Goal: Information Seeking & Learning: Learn about a topic

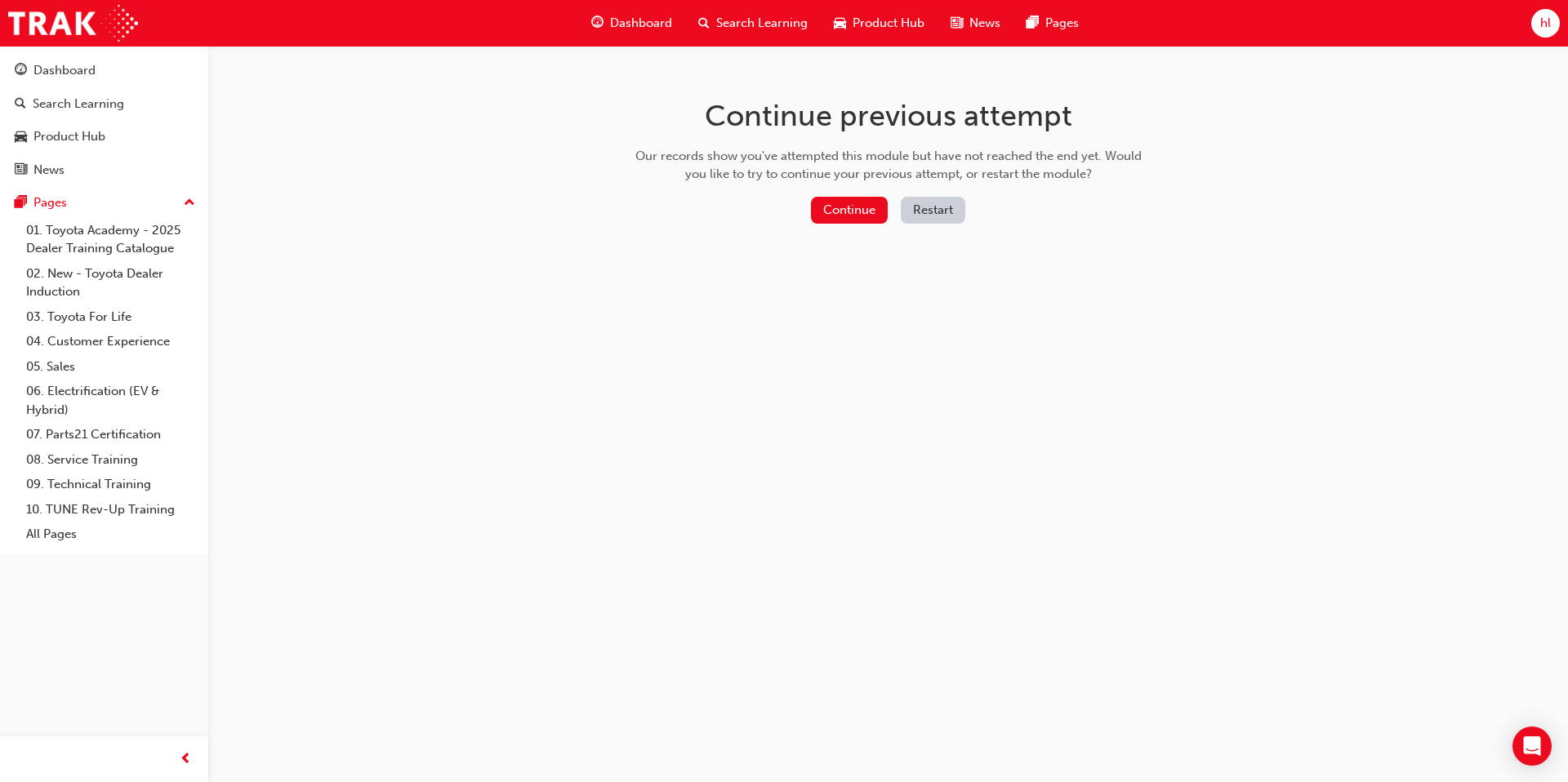
click at [917, 209] on button "Restart" at bounding box center [933, 210] width 64 height 27
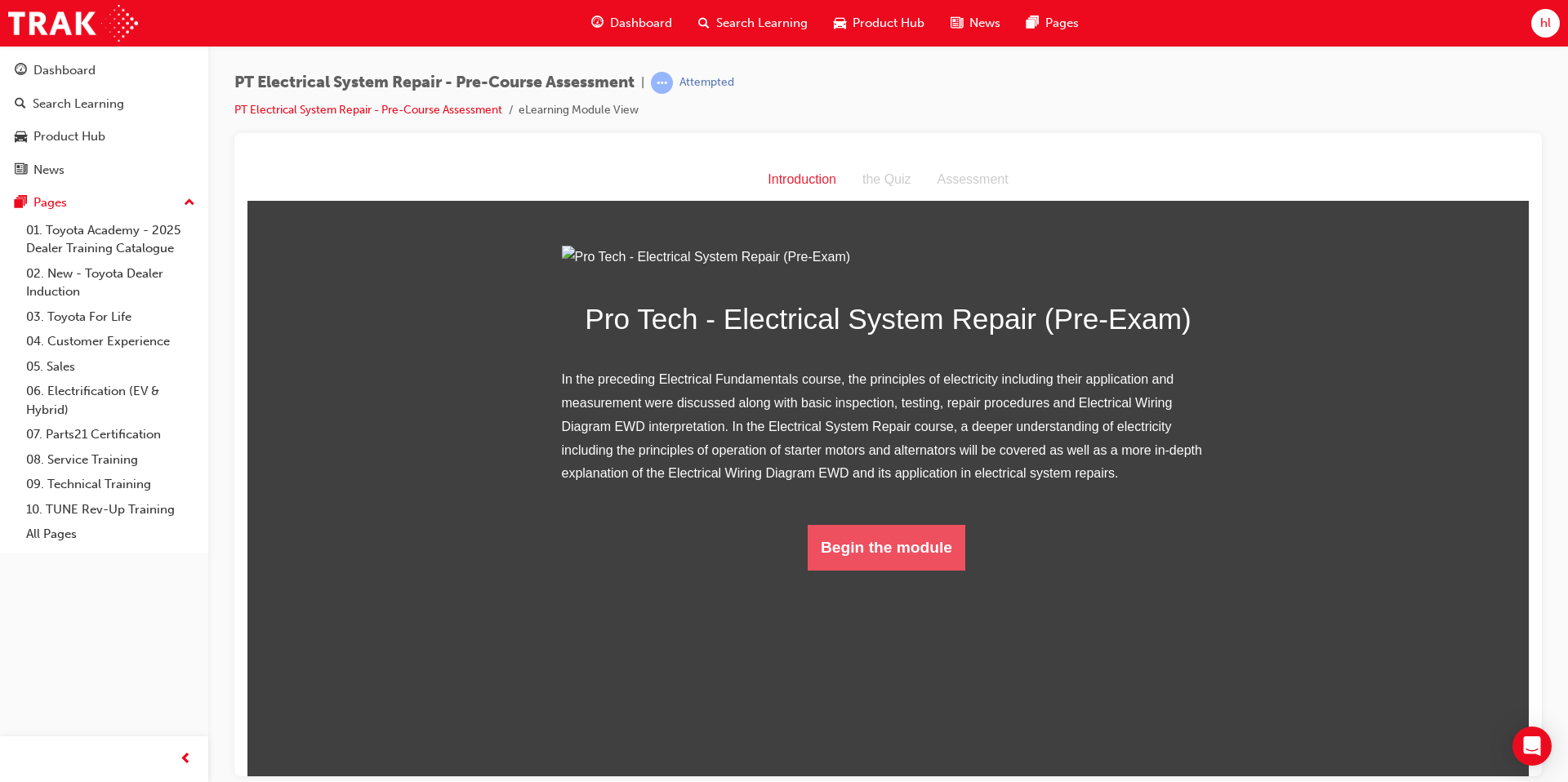
click at [932, 570] on button "Begin the module" at bounding box center [887, 547] width 157 height 46
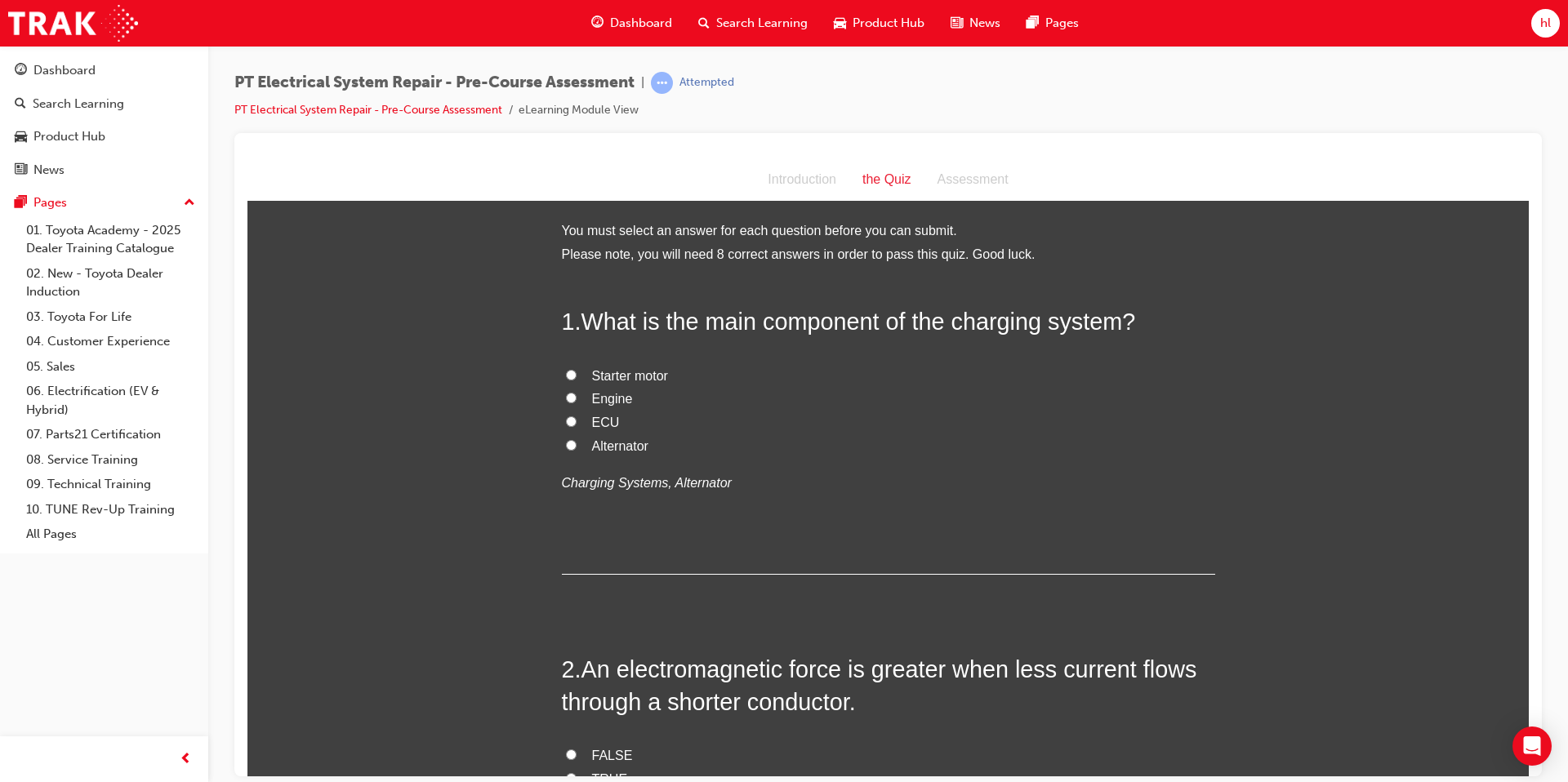
click at [569, 319] on h2 "1 . What is the main component of the charging system?" at bounding box center [889, 321] width 653 height 33
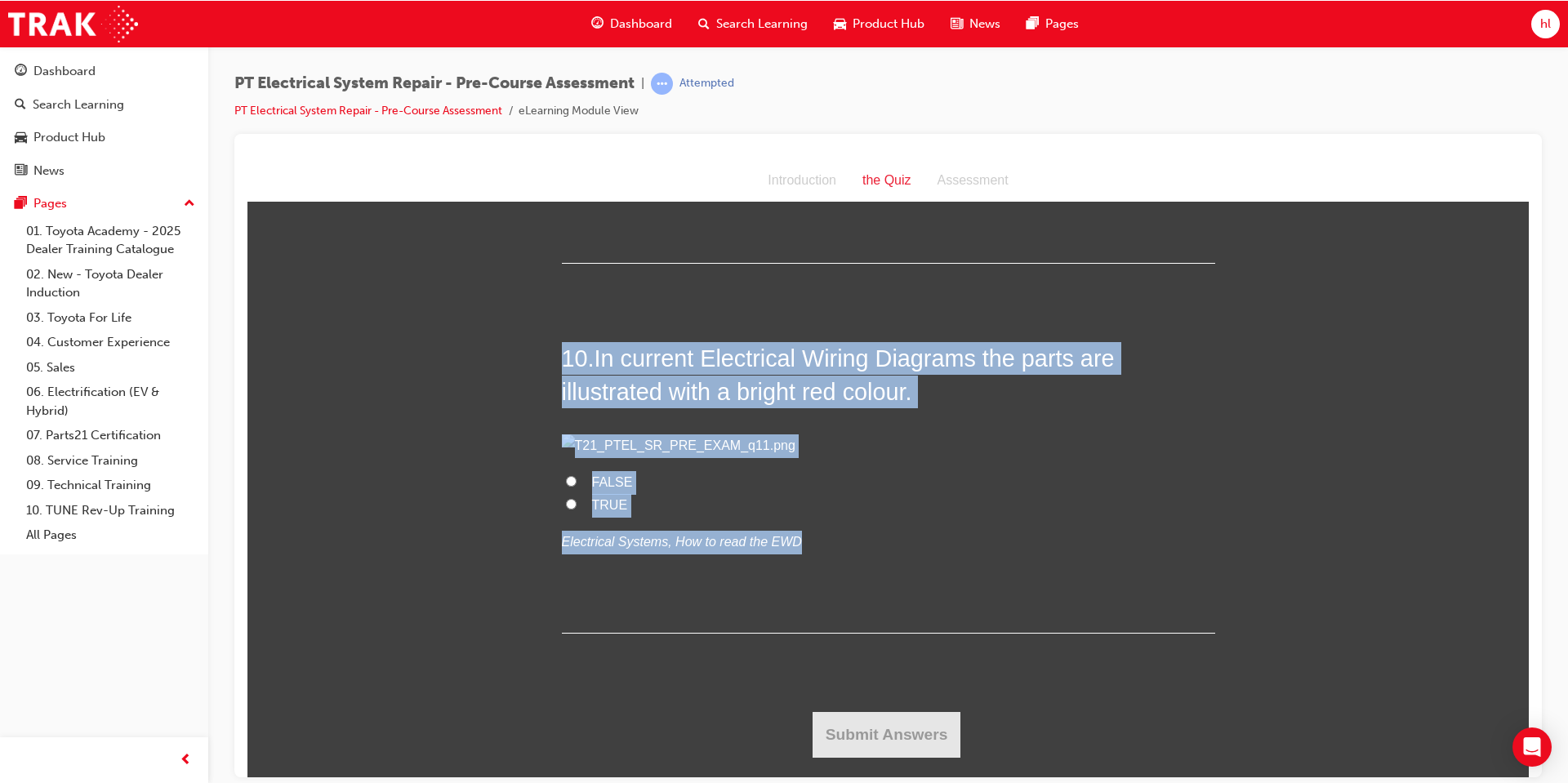
scroll to position [3572, 0]
drag, startPoint x: 567, startPoint y: 319, endPoint x: 1360, endPoint y: 627, distance: 850.7
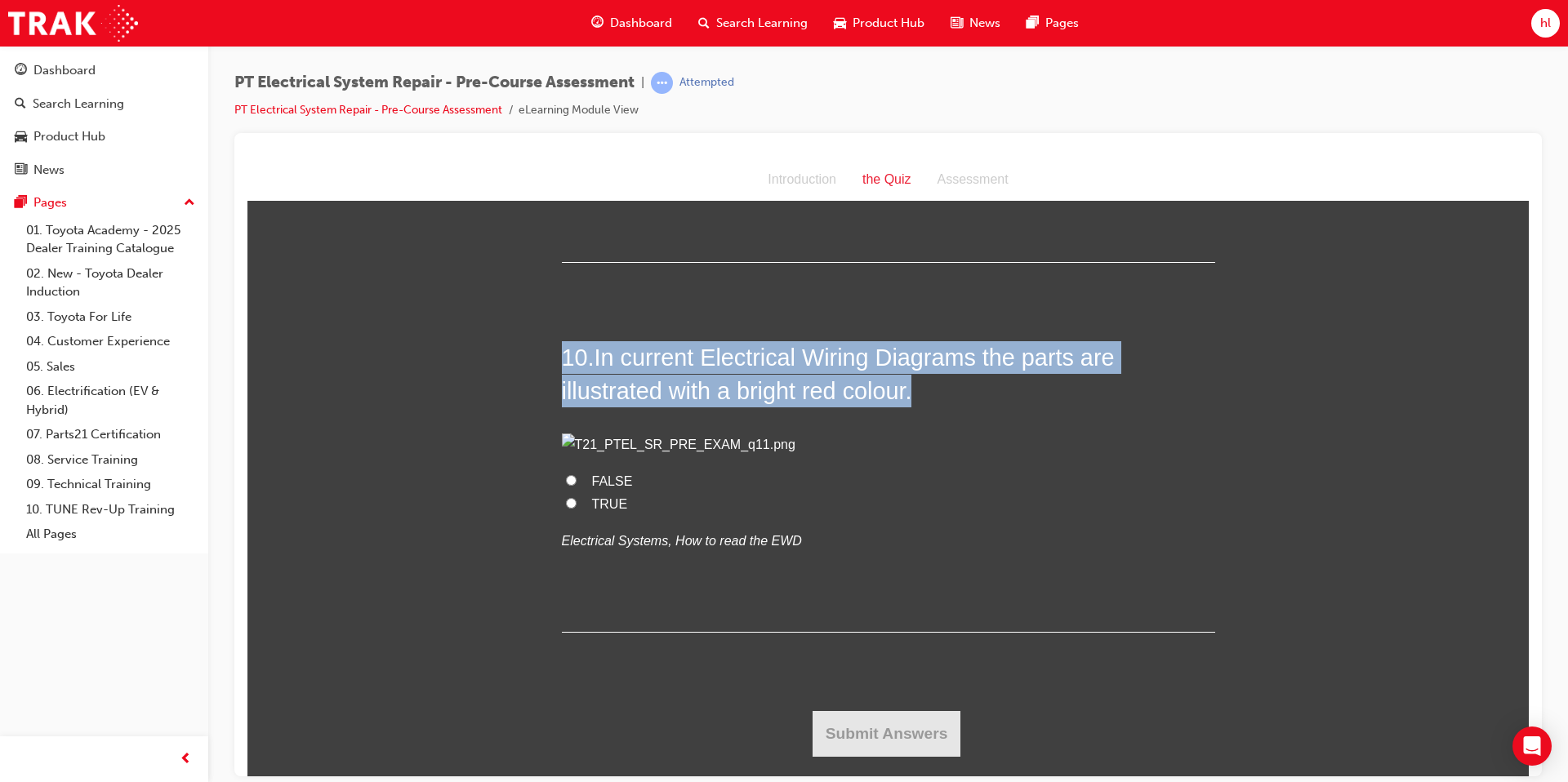
copy div "7 . Lore ip dol sita consectet ad eli seddoeiu tempor? Incidid utlab Etdolo MAG…"
click at [873, 341] on div "10 . In current Electrical Wiring Diagrams the parts are illustrated with a bri…" at bounding box center [889, 486] width 653 height 291
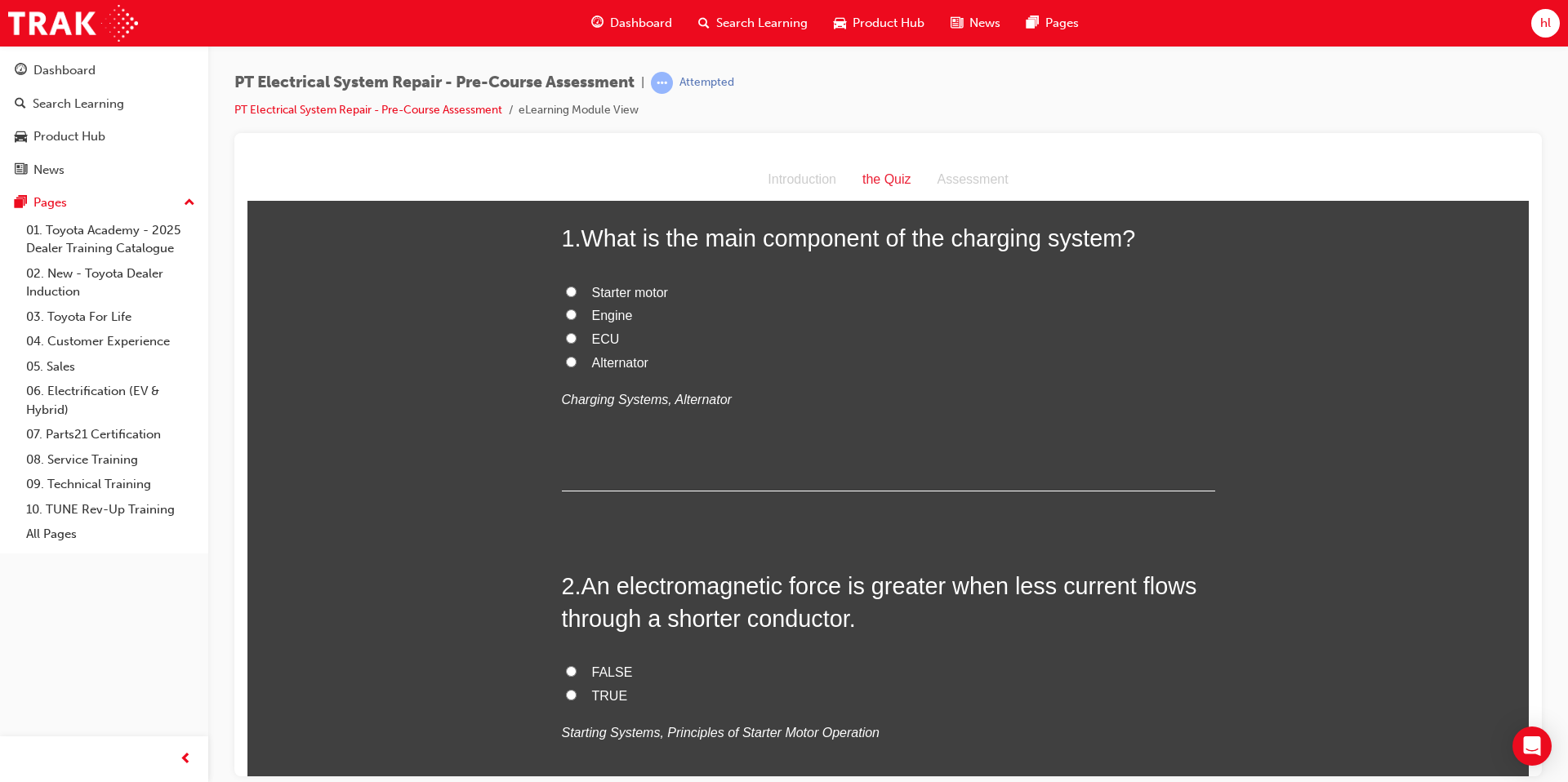
scroll to position [0, 0]
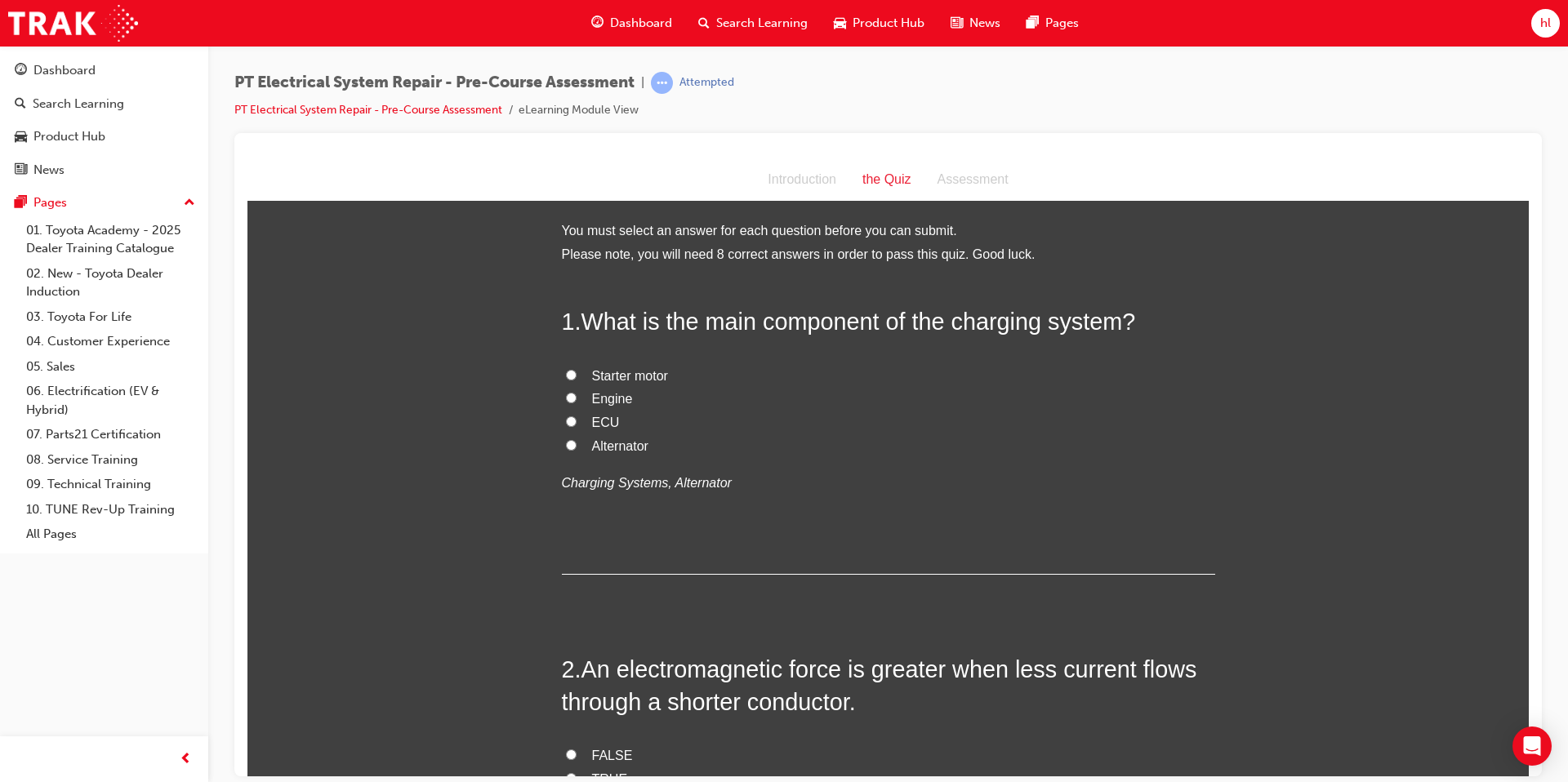
click at [572, 448] on input "Alternator" at bounding box center [571, 445] width 11 height 11
radio input "true"
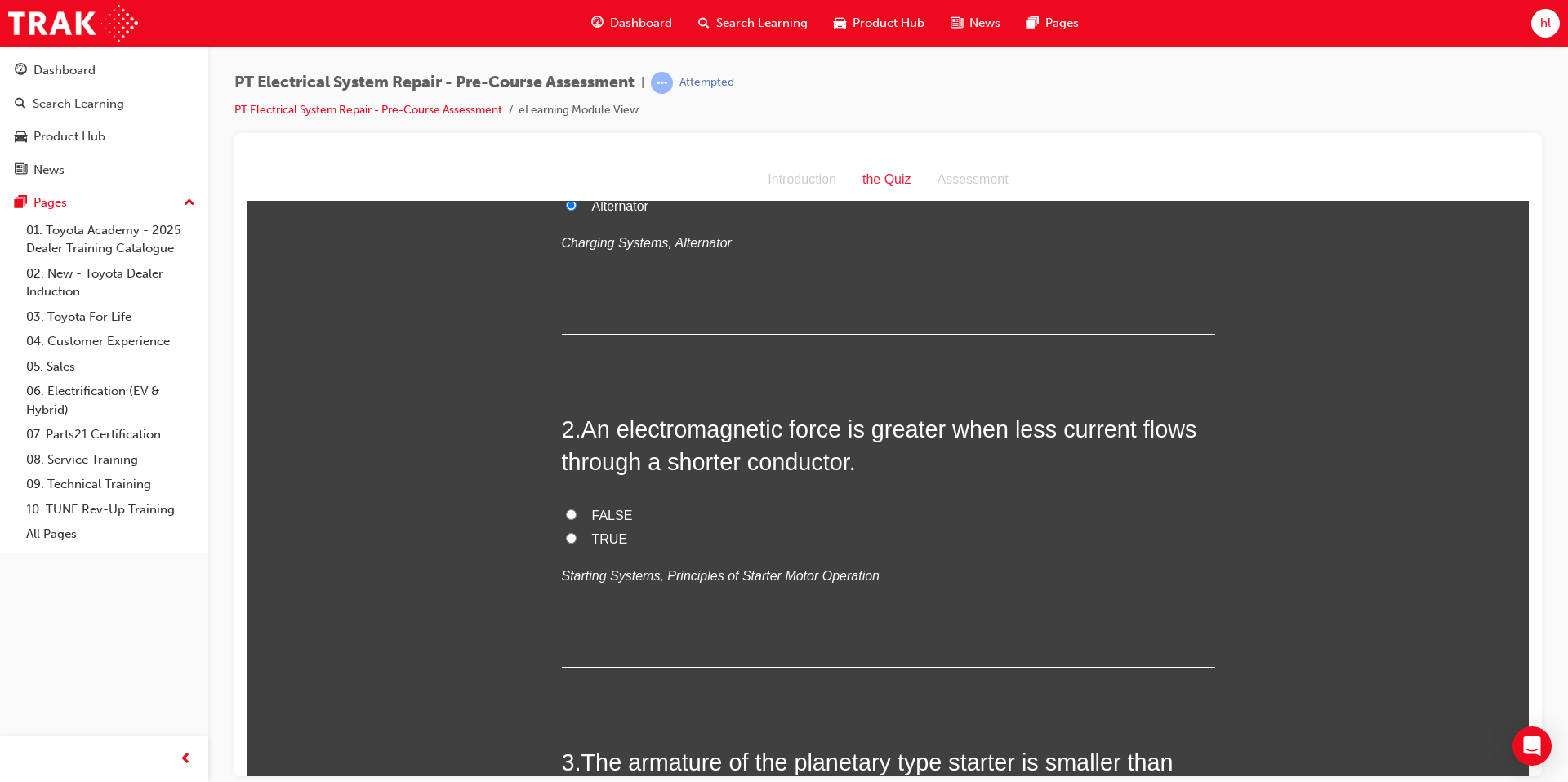
scroll to position [260, 0]
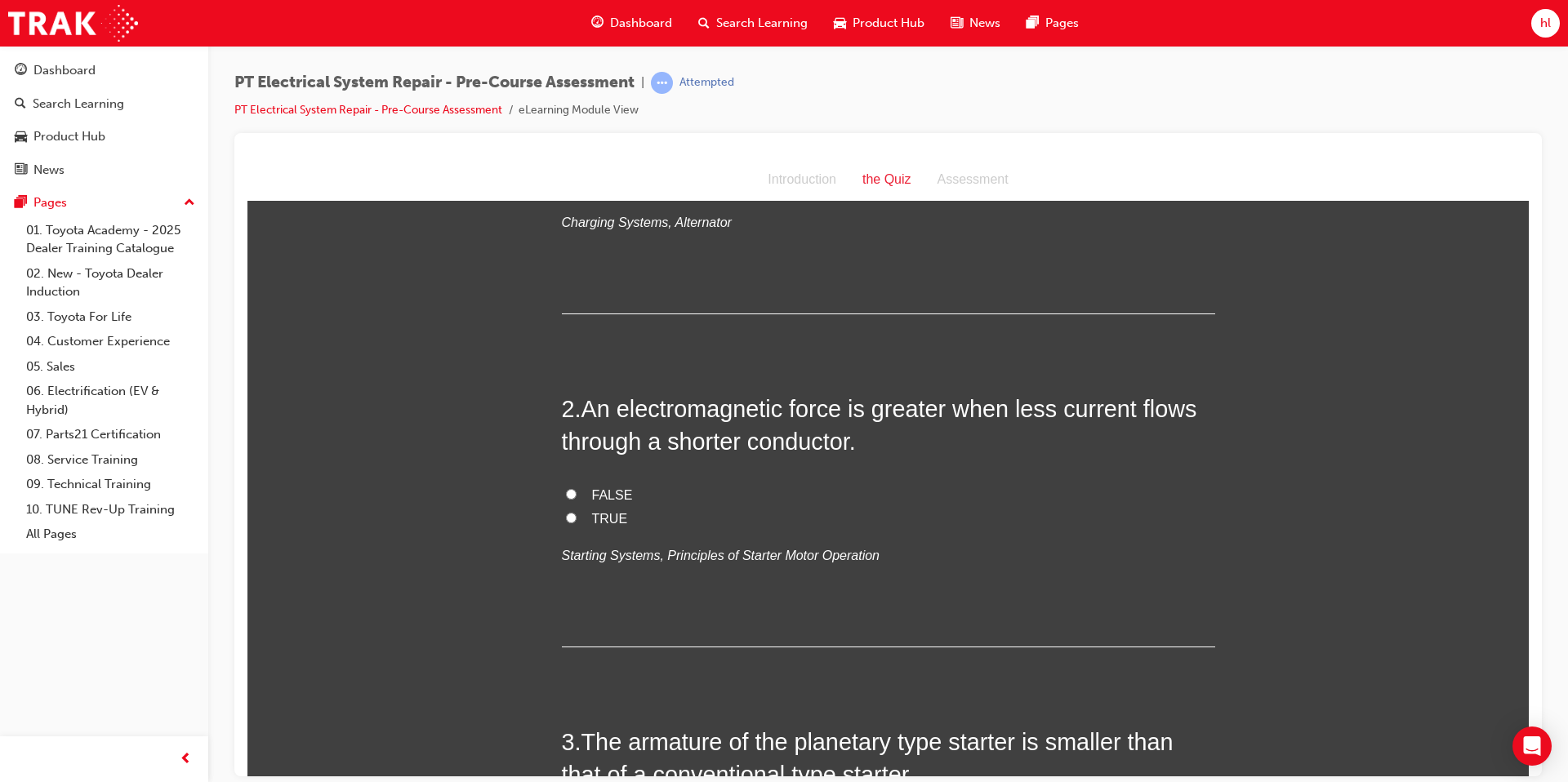
click at [566, 492] on input "FALSE" at bounding box center [571, 493] width 11 height 11
radio input "true"
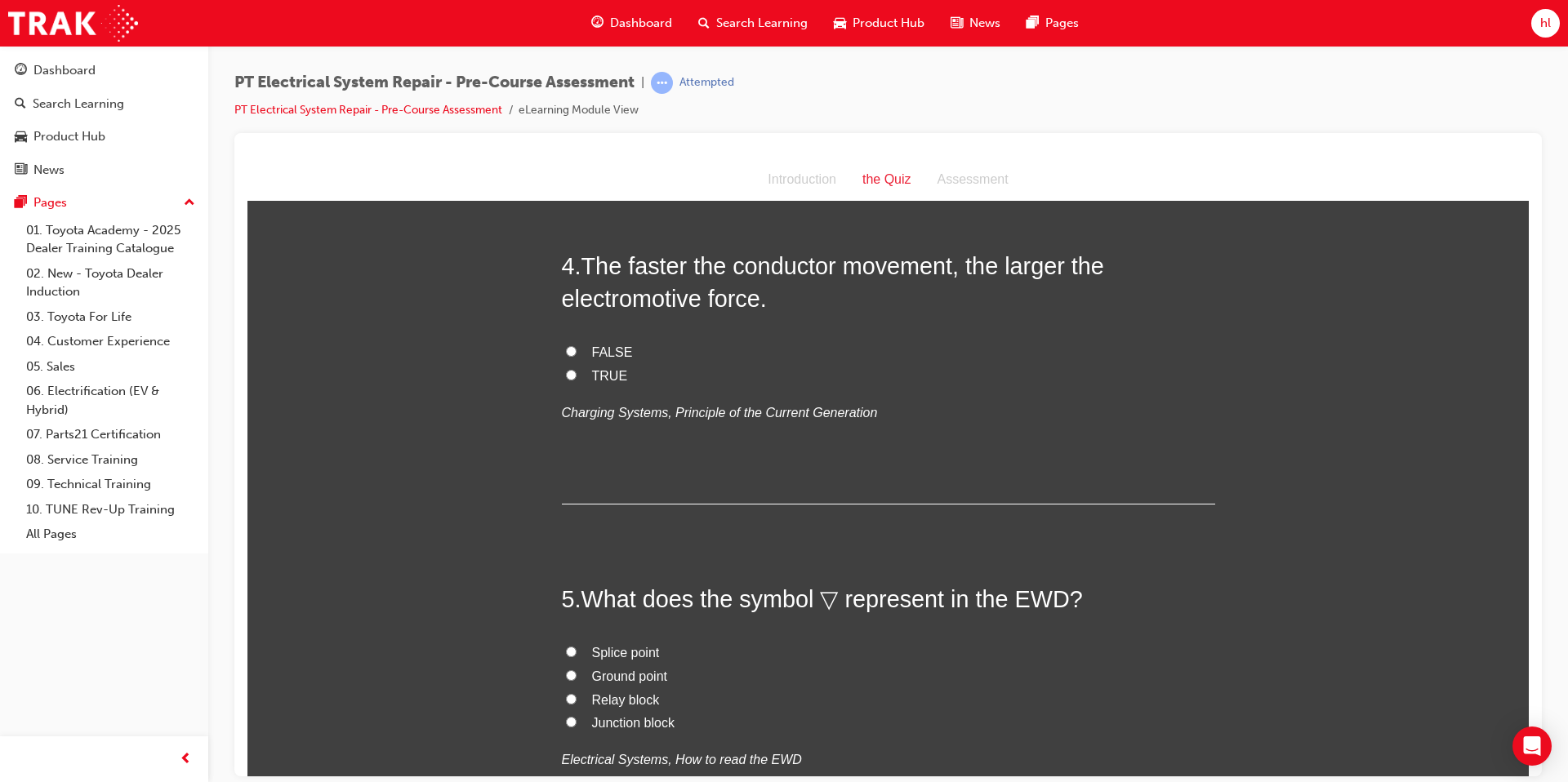
scroll to position [1048, 0]
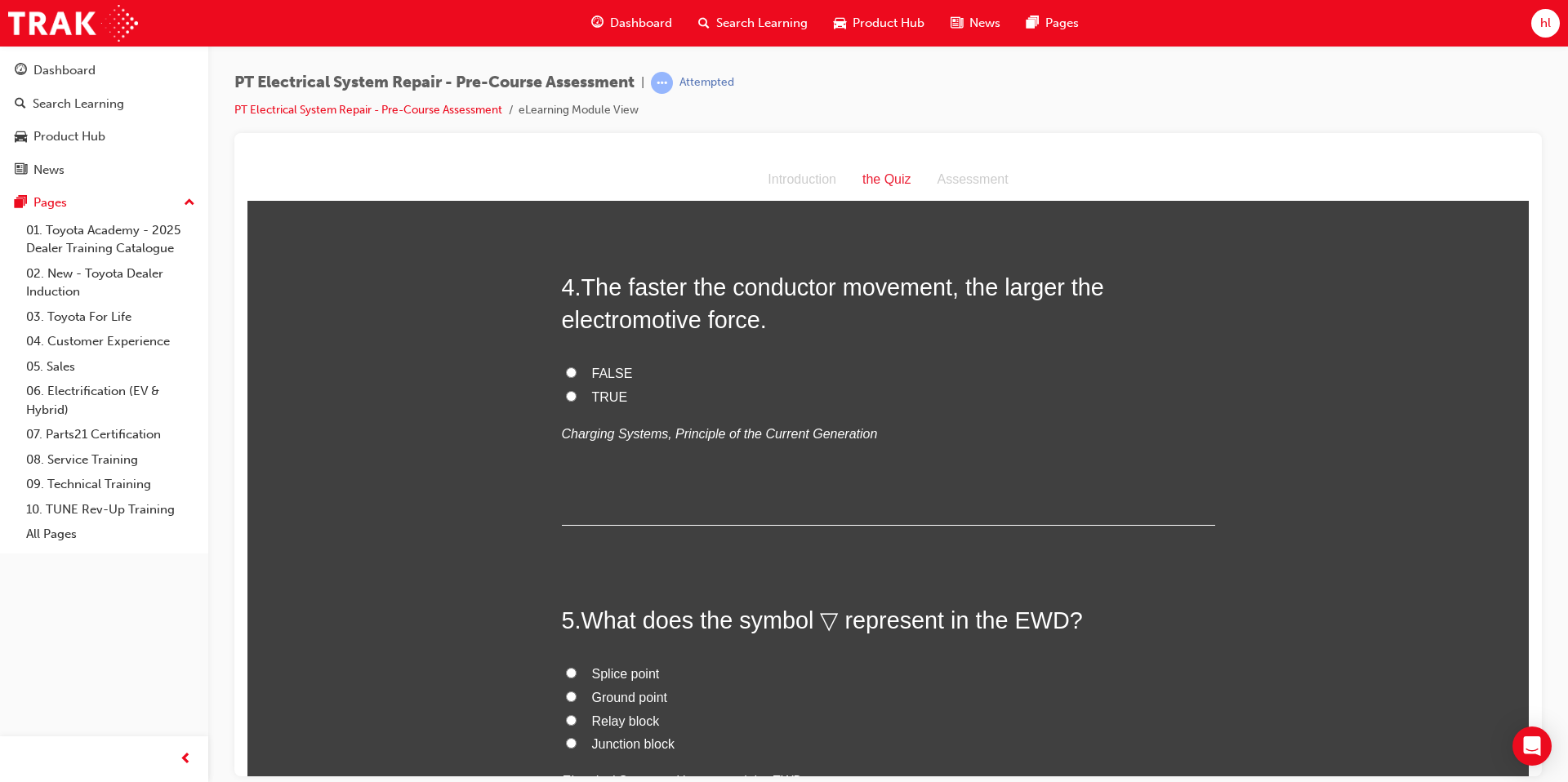
click at [567, 399] on input "TRUE" at bounding box center [571, 396] width 11 height 11
radio input "true"
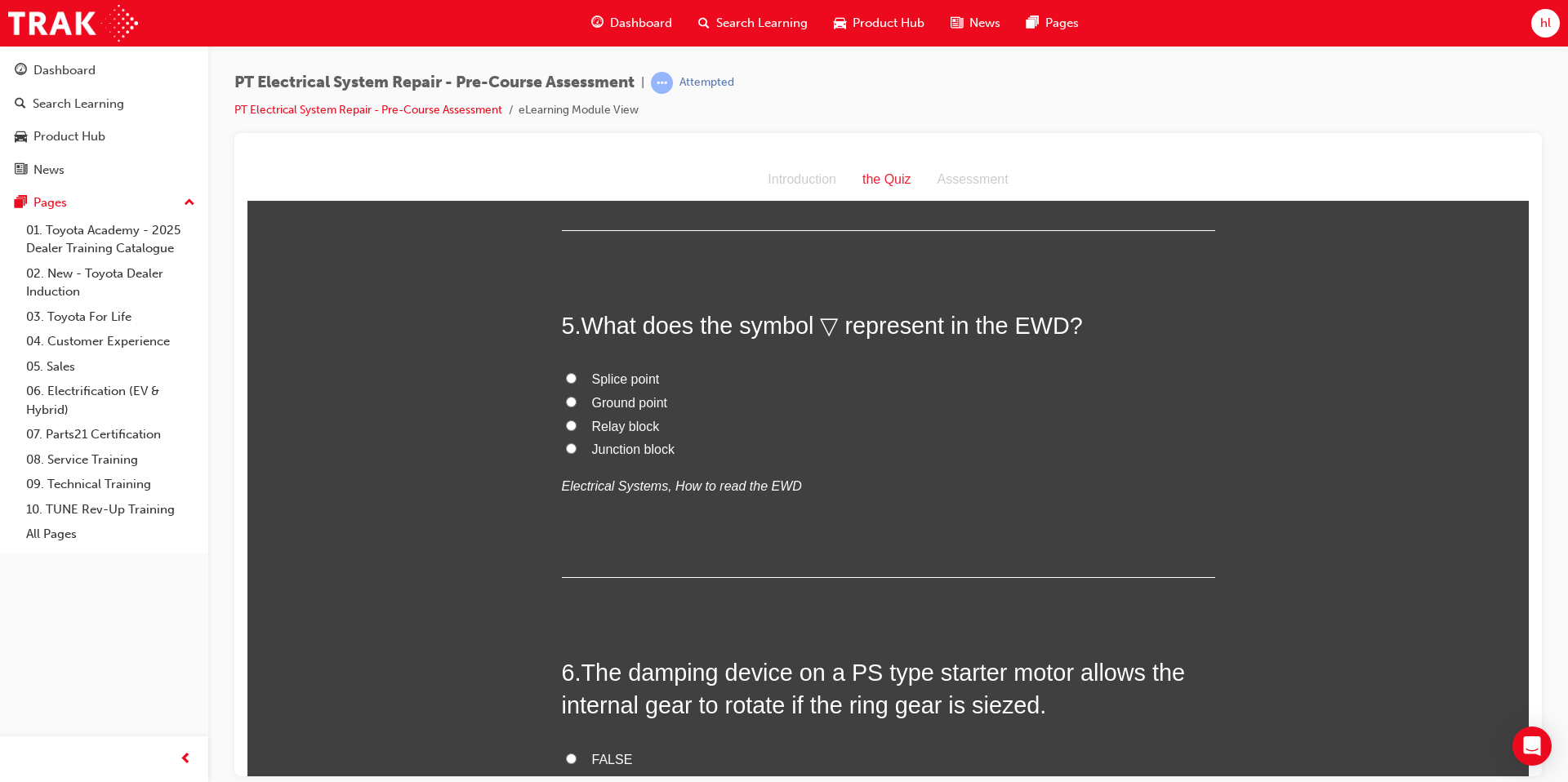
scroll to position [1345, 0]
click at [569, 402] on input "Ground point" at bounding box center [571, 399] width 11 height 11
radio input "true"
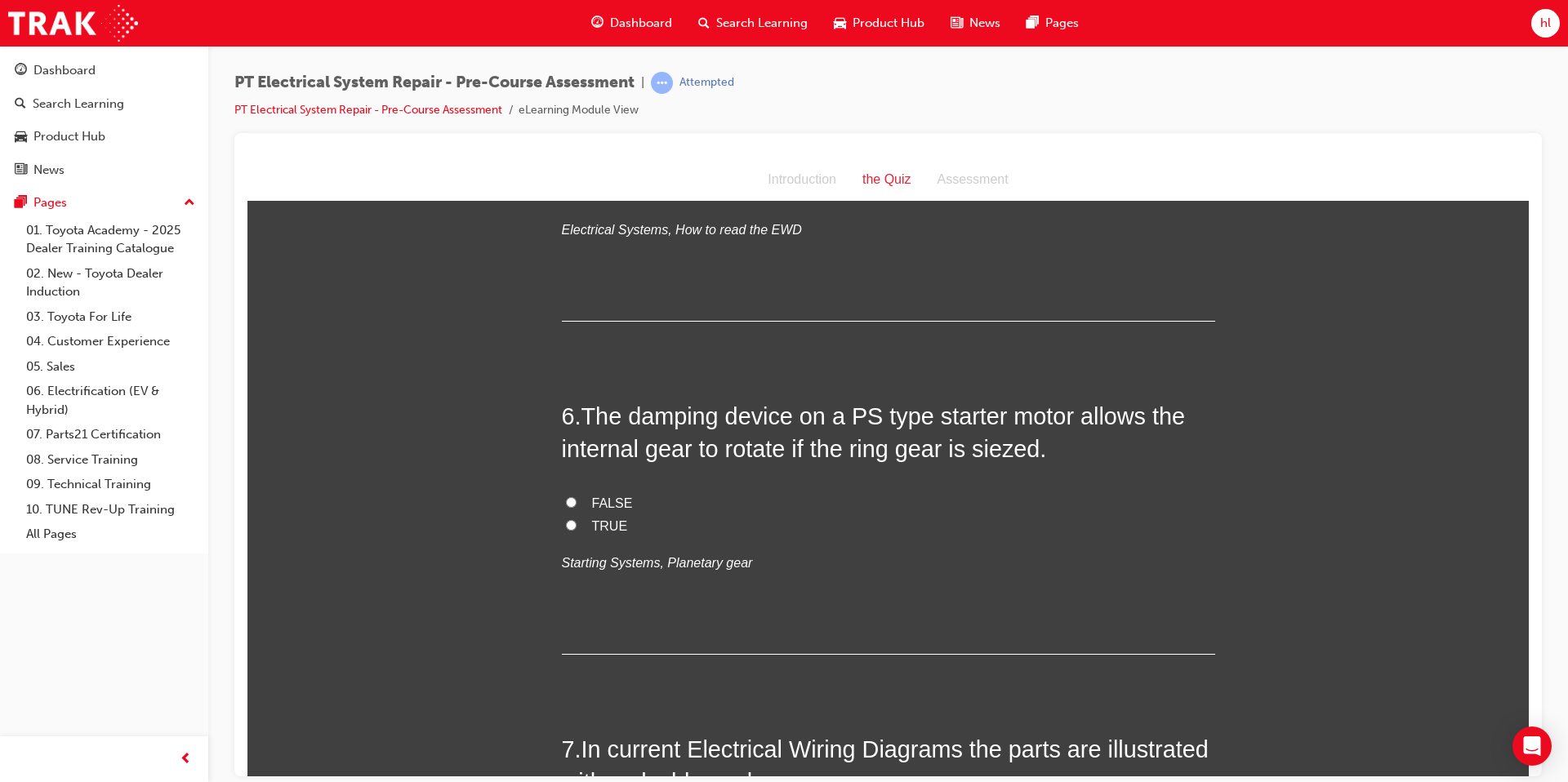
scroll to position [1616, 0]
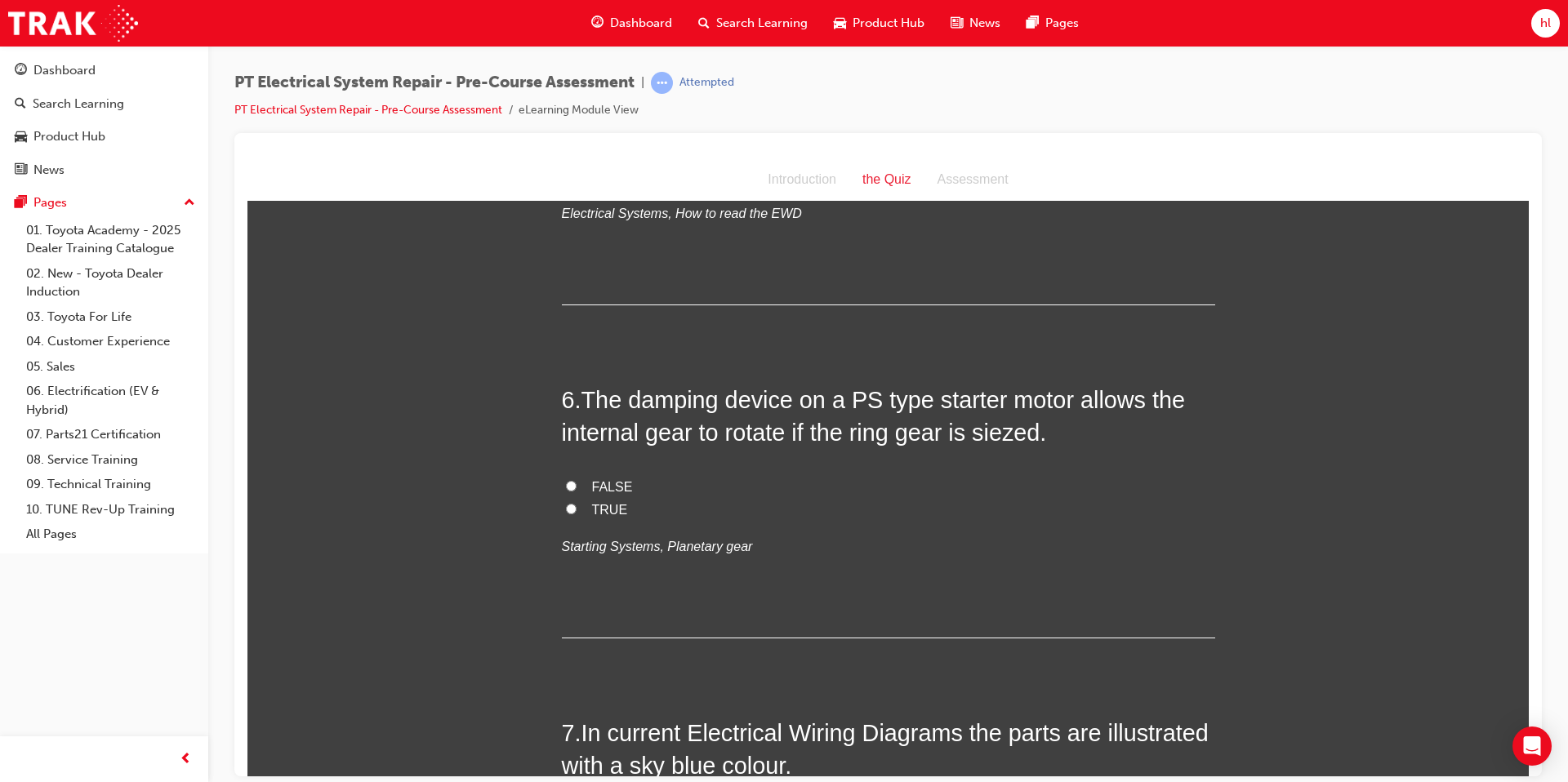
click at [567, 507] on input "TRUE" at bounding box center [571, 509] width 11 height 11
radio input "true"
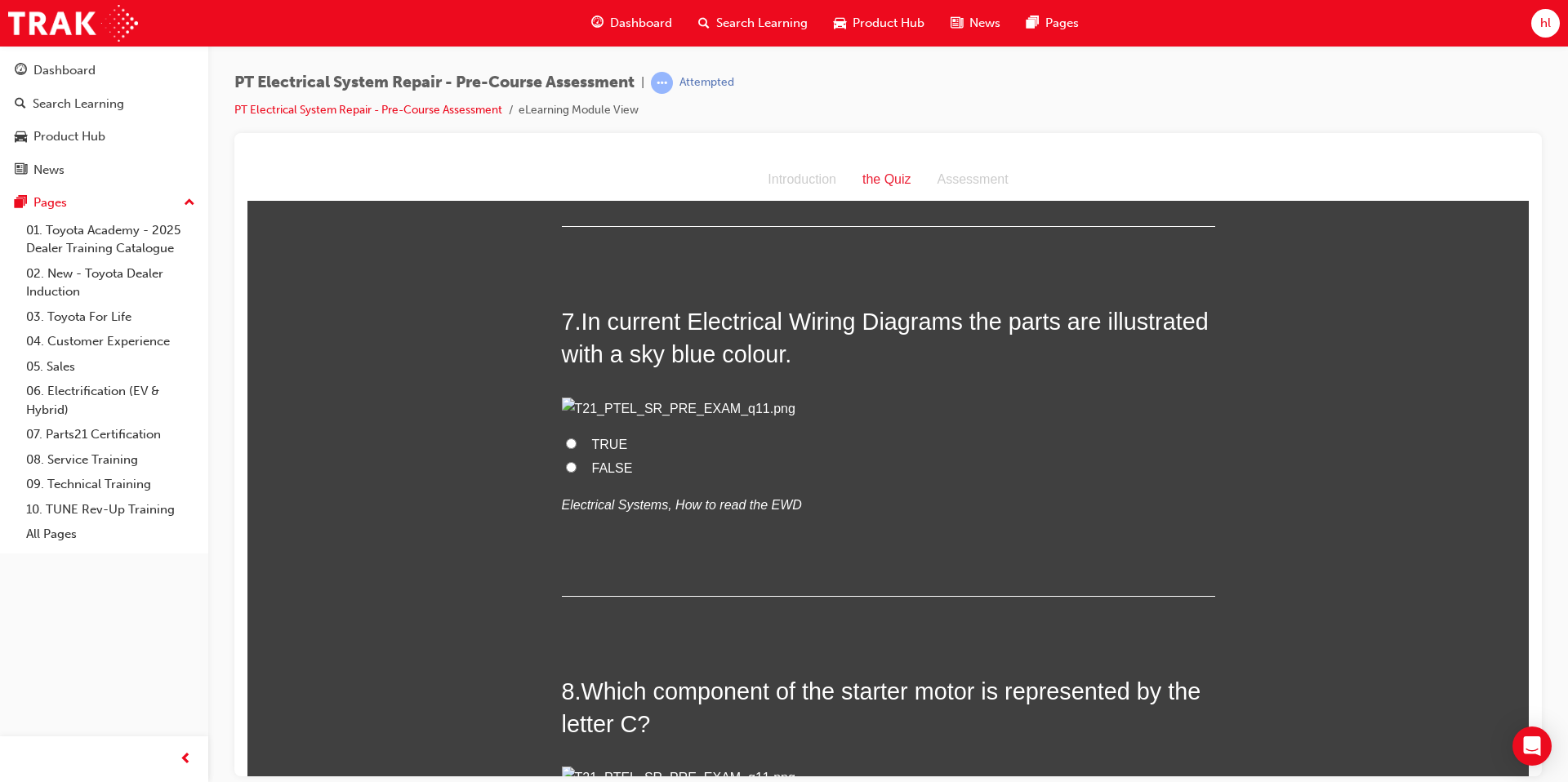
scroll to position [2031, 0]
click at [576, 477] on label "FALSE" at bounding box center [889, 465] width 653 height 23
click at [576, 468] on input "FALSE" at bounding box center [571, 464] width 11 height 11
radio input "true"
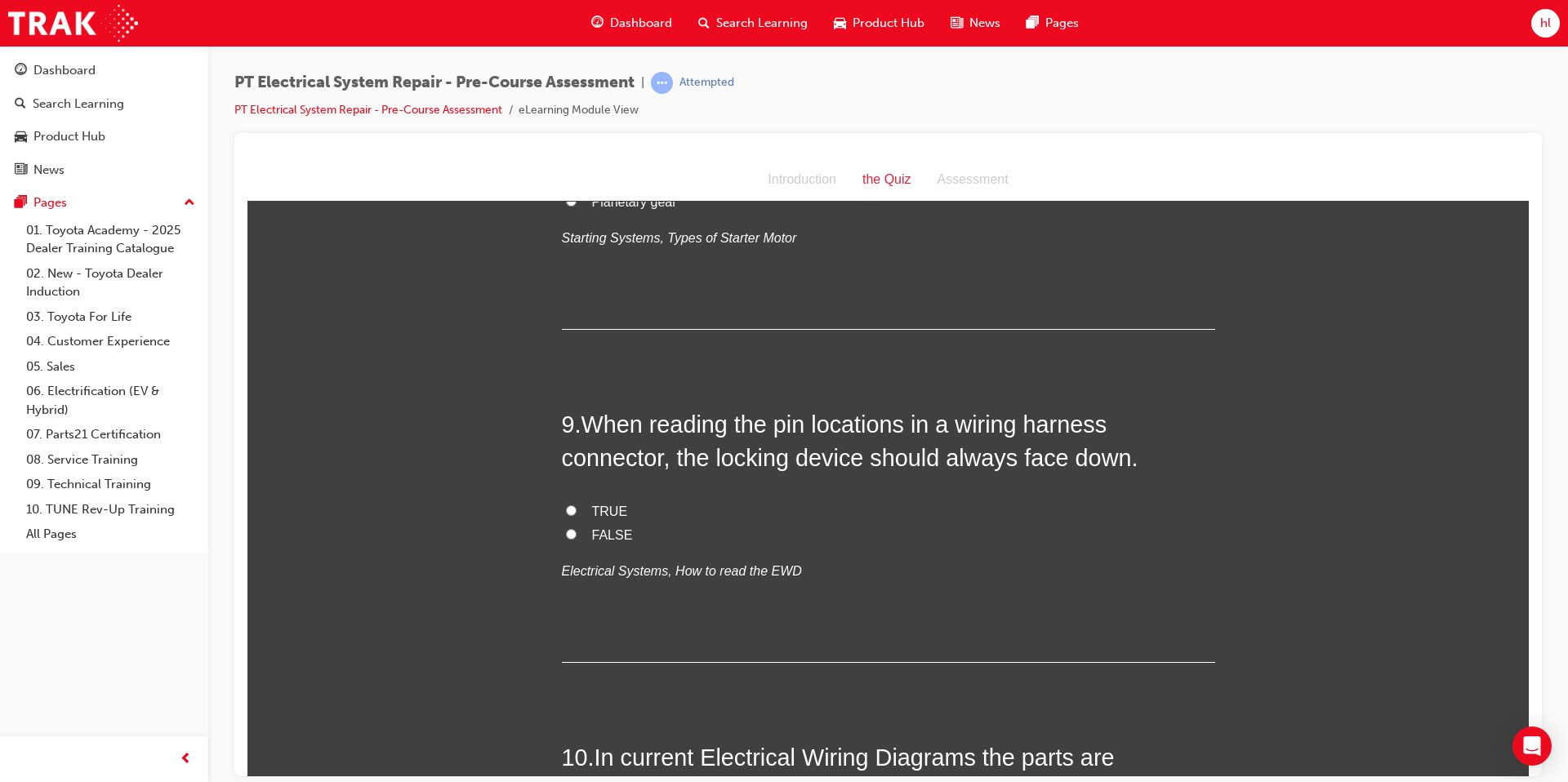
scroll to position [2712, 0]
click at [570, 156] on input "One-way clutch" at bounding box center [571, 152] width 11 height 11
radio input "true"
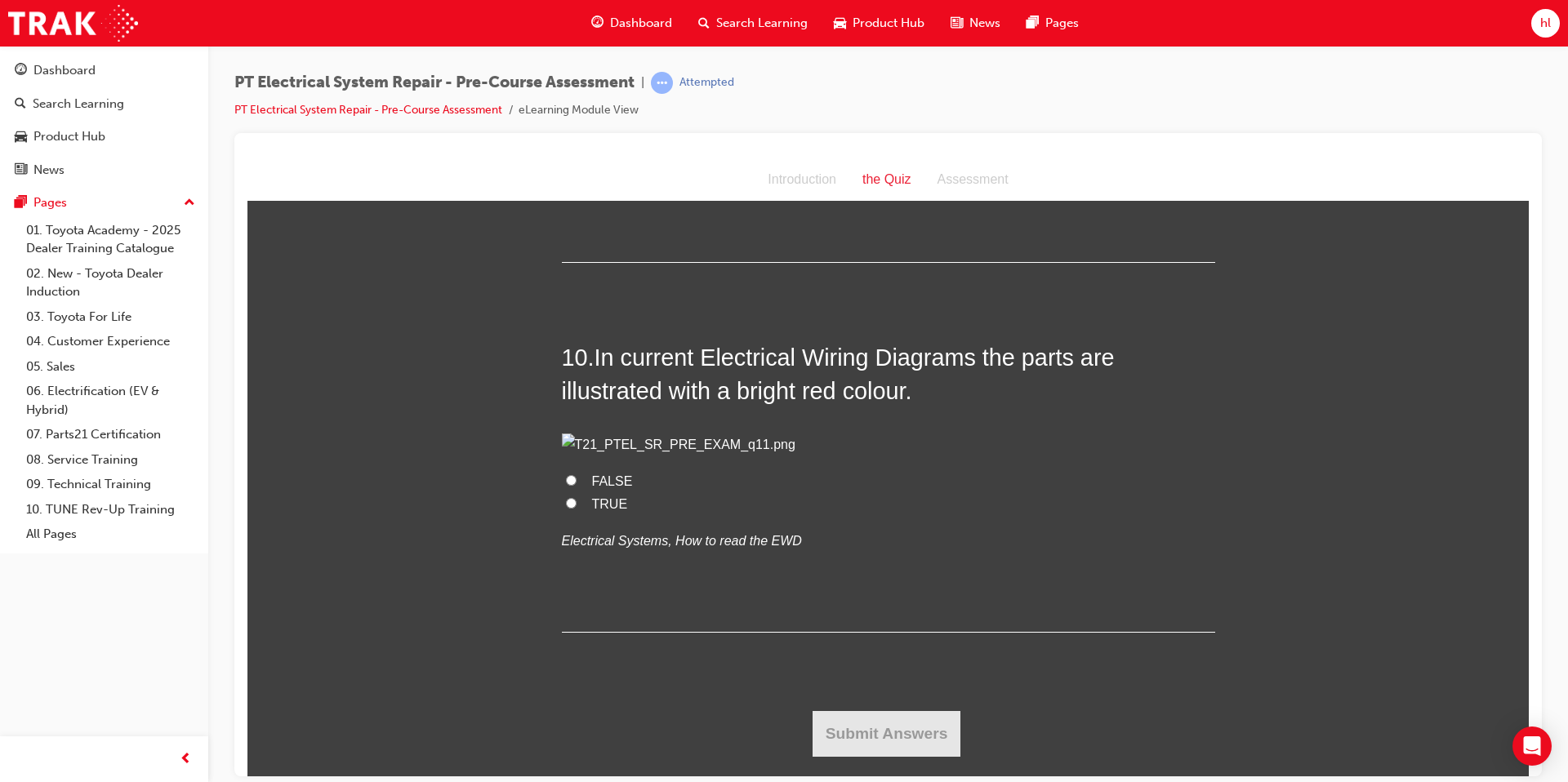
scroll to position [3152, 0]
click at [574, 115] on input "TRUE" at bounding box center [571, 110] width 11 height 11
radio input "true"
click at [573, 508] on input "TRUE" at bounding box center [571, 502] width 11 height 11
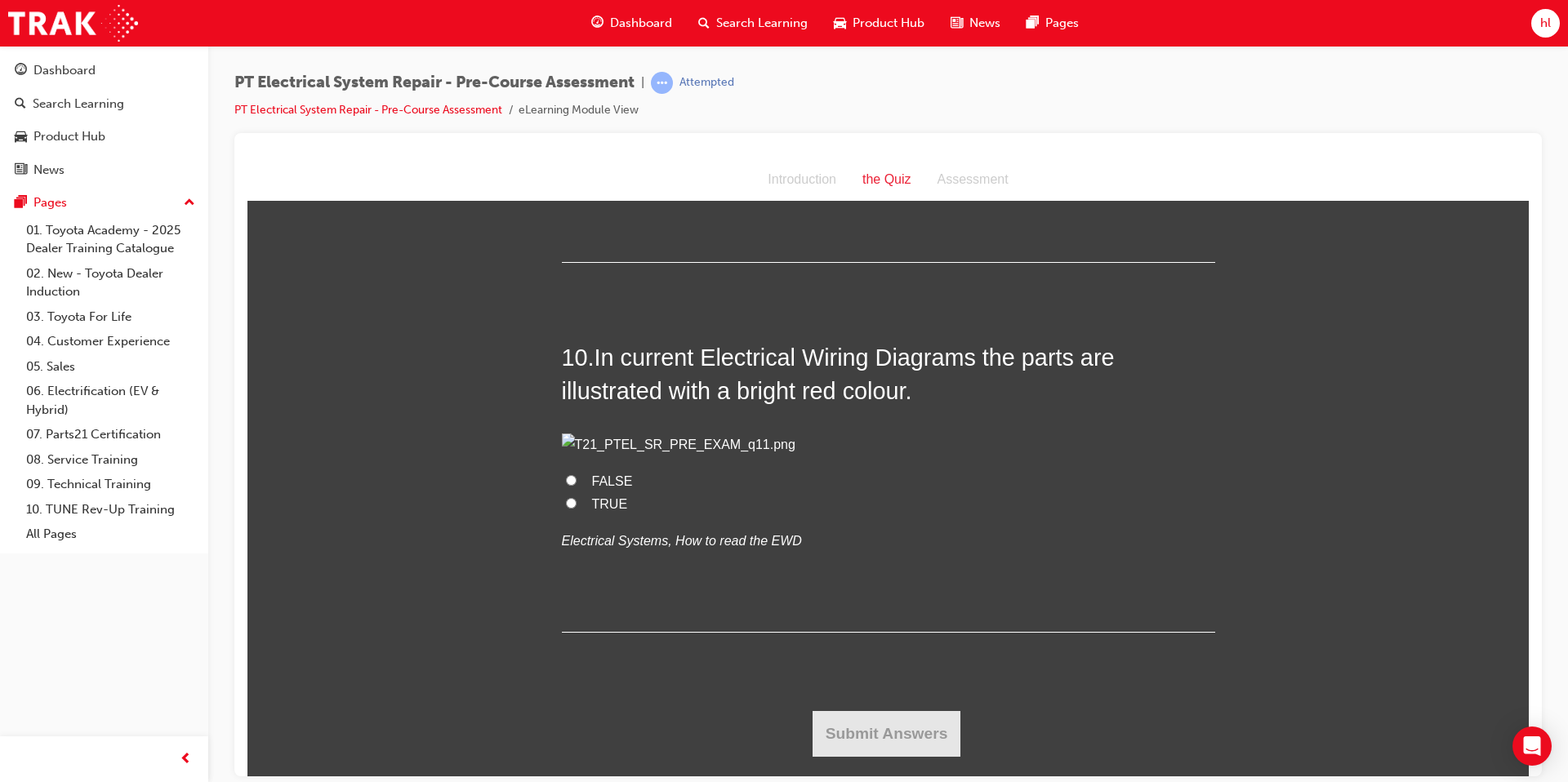
radio input "true"
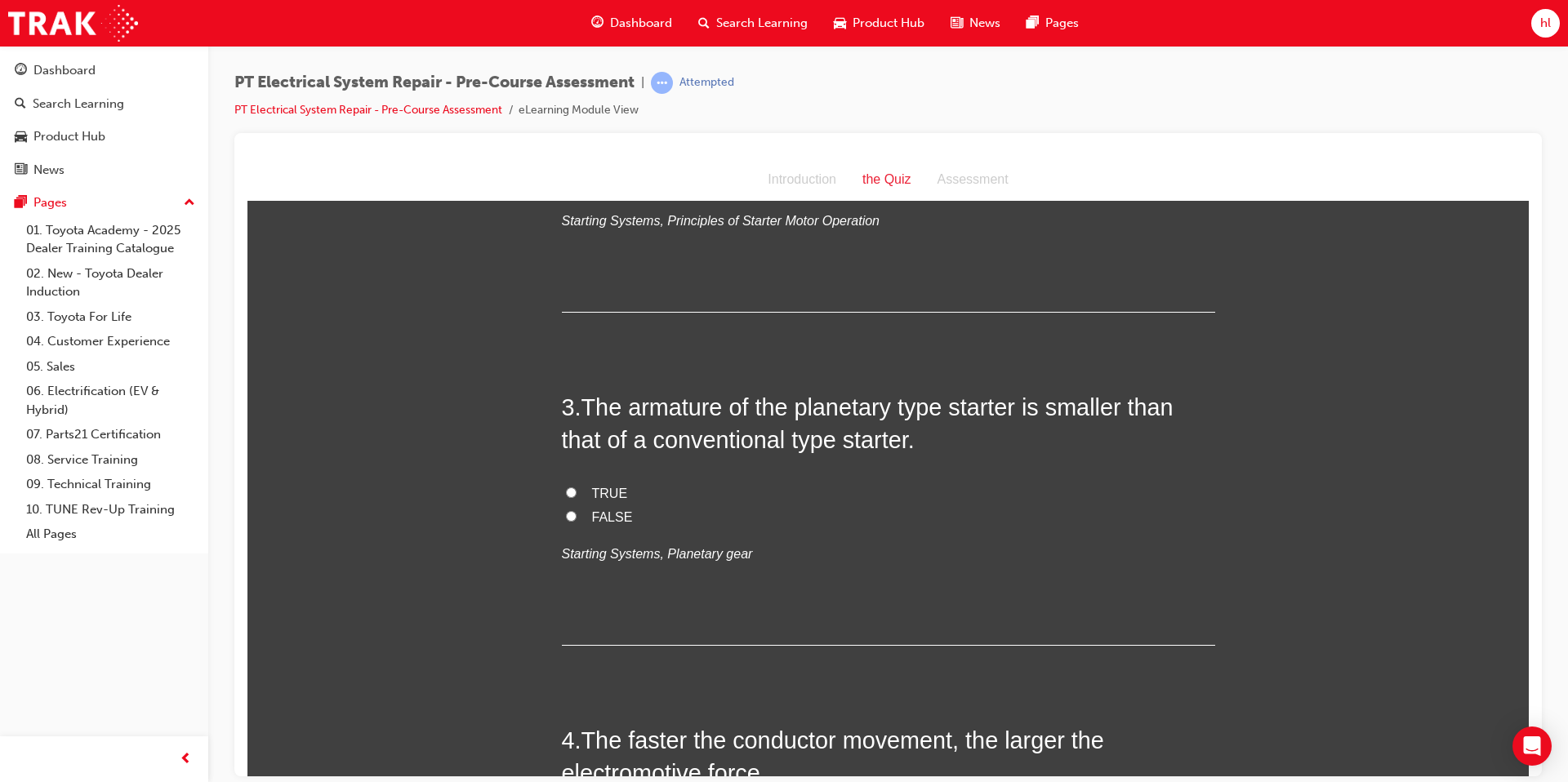
scroll to position [596, 0]
click at [572, 496] on input "TRUE" at bounding box center [571, 492] width 11 height 11
radio input "true"
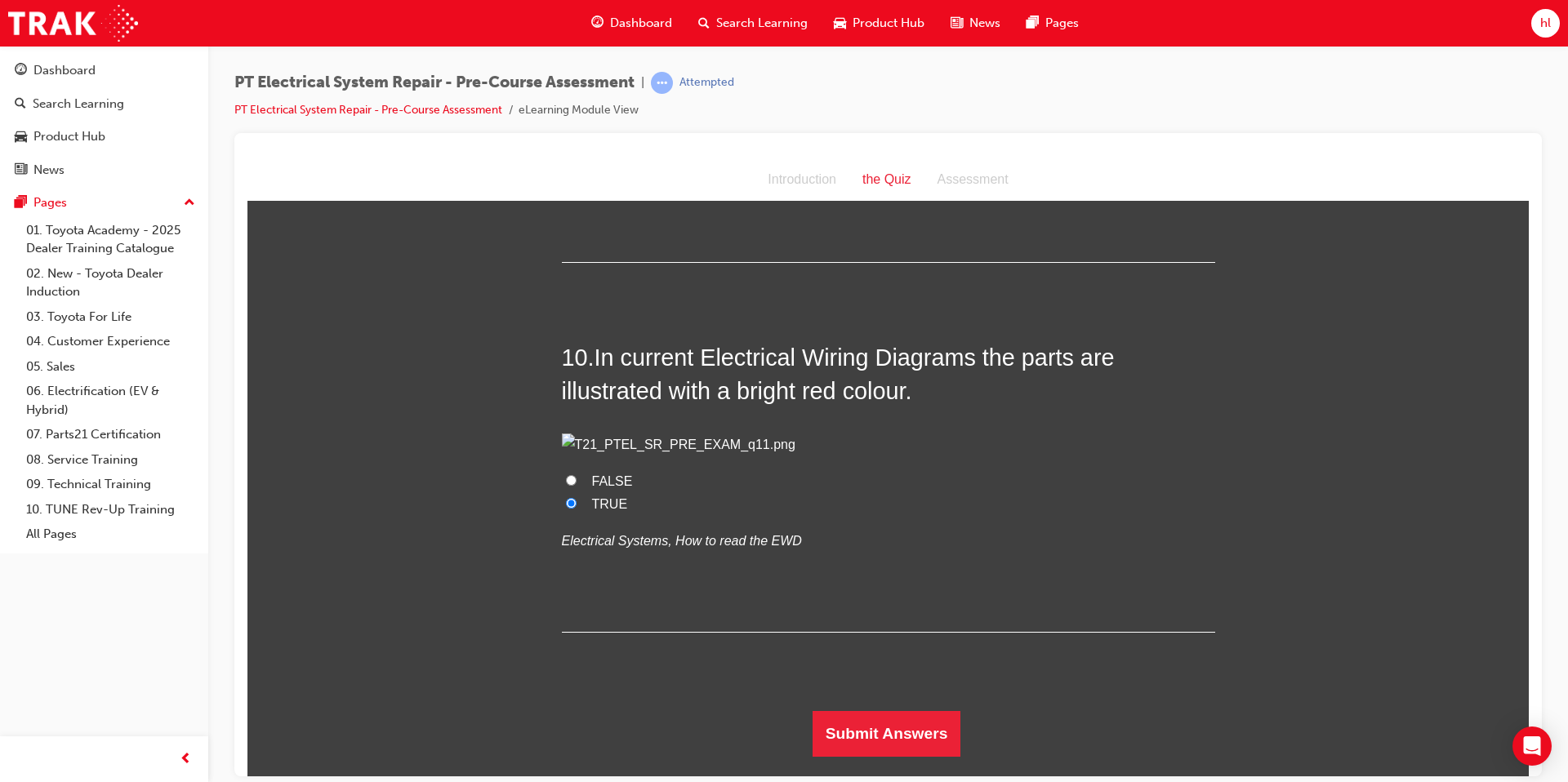
scroll to position [3571, 0]
click at [941, 733] on button "Submit Answers" at bounding box center [887, 733] width 148 height 46
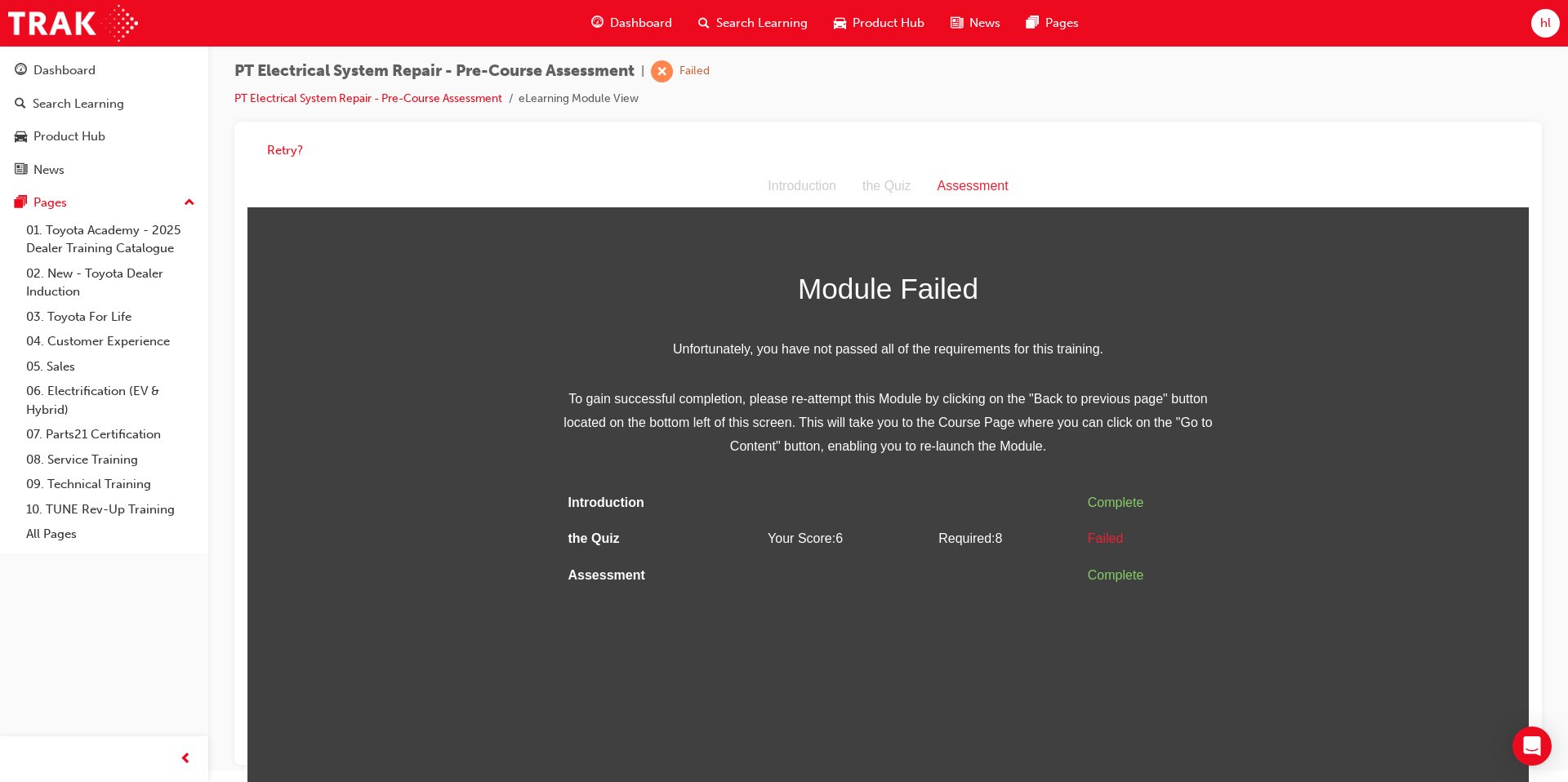
scroll to position [0, 0]
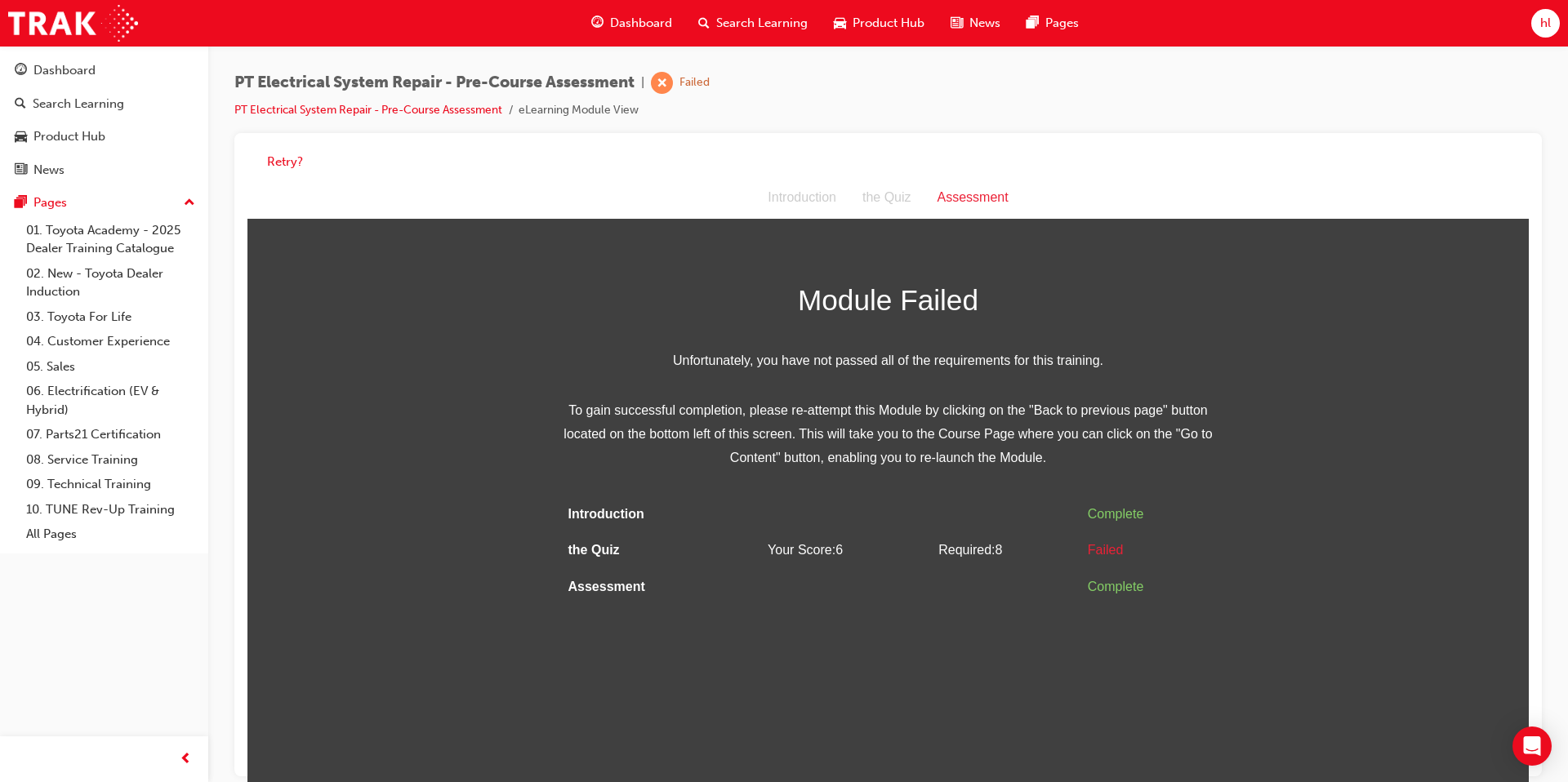
click at [961, 202] on div "Assessment" at bounding box center [973, 198] width 97 height 23
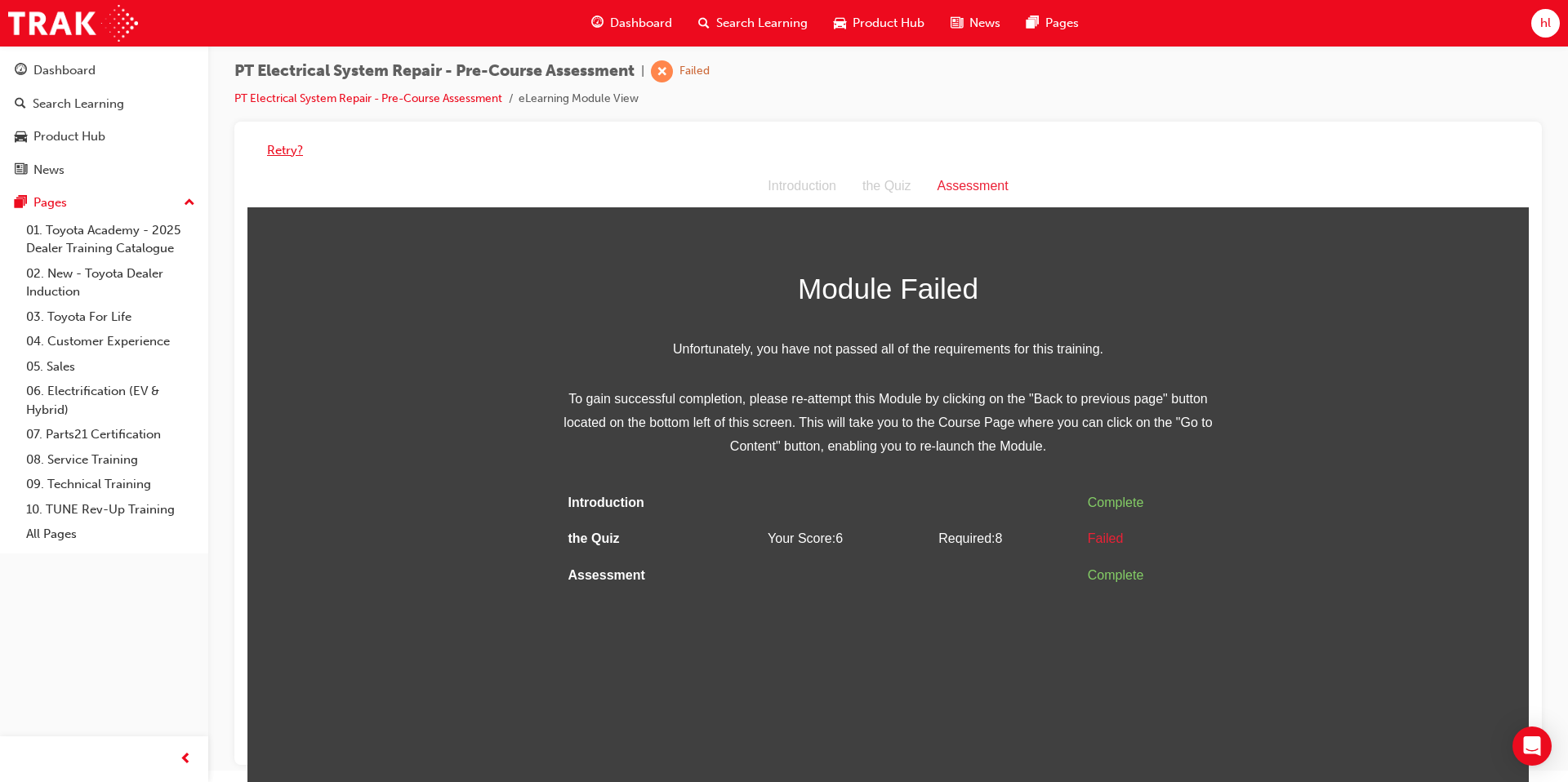
click at [289, 148] on button "Retry?" at bounding box center [285, 150] width 36 height 19
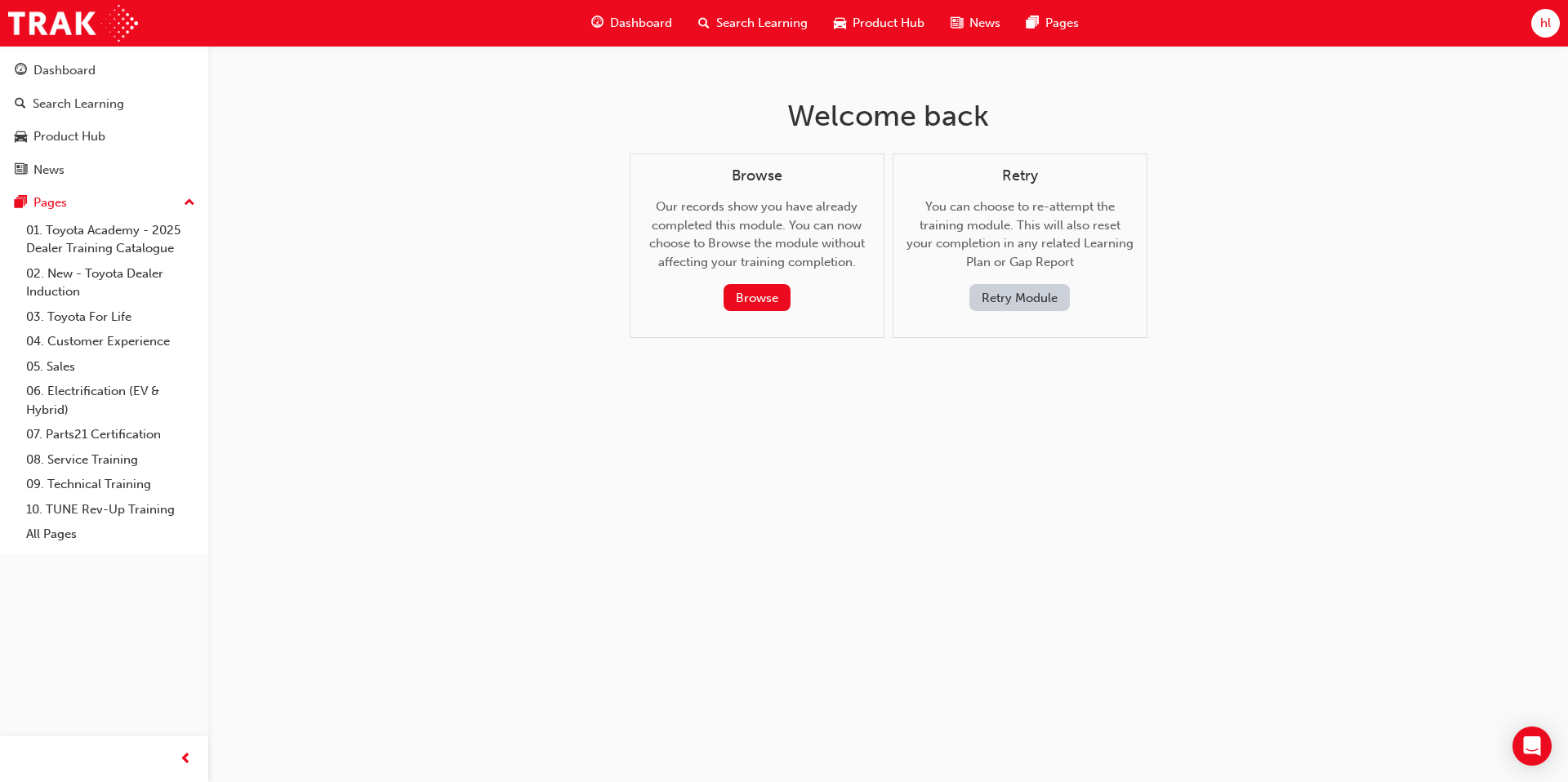
scroll to position [0, 0]
click at [1011, 305] on button "Retry Module" at bounding box center [1020, 298] width 100 height 27
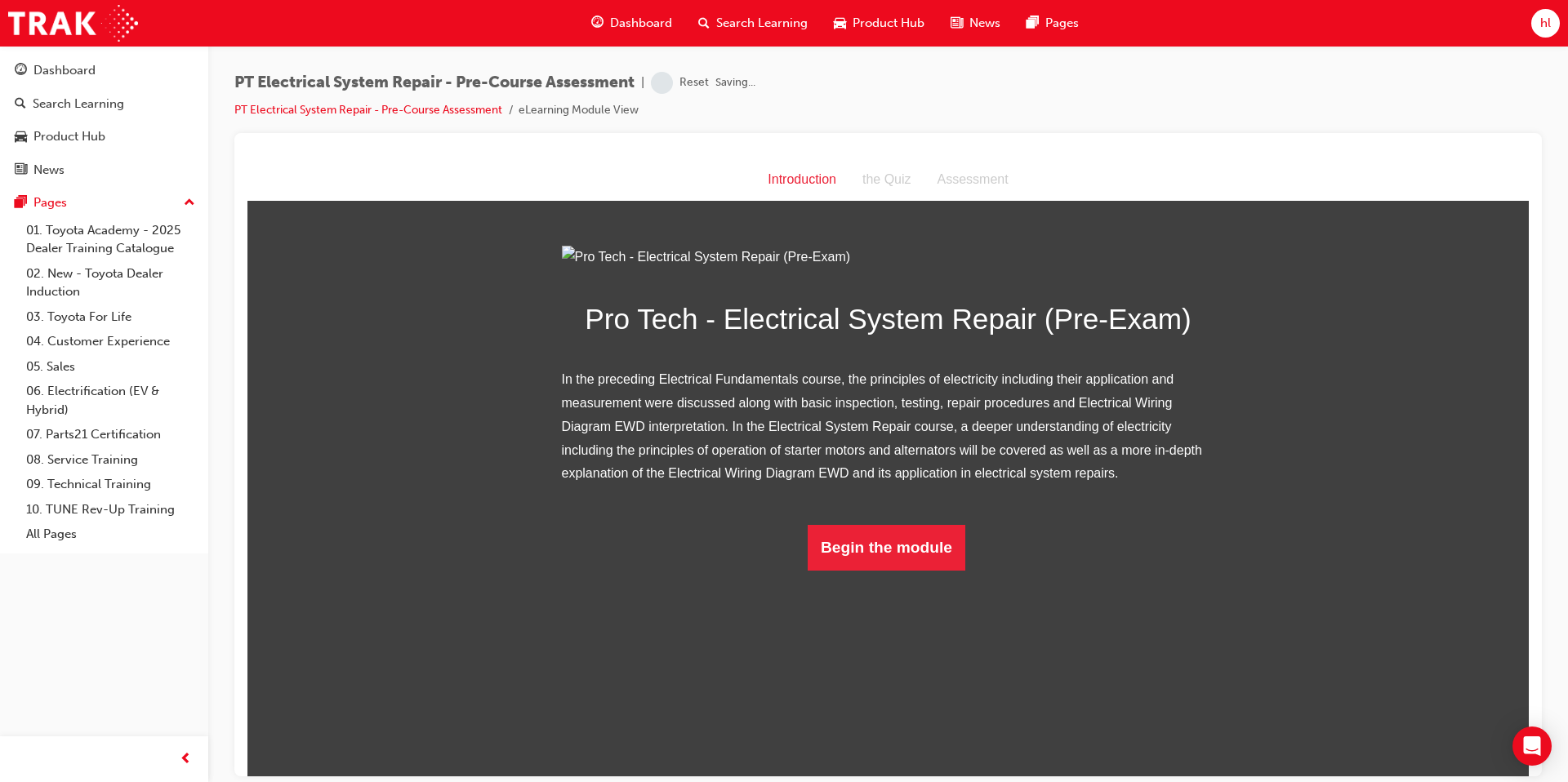
scroll to position [13, 0]
click at [906, 570] on button "Begin the module" at bounding box center [887, 547] width 157 height 46
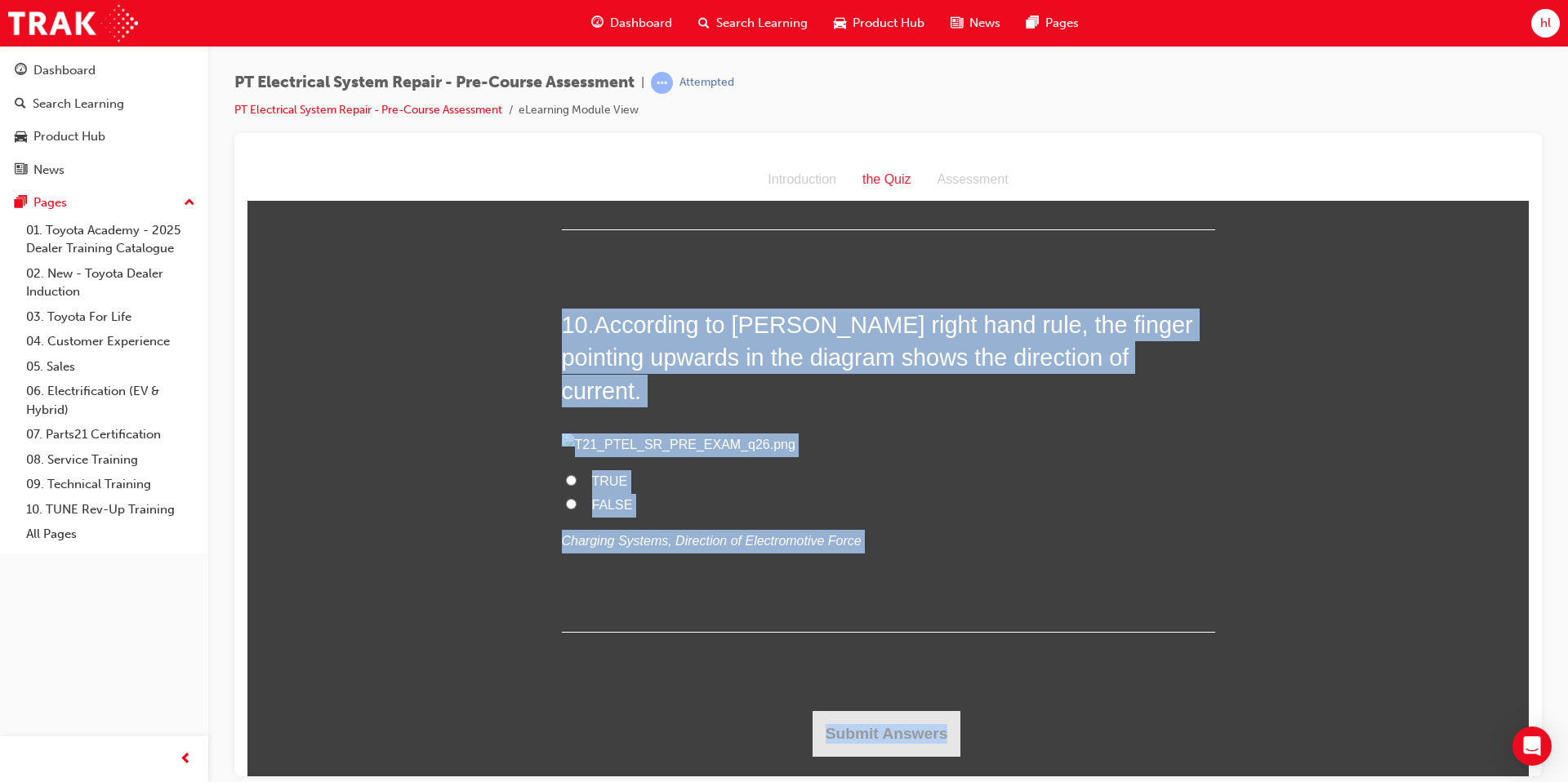
scroll to position [3439, 0]
drag, startPoint x: 562, startPoint y: 323, endPoint x: 1454, endPoint y: 939, distance: 1084.0
copy div "9 . Lorem ip dol sitametco adipiscing elit seddoeius tem incididu ut lab etdolo…"
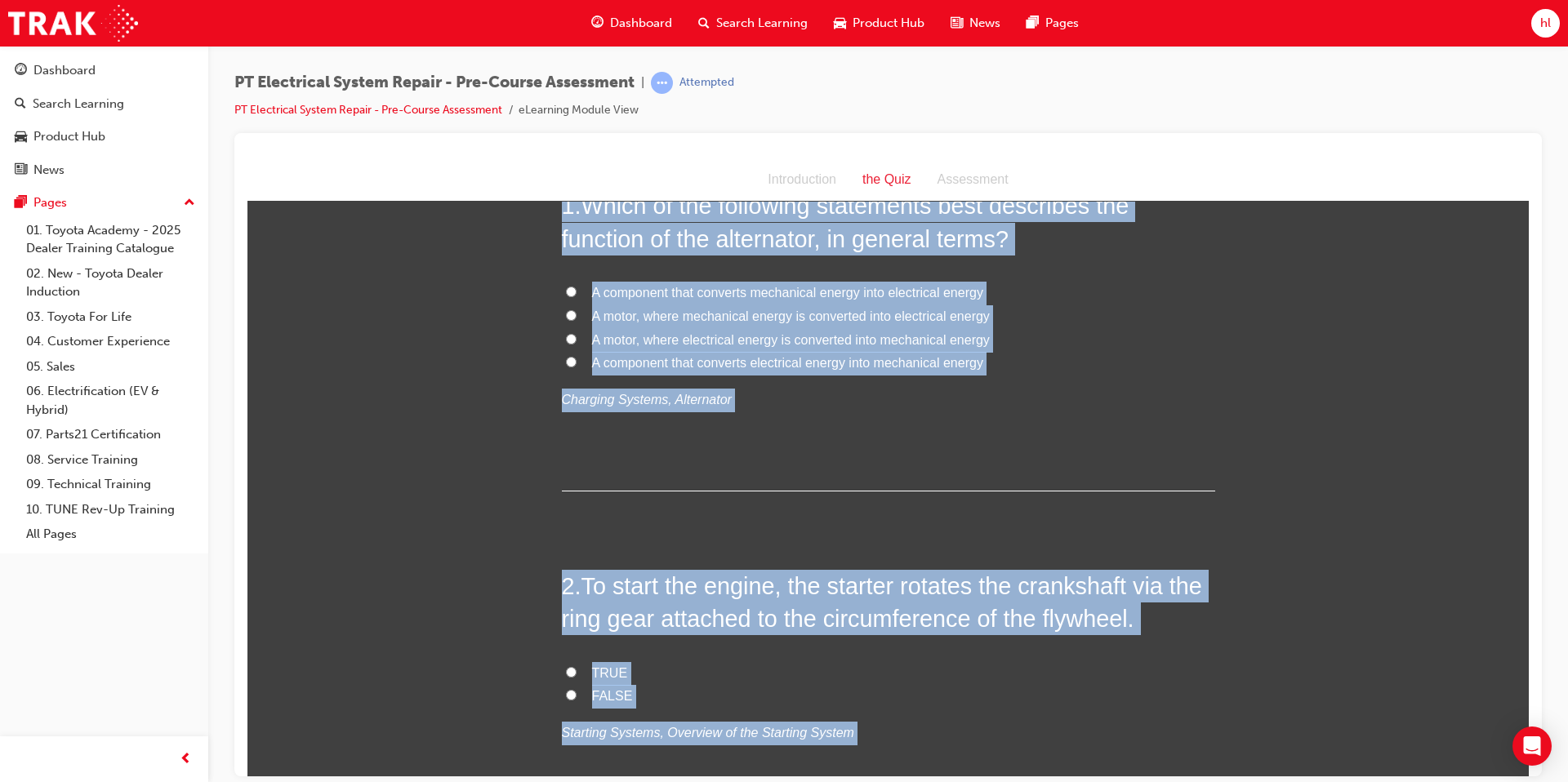
scroll to position [0, 0]
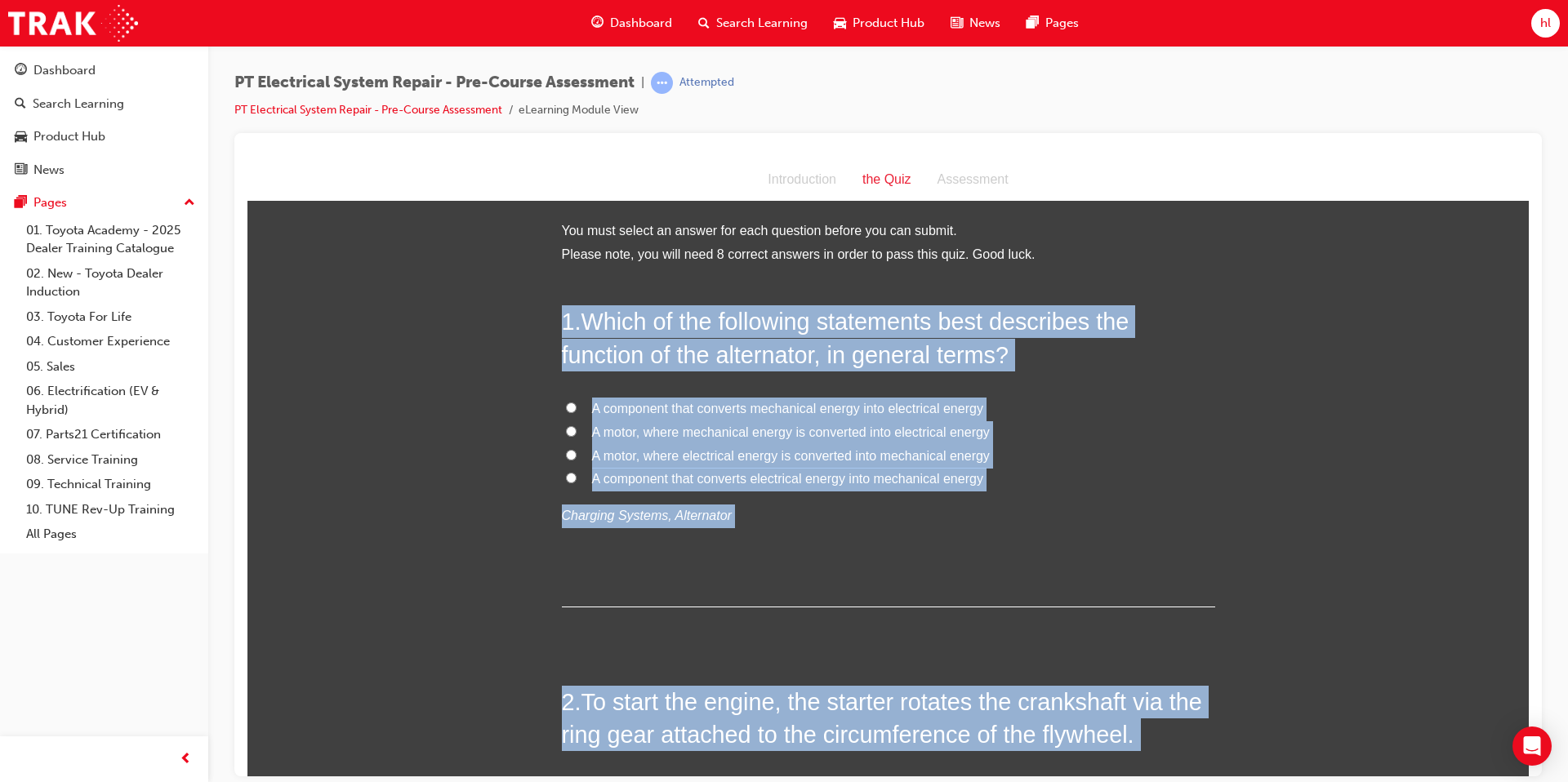
click at [982, 517] on p "Charging Systems, Alternator" at bounding box center [889, 516] width 653 height 23
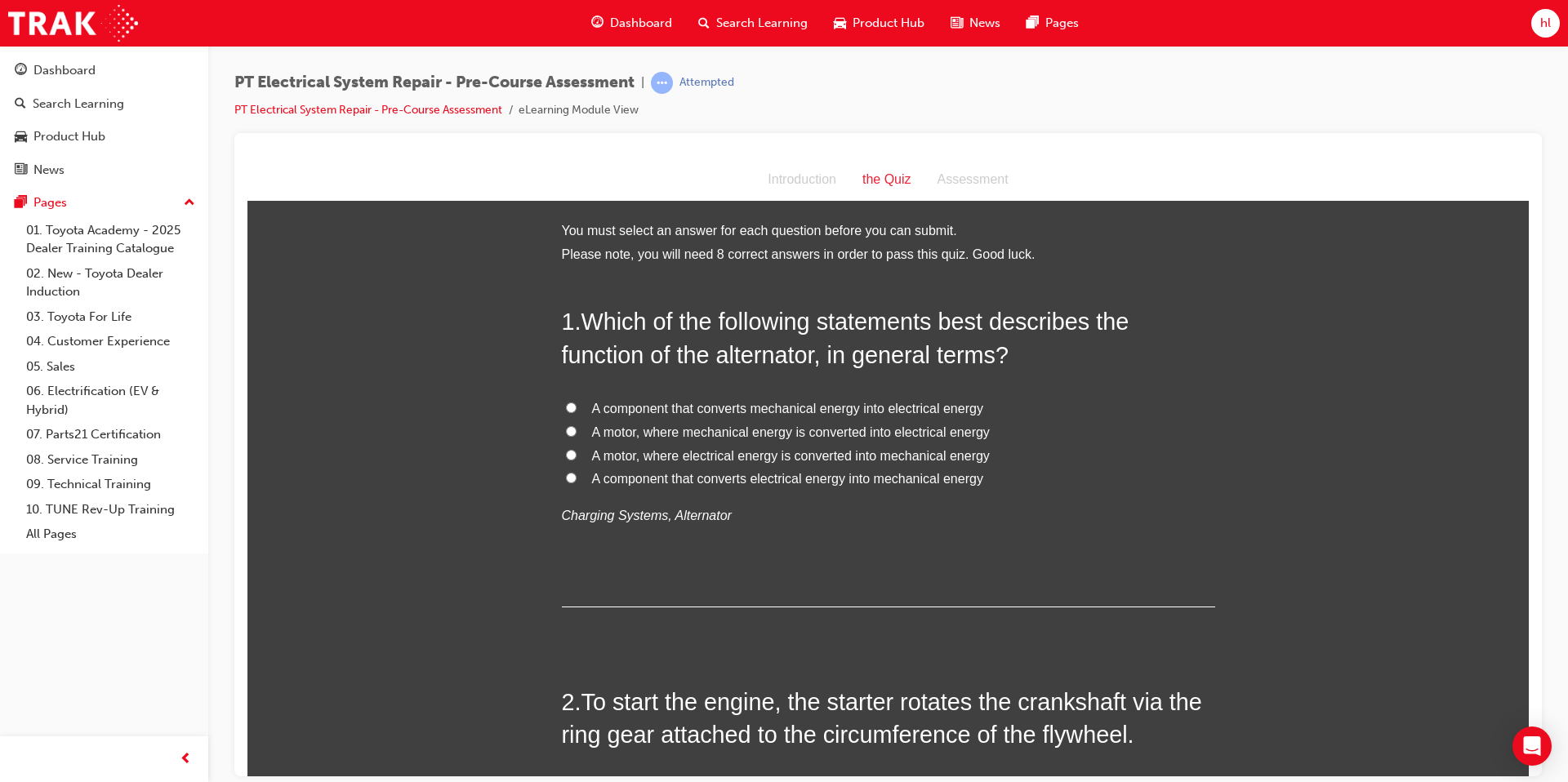
click at [572, 403] on input "A component that converts mechanical energy into electrical energy" at bounding box center [571, 408] width 11 height 11
radio input "true"
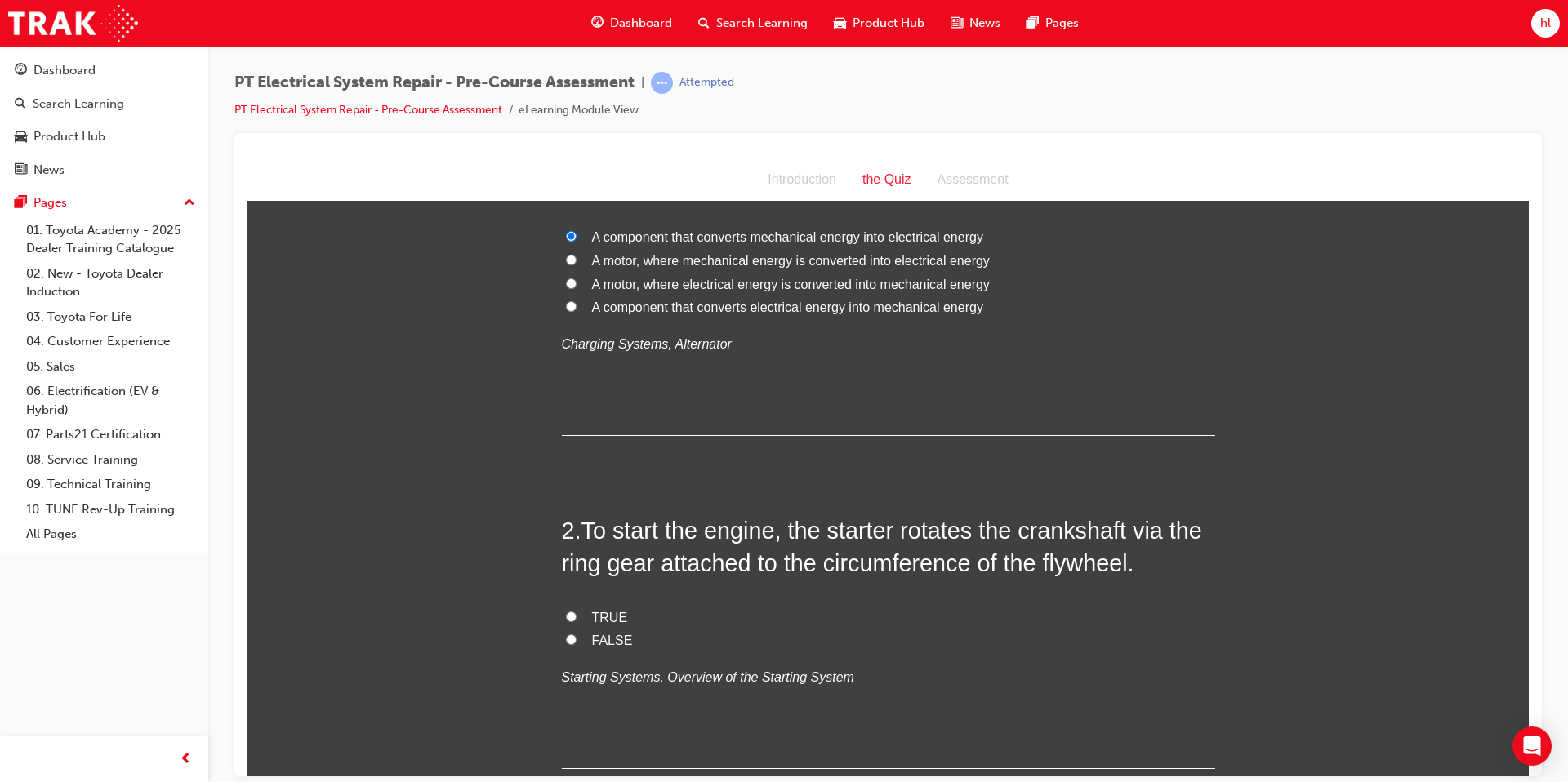
scroll to position [206, 0]
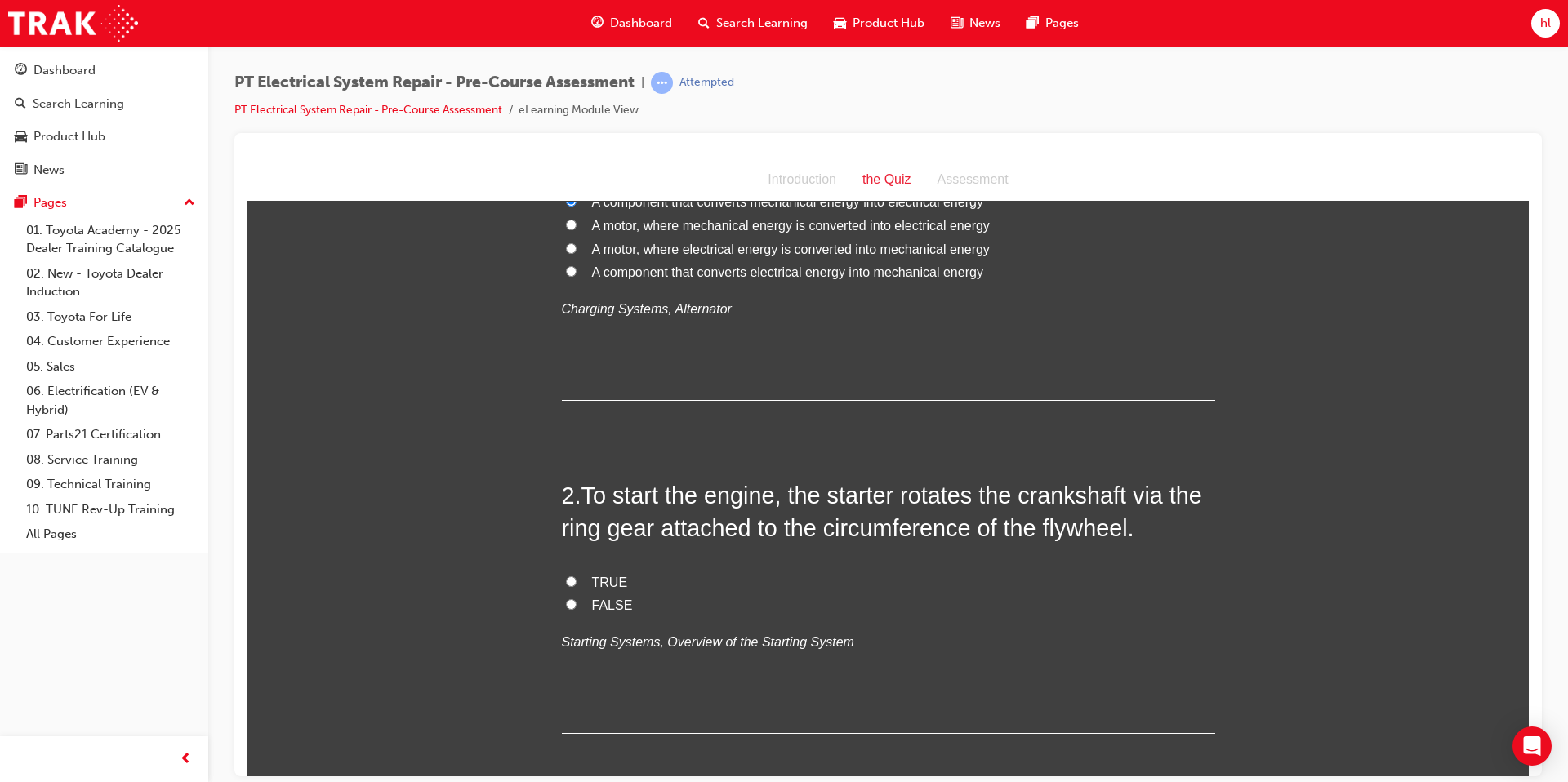
click at [569, 576] on input "TRUE" at bounding box center [571, 581] width 11 height 11
radio input "true"
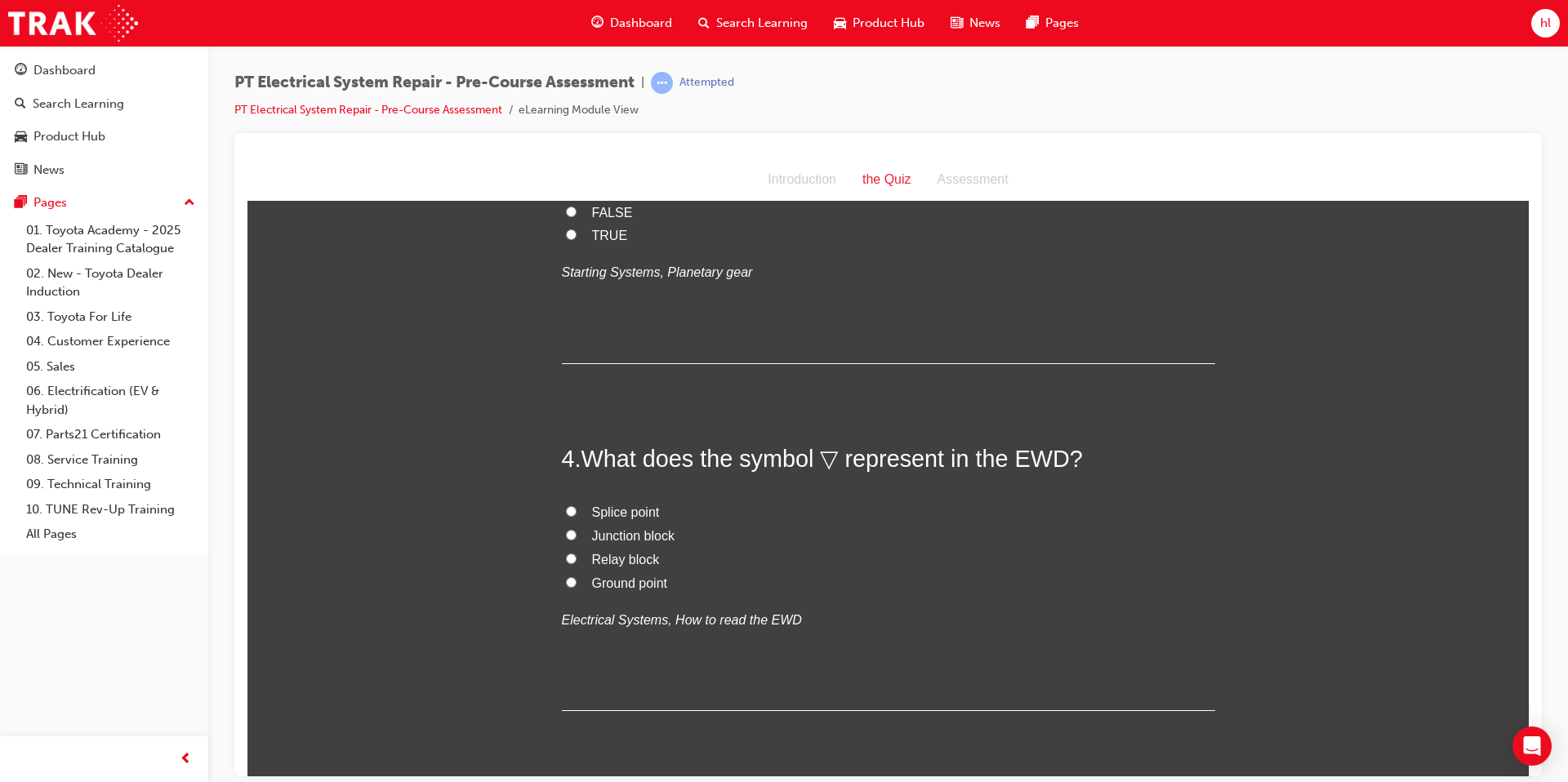
scroll to position [912, 0]
click at [572, 582] on input "Ground point" at bounding box center [571, 579] width 11 height 11
radio input "true"
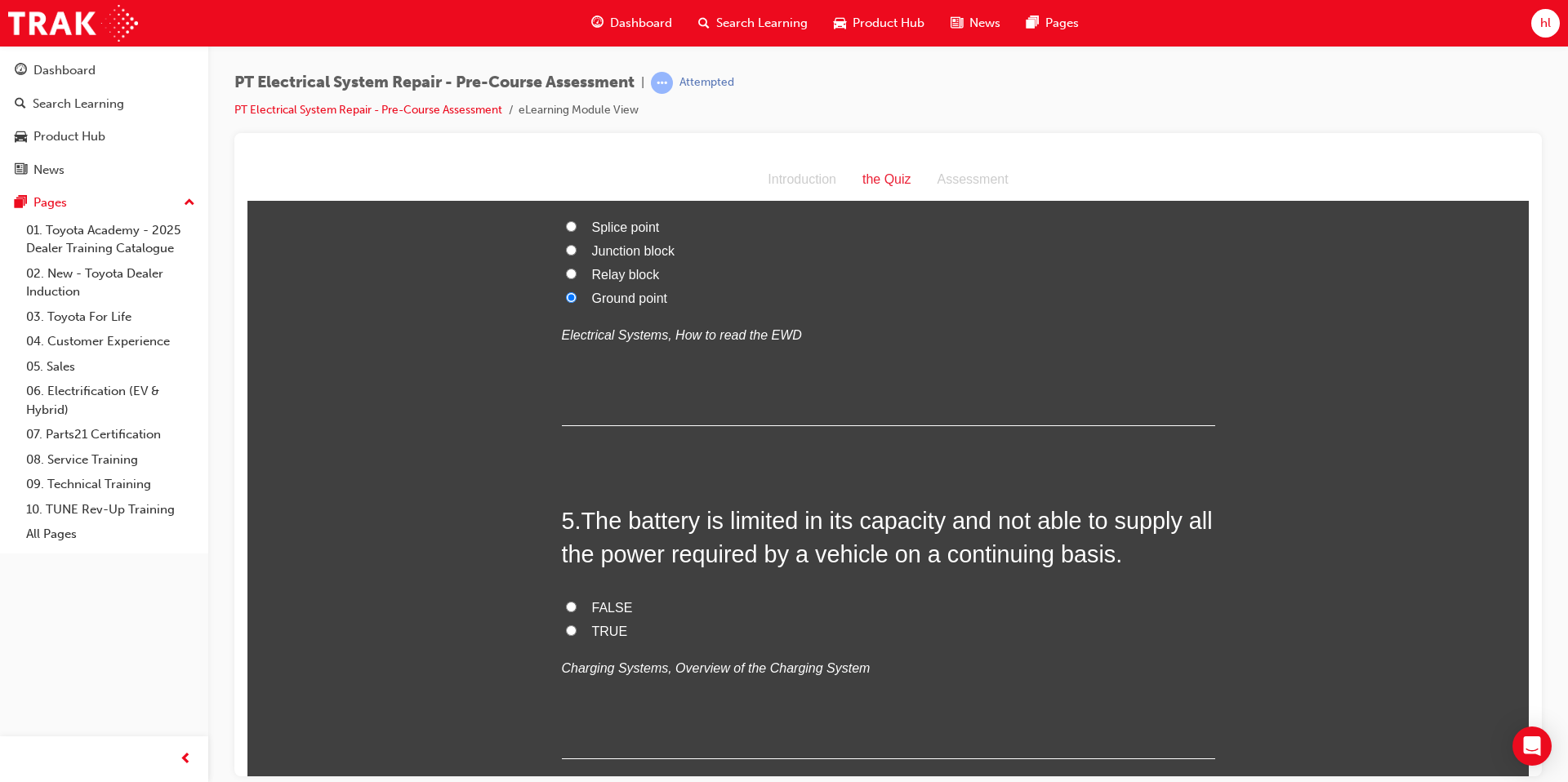
scroll to position [1204, 0]
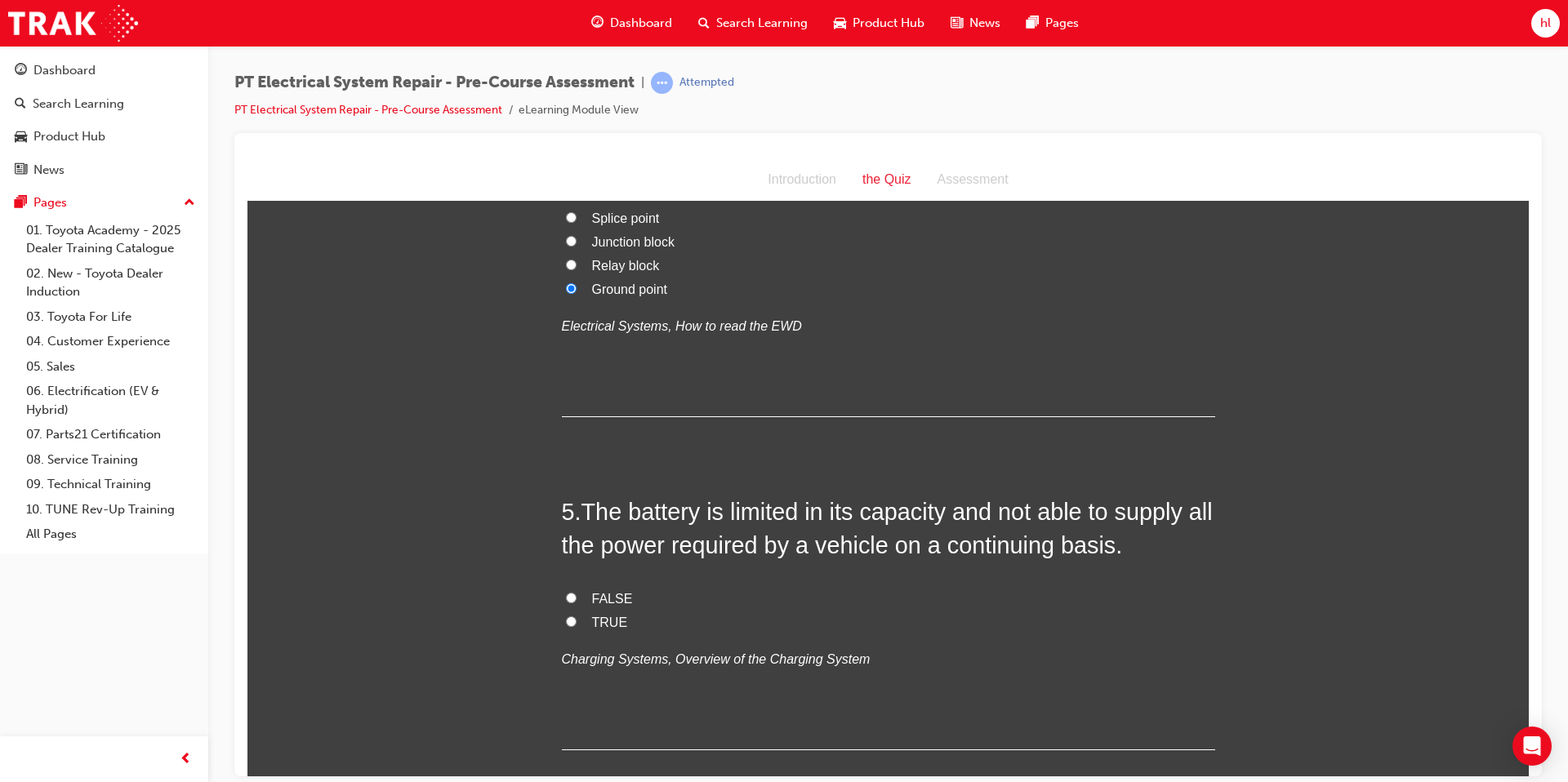
click at [569, 619] on input "TRUE" at bounding box center [571, 621] width 11 height 11
radio input "true"
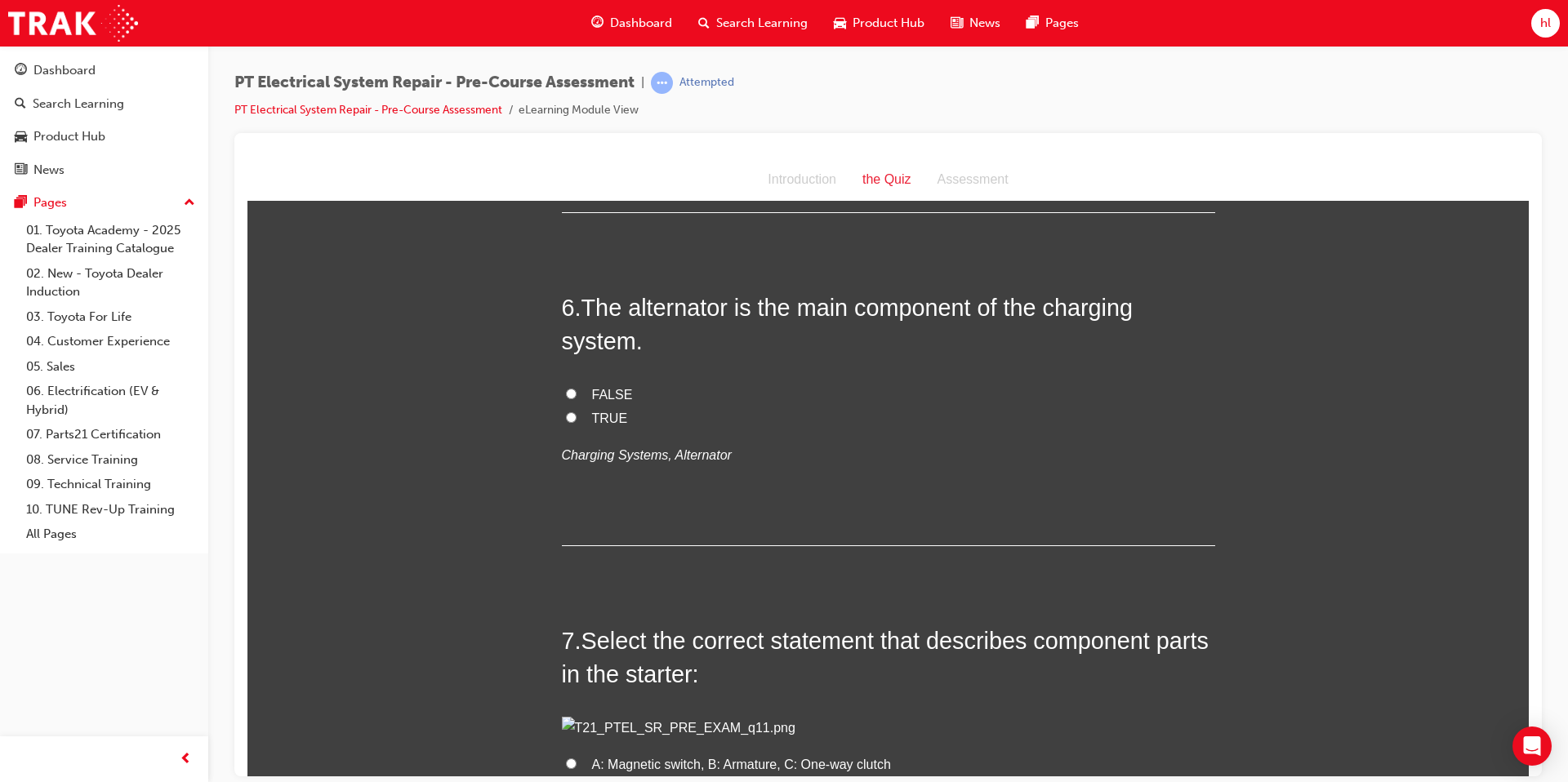
scroll to position [1746, 0]
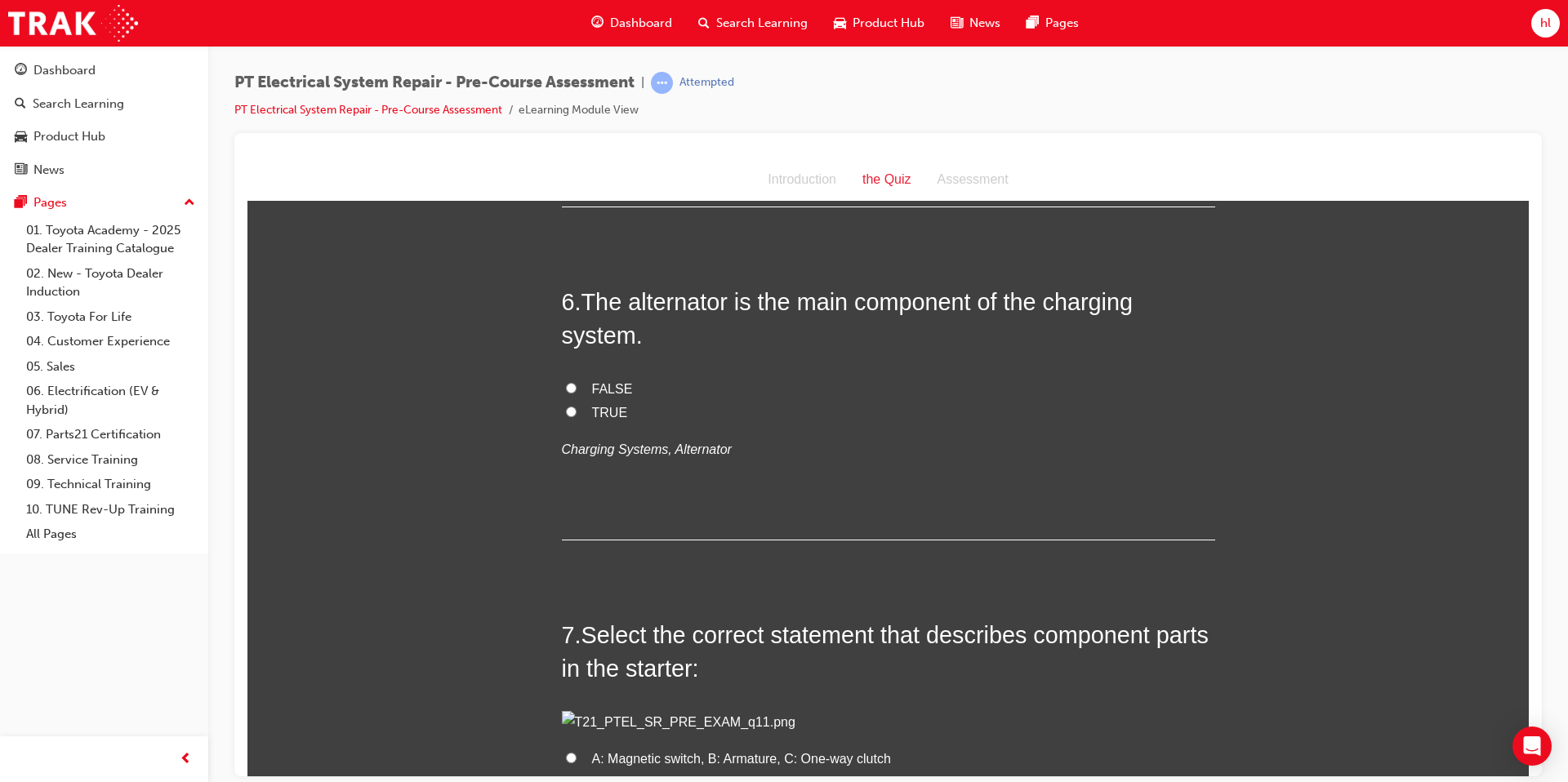
click at [575, 414] on input "TRUE" at bounding box center [571, 411] width 11 height 11
radio input "true"
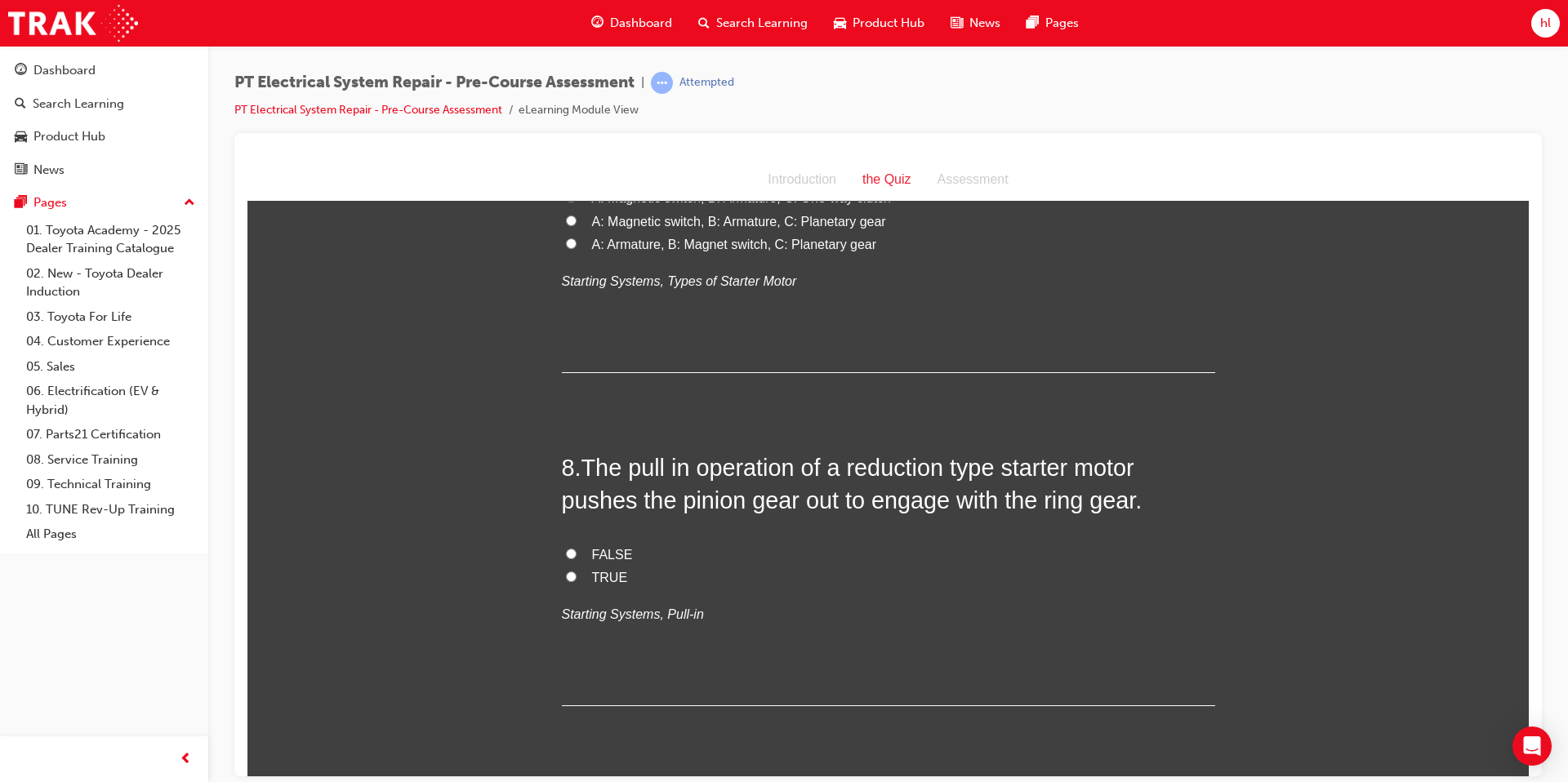
scroll to position [2328, 0]
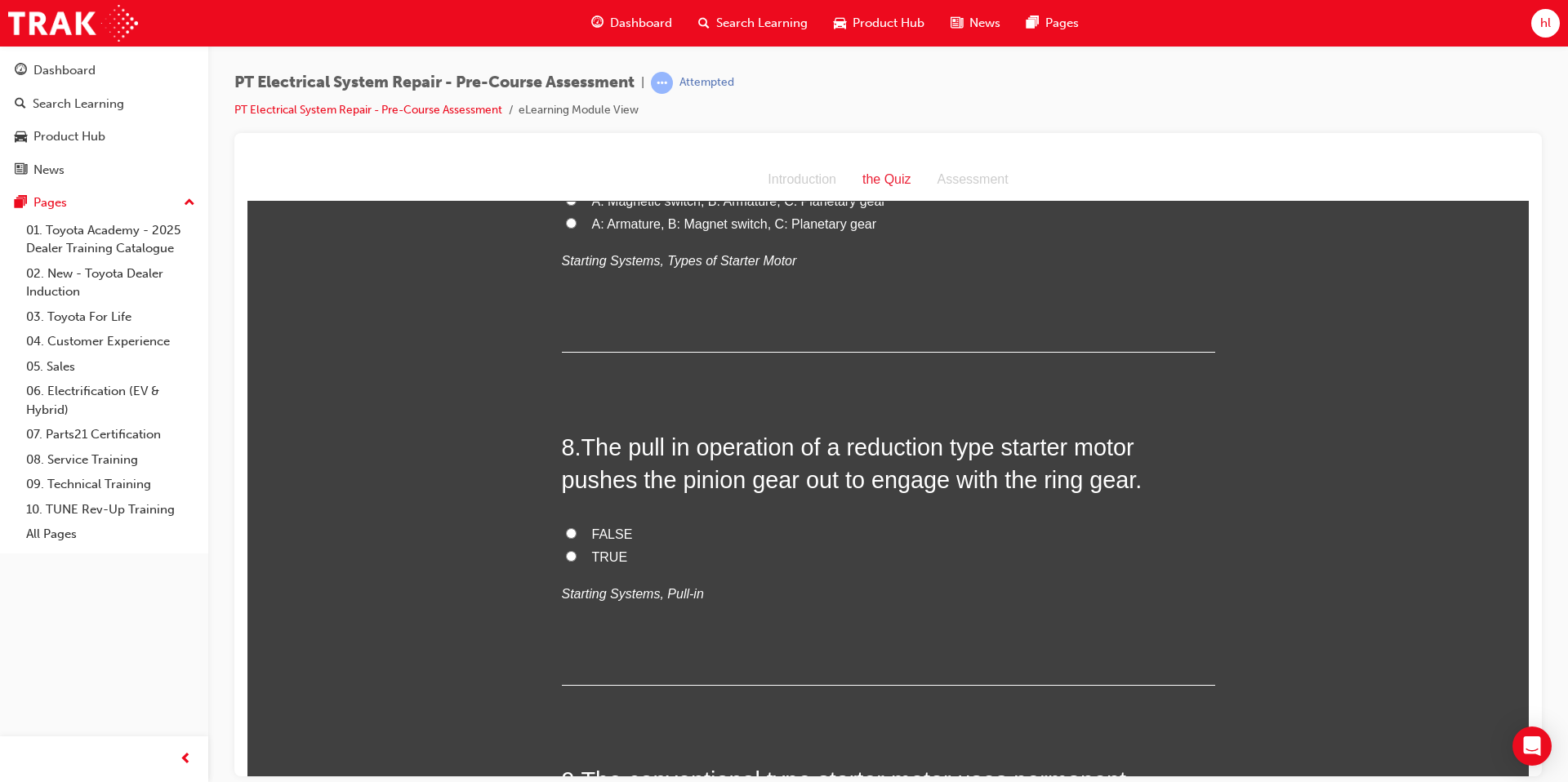
click at [569, 181] on input "A: Magnetic switch, B: Armature, C: One-way clutch" at bounding box center [571, 176] width 11 height 11
radio input "true"
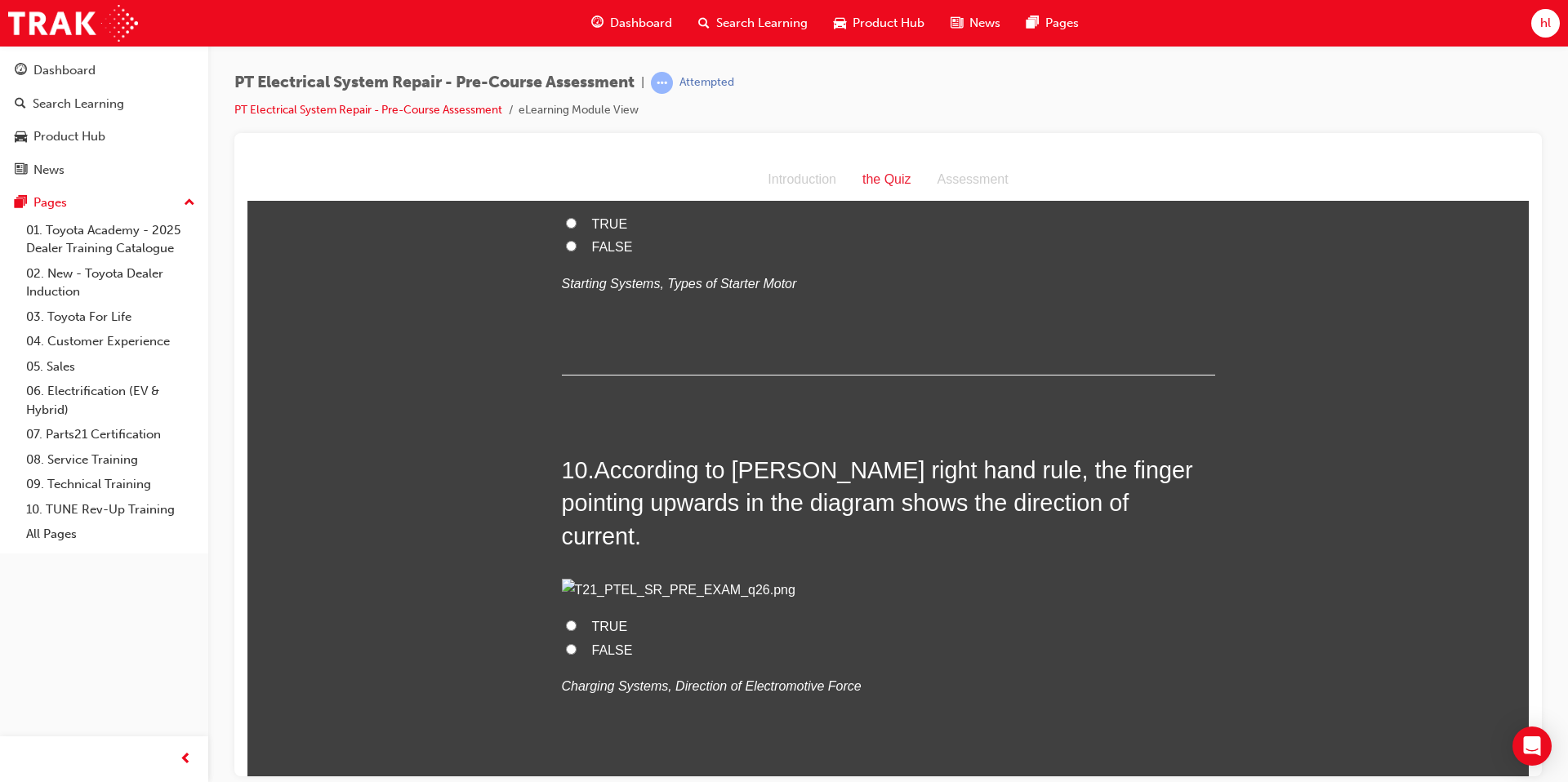
scroll to position [2972, 0]
click at [573, 250] on input "FALSE" at bounding box center [571, 245] width 11 height 11
radio input "true"
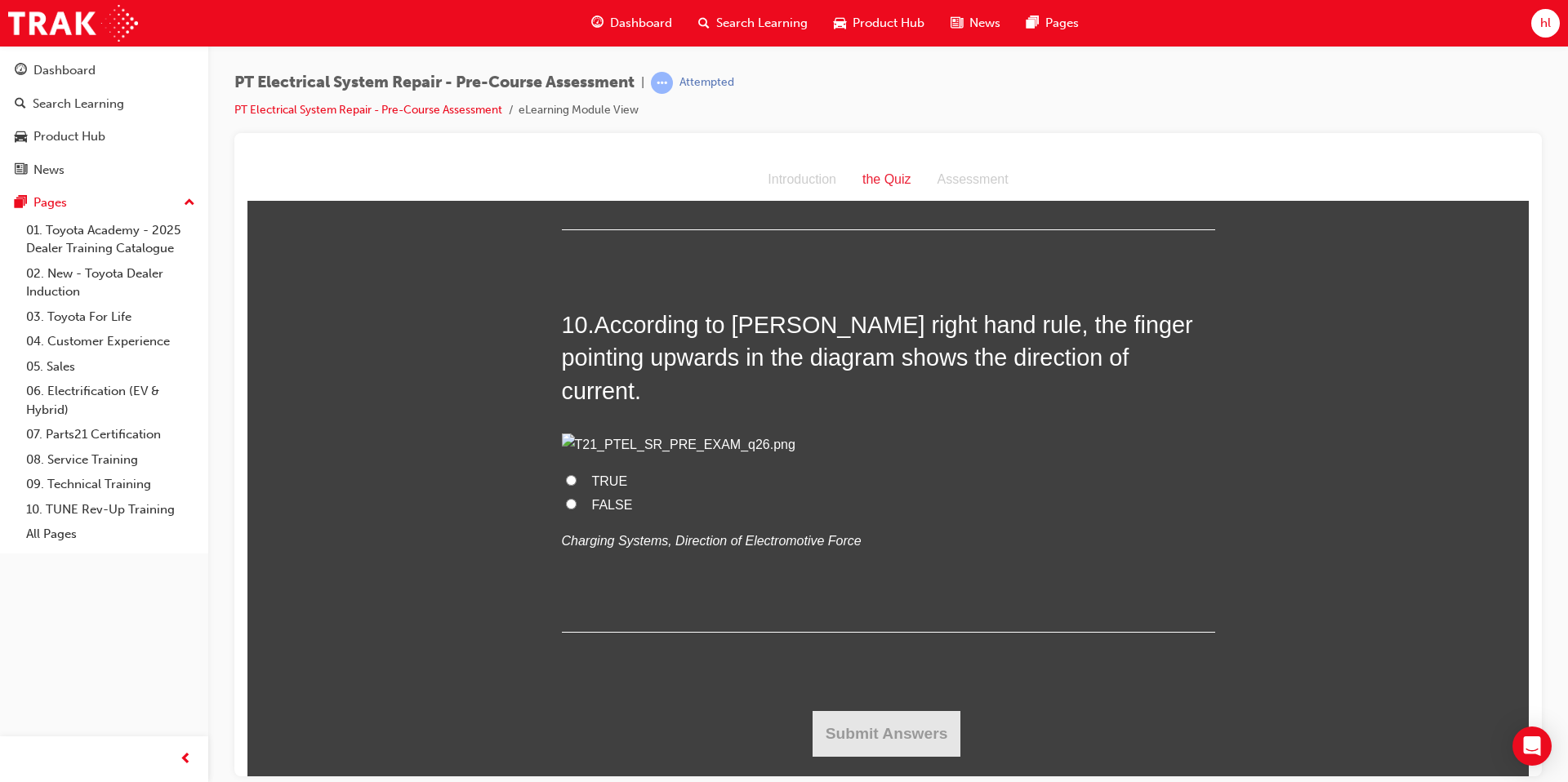
scroll to position [3351, 0]
click at [569, 509] on input "FALSE" at bounding box center [571, 503] width 11 height 11
radio input "true"
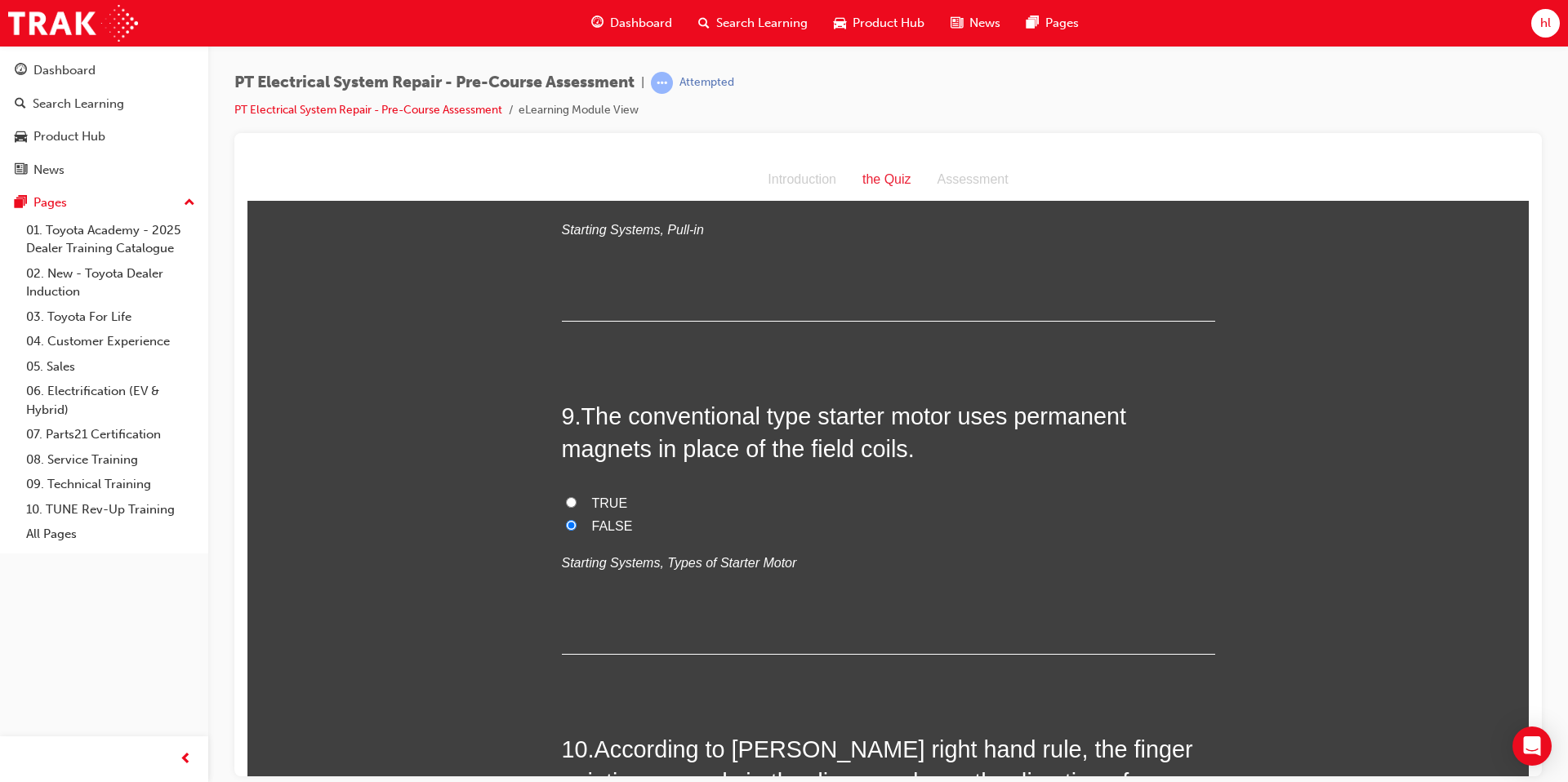
scroll to position [2687, 0]
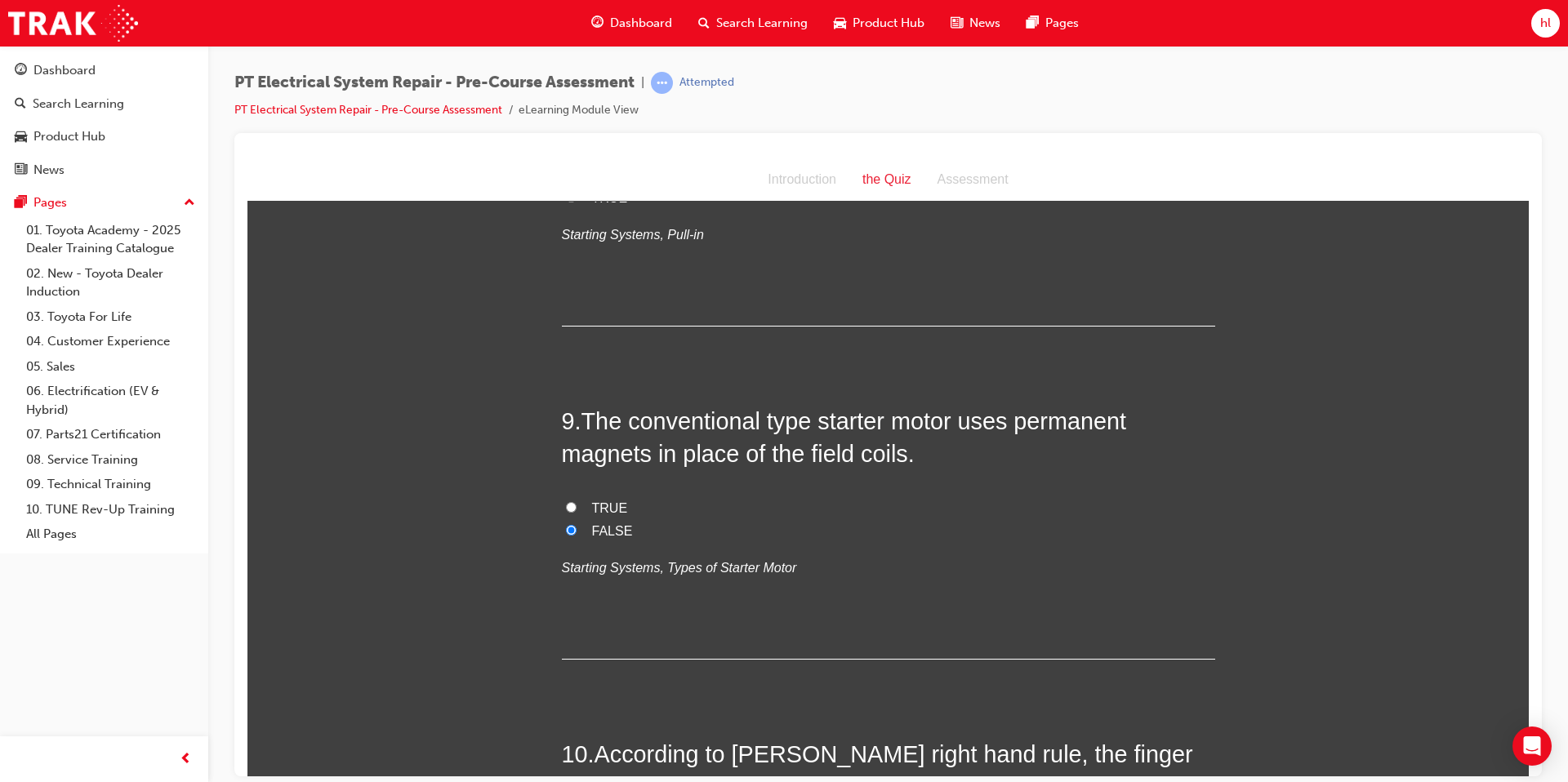
click at [575, 202] on input "TRUE" at bounding box center [571, 197] width 11 height 11
radio input "true"
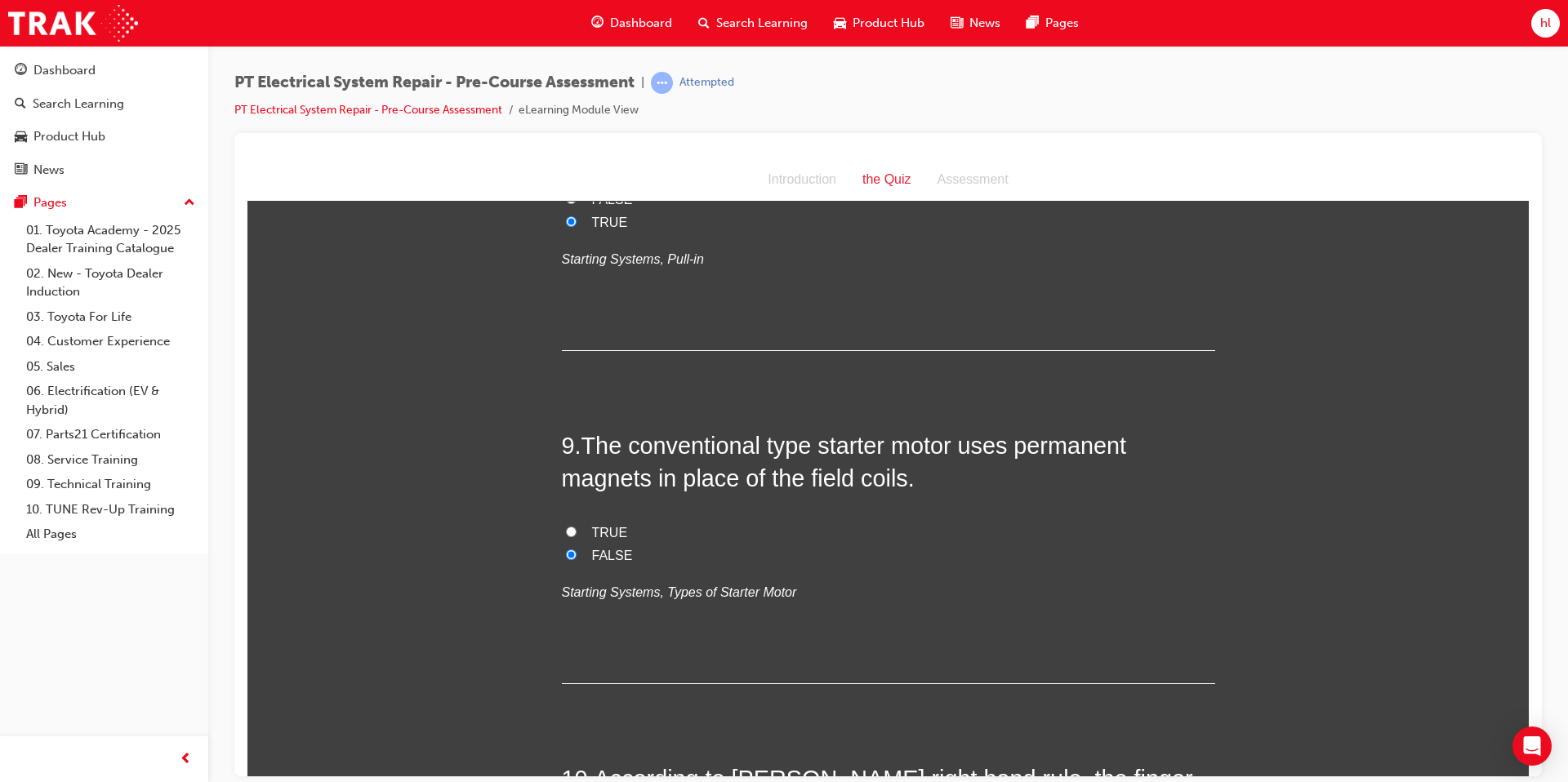
click at [573, 212] on label "FALSE" at bounding box center [889, 199] width 653 height 23
click at [573, 204] on input "FALSE" at bounding box center [571, 198] width 11 height 11
radio input "true"
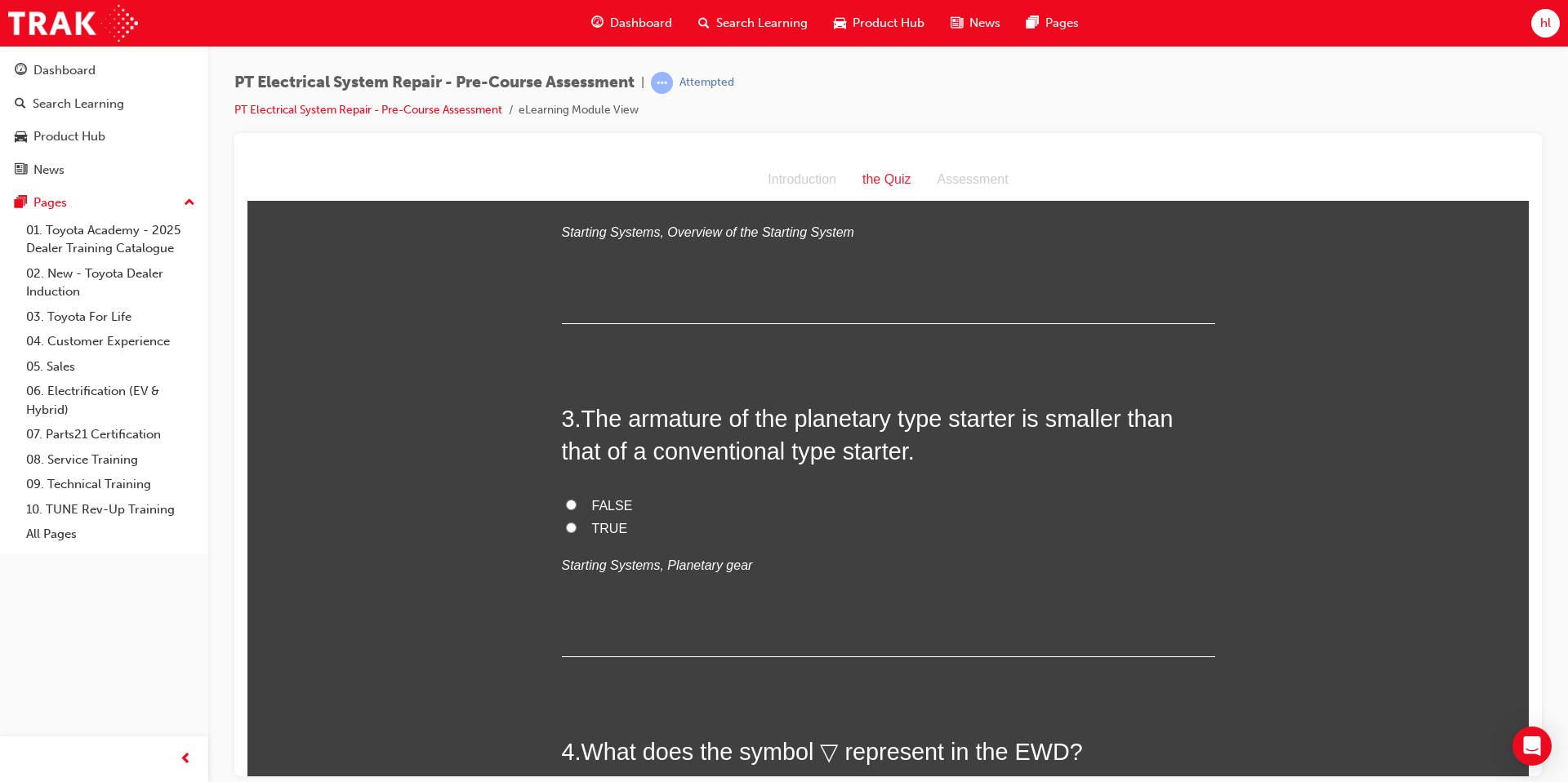
scroll to position [609, 0]
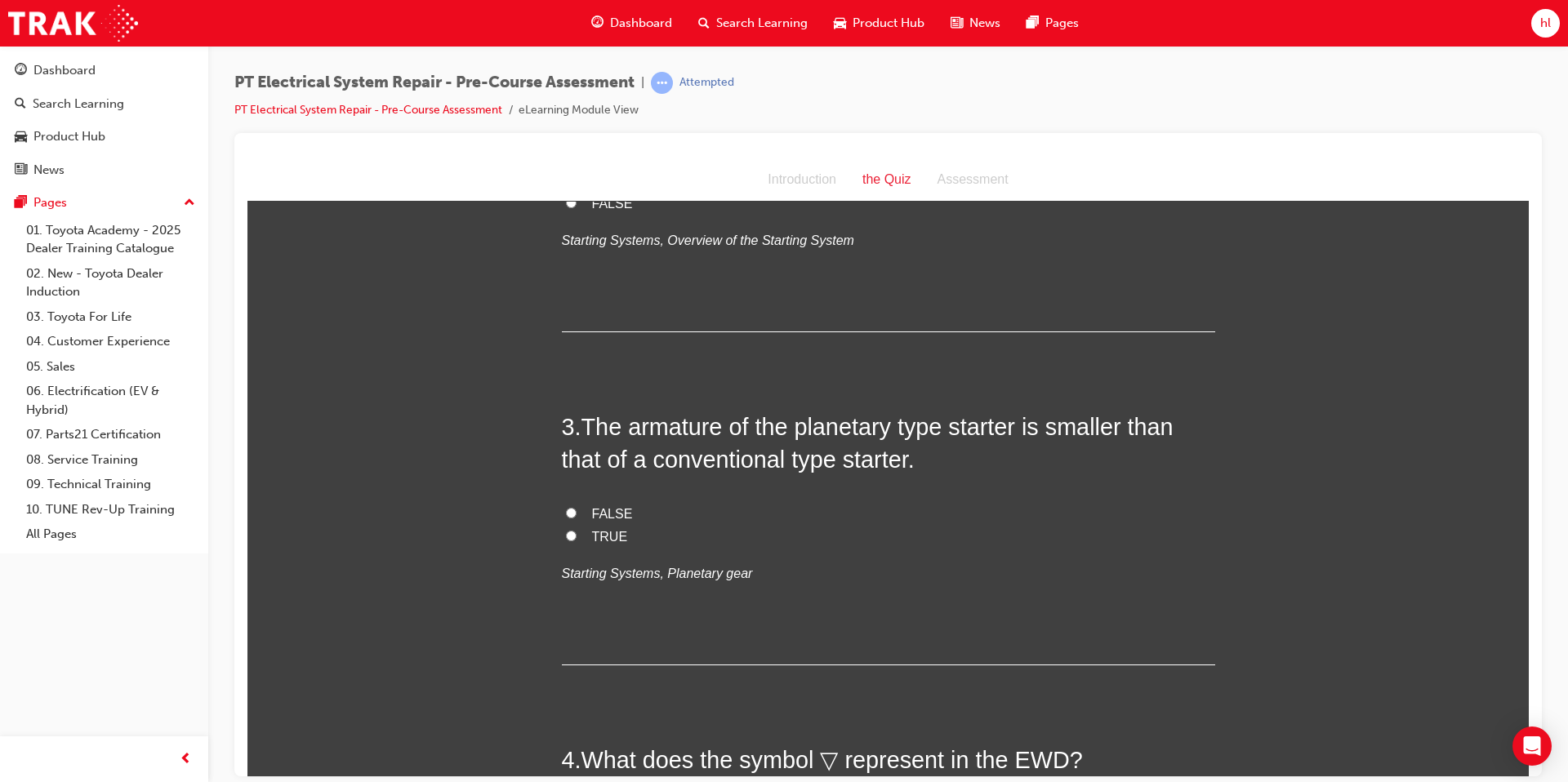
click at [580, 541] on label "TRUE" at bounding box center [889, 536] width 653 height 23
click at [577, 541] on input "TRUE" at bounding box center [571, 535] width 11 height 11
radio input "true"
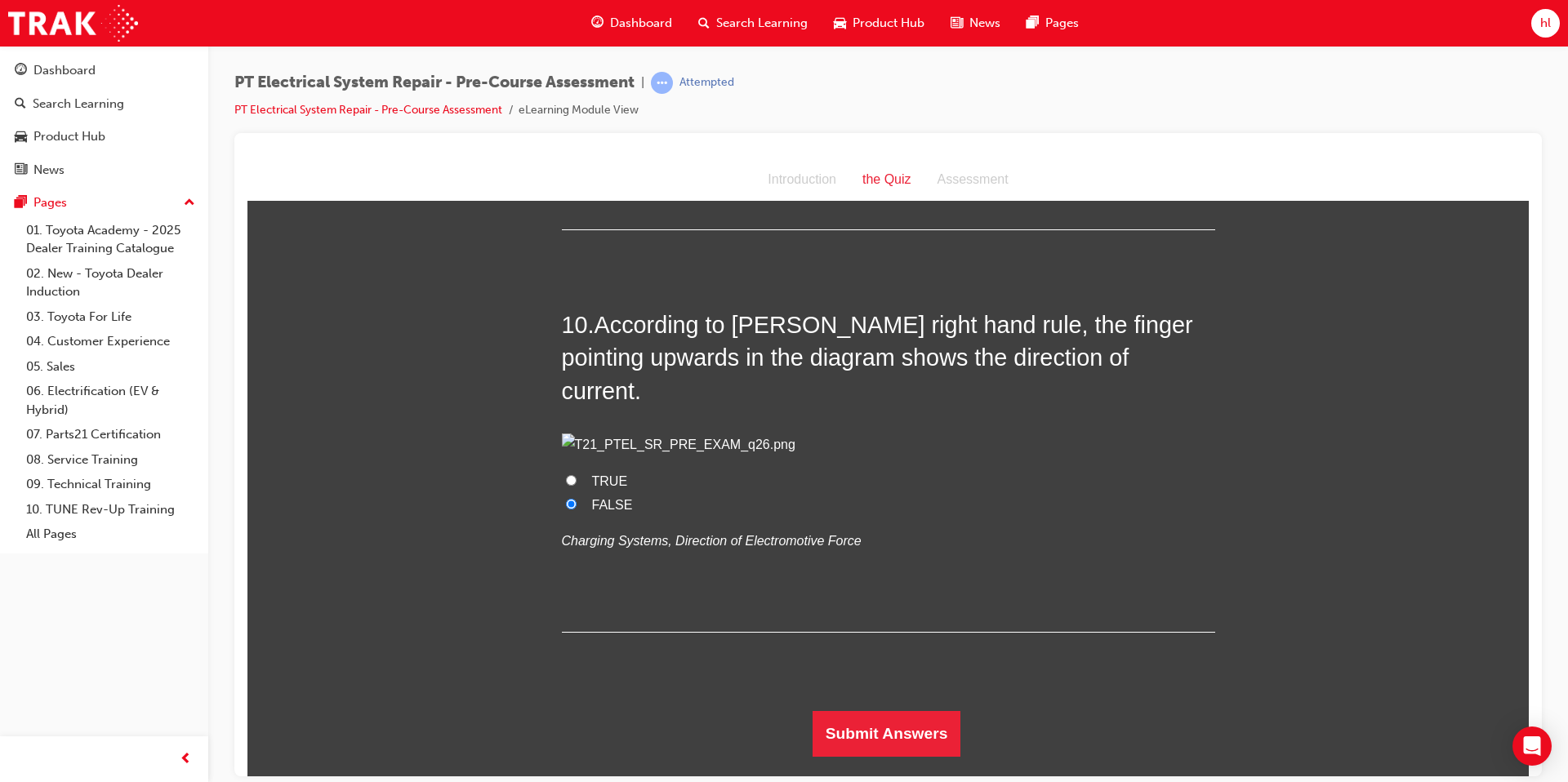
scroll to position [3439, 0]
click at [932, 736] on button "Submit Answers" at bounding box center [887, 733] width 148 height 46
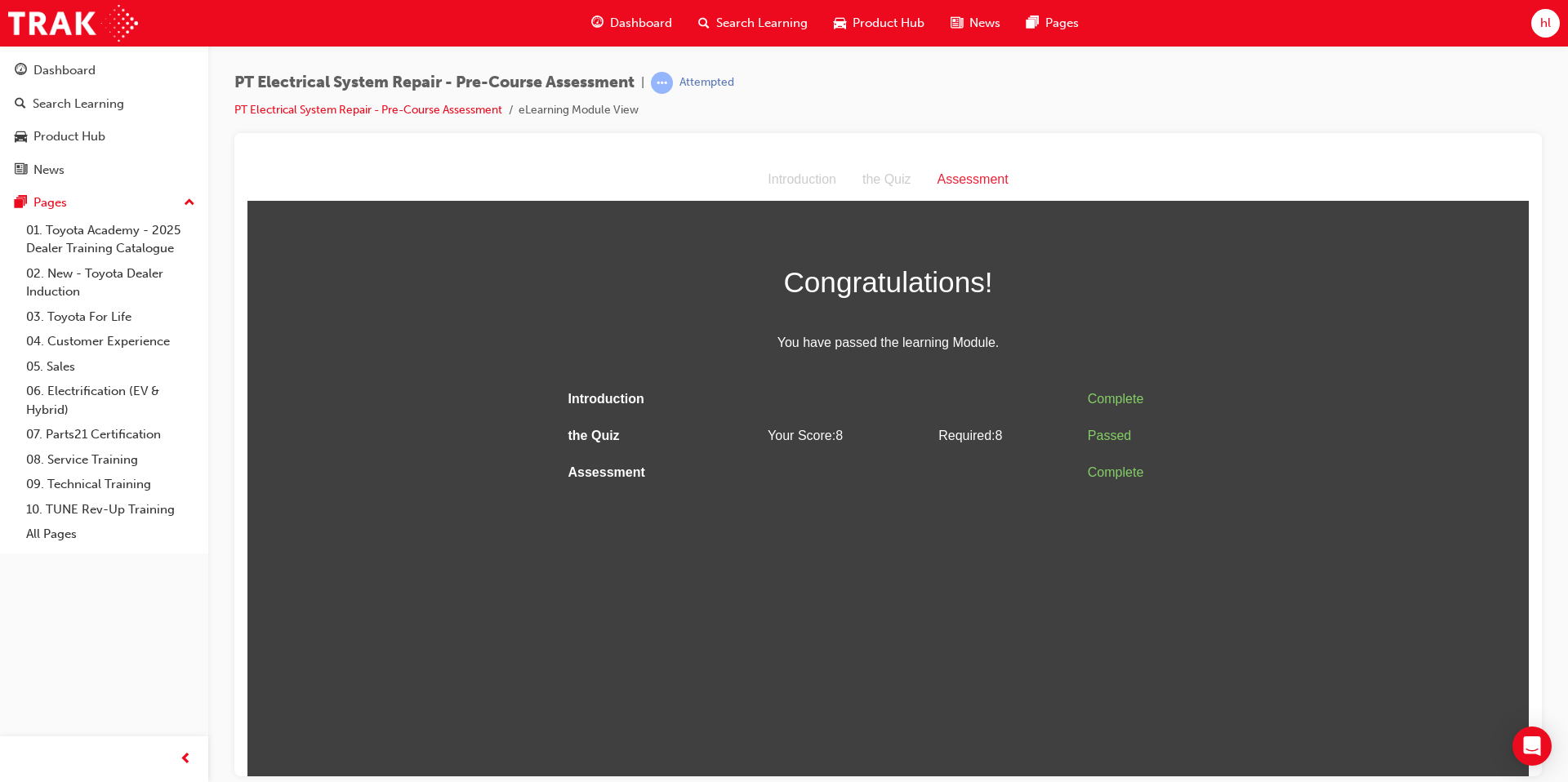
scroll to position [0, 0]
click at [922, 425] on td "Your Score: 8" at bounding box center [847, 435] width 171 height 37
click at [69, 73] on div "Dashboard" at bounding box center [63, 71] width 62 height 19
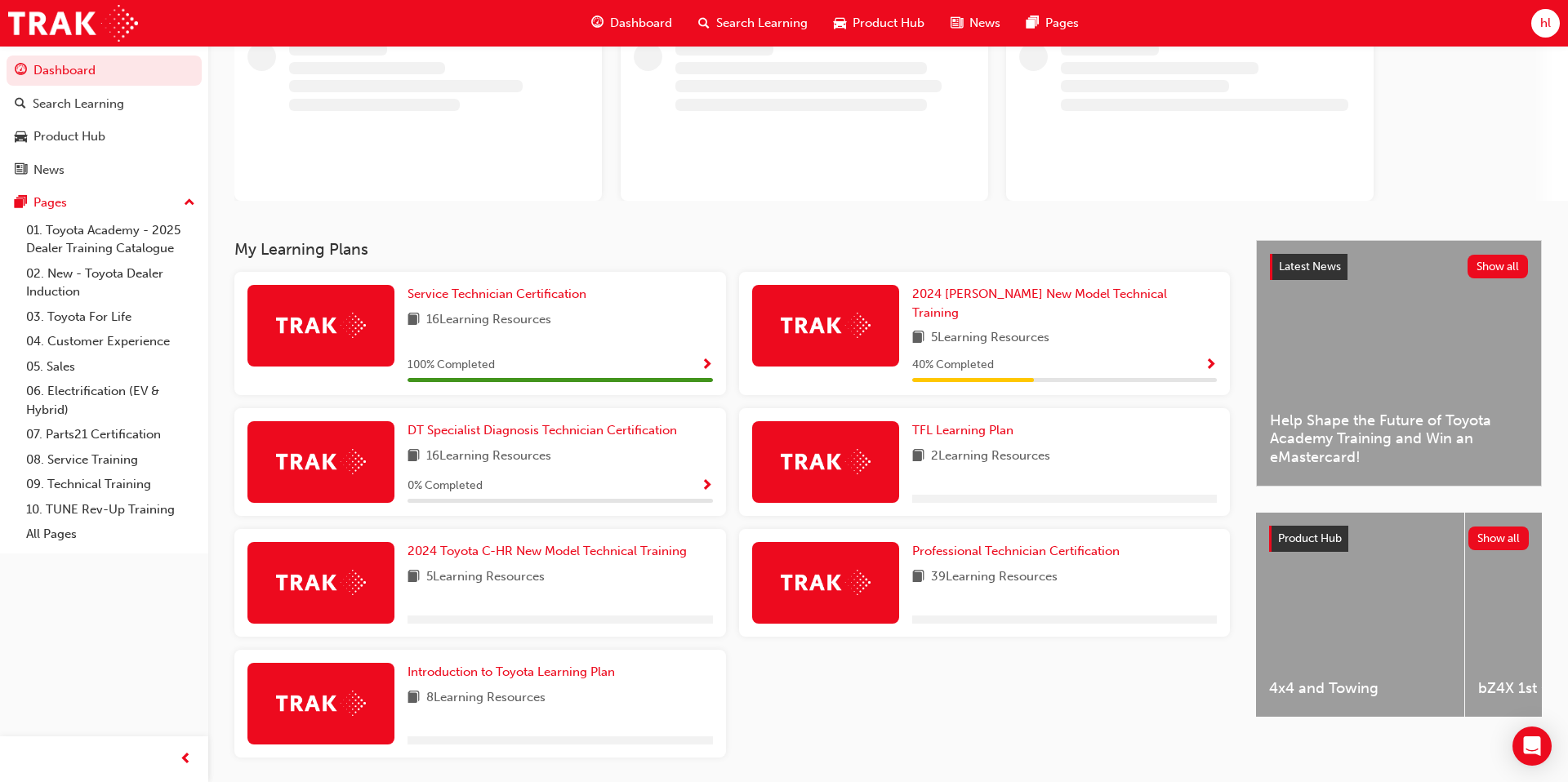
scroll to position [157, 0]
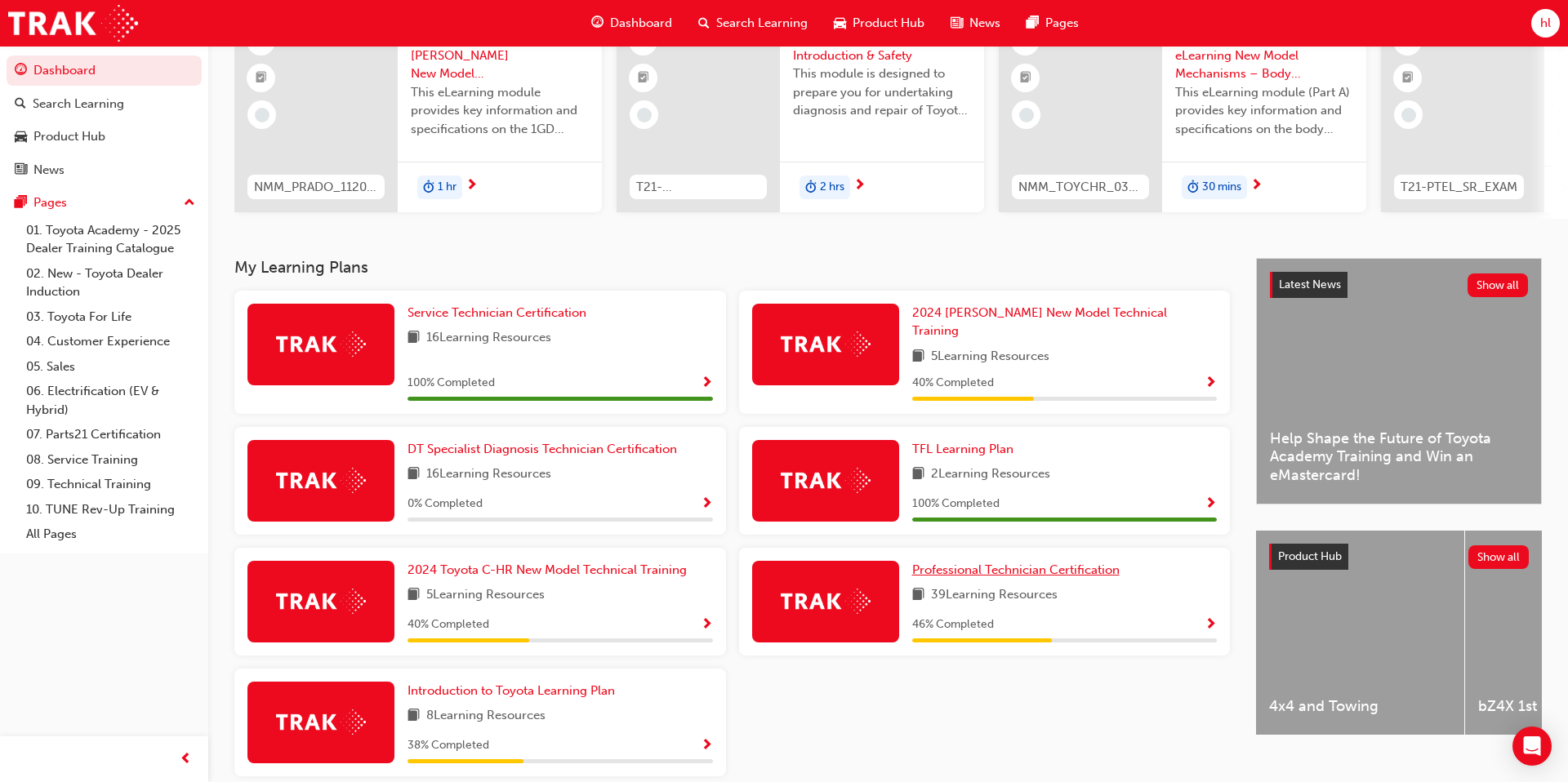
click at [1069, 563] on span "Professional Technician Certification" at bounding box center [1016, 570] width 207 height 14
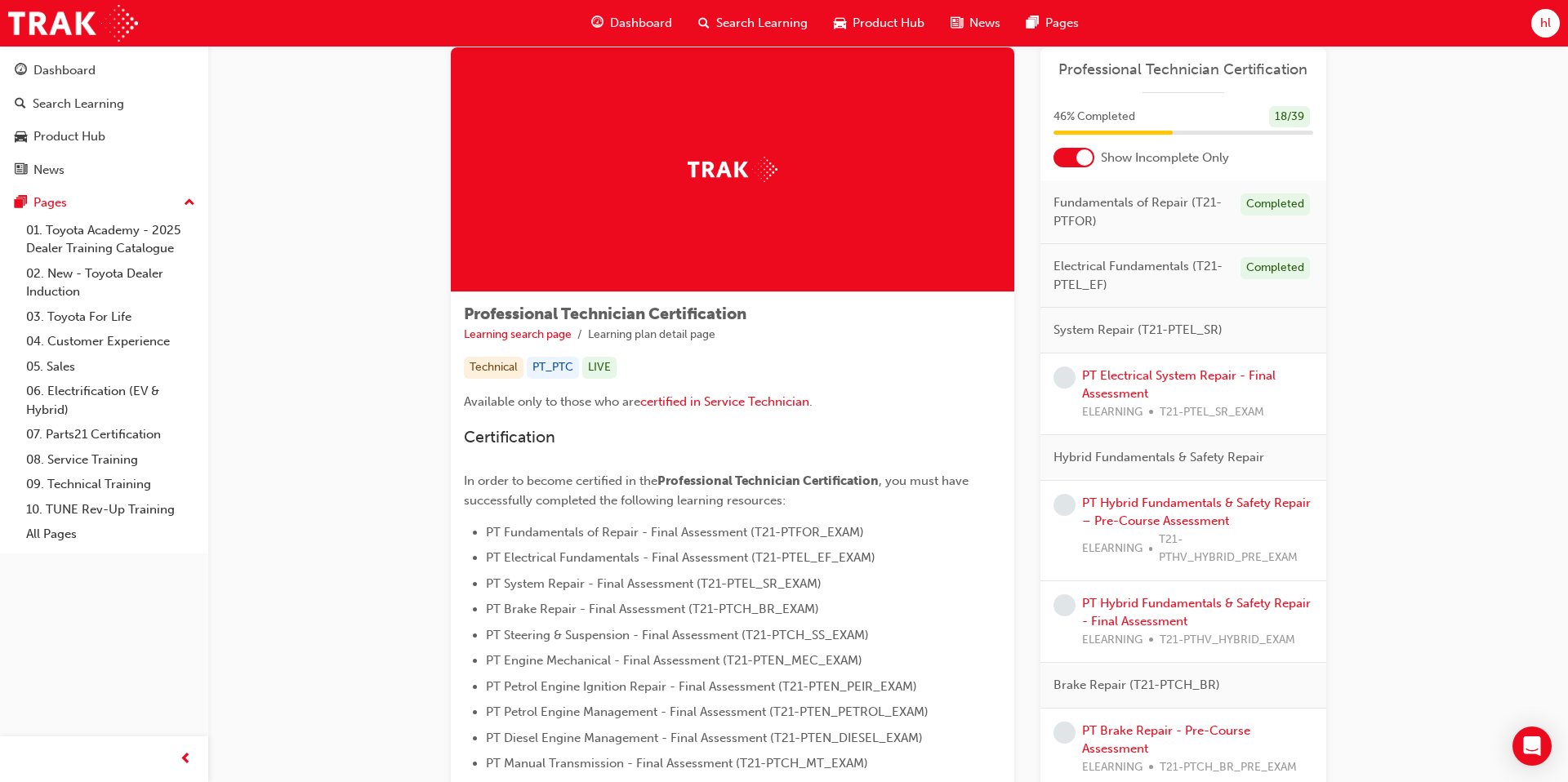
scroll to position [64, 0]
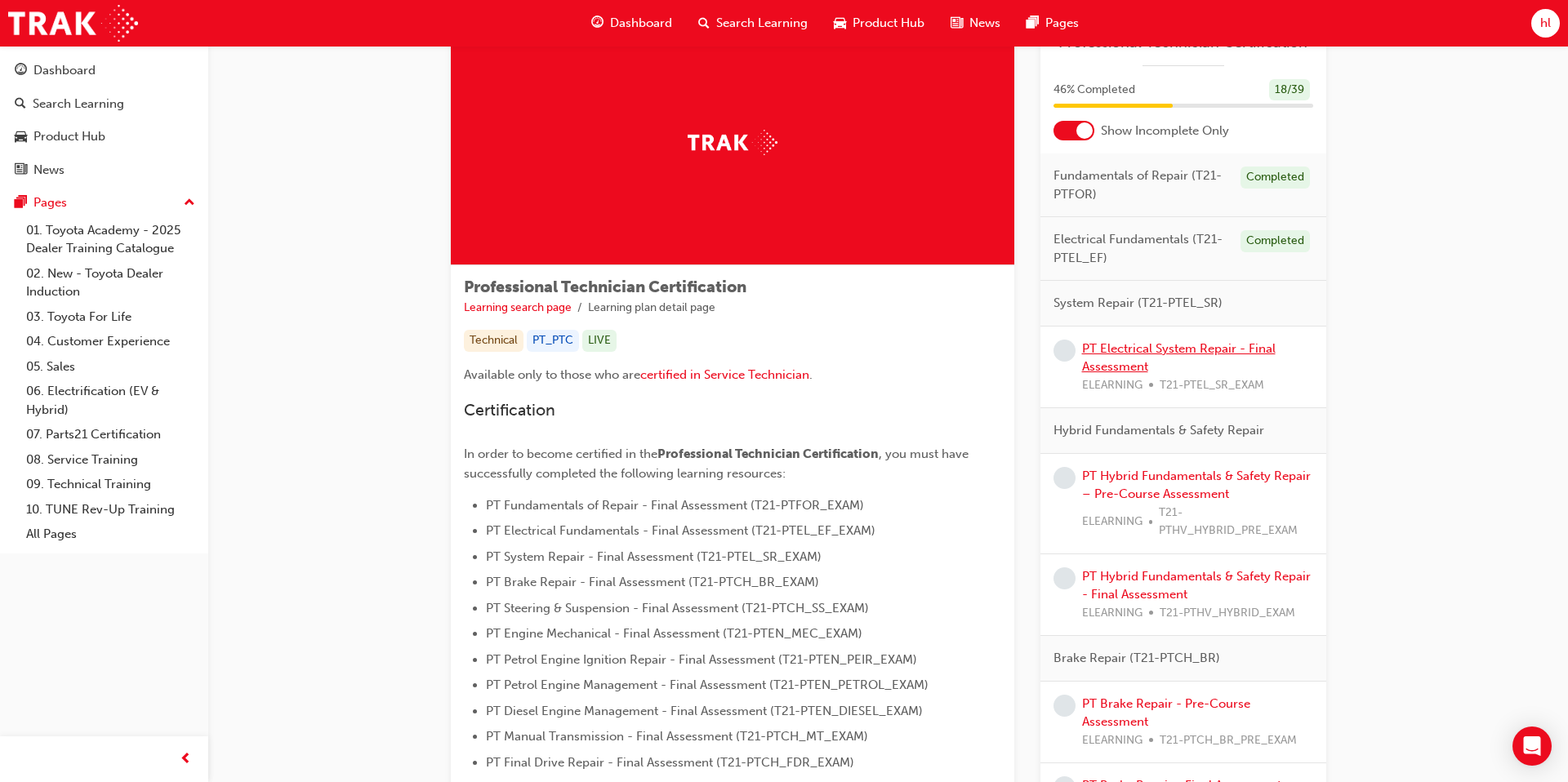
click at [1196, 354] on link "PT Electrical System Repair - Final Assessment" at bounding box center [1179, 357] width 194 height 33
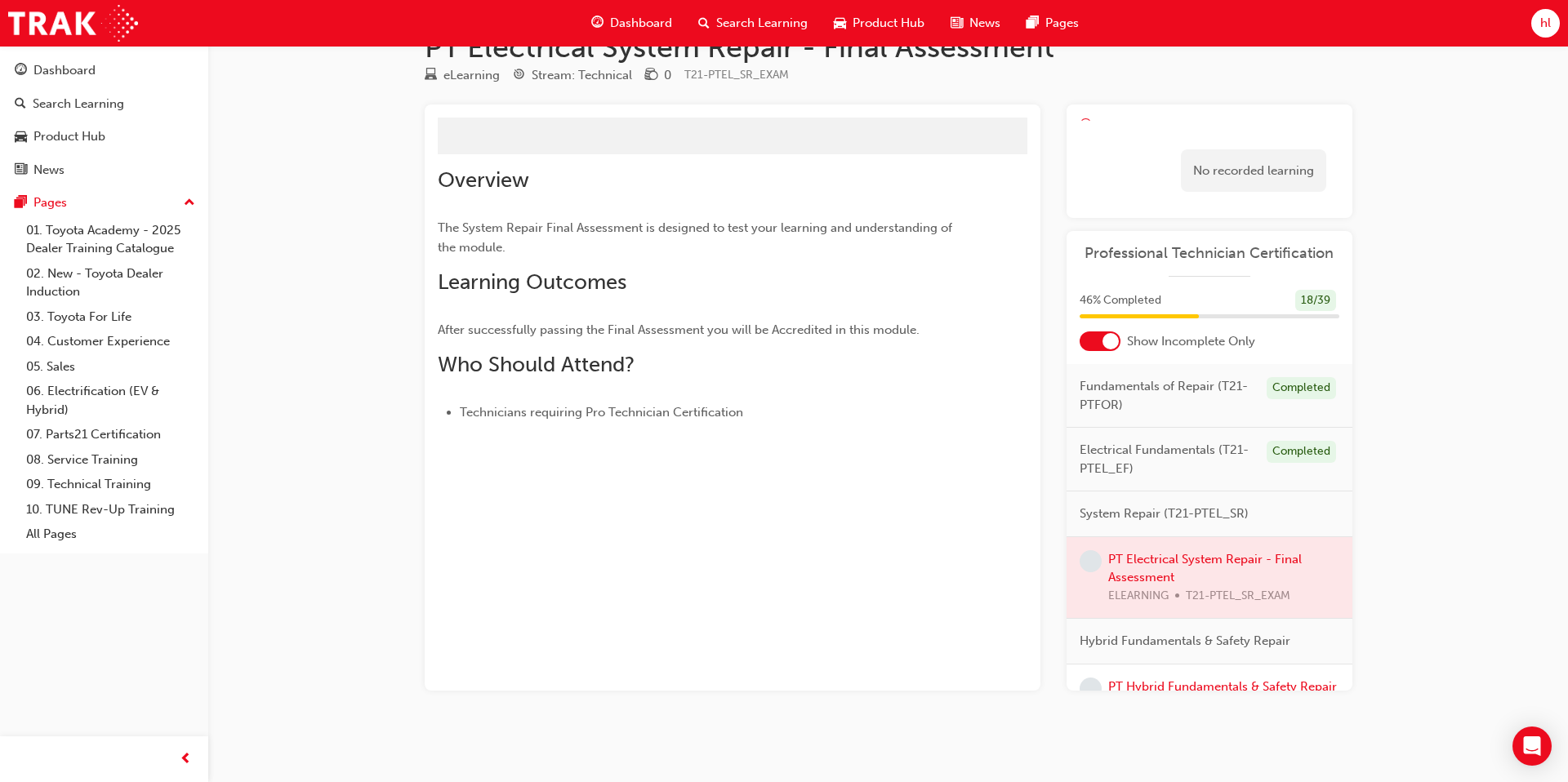
scroll to position [44, 0]
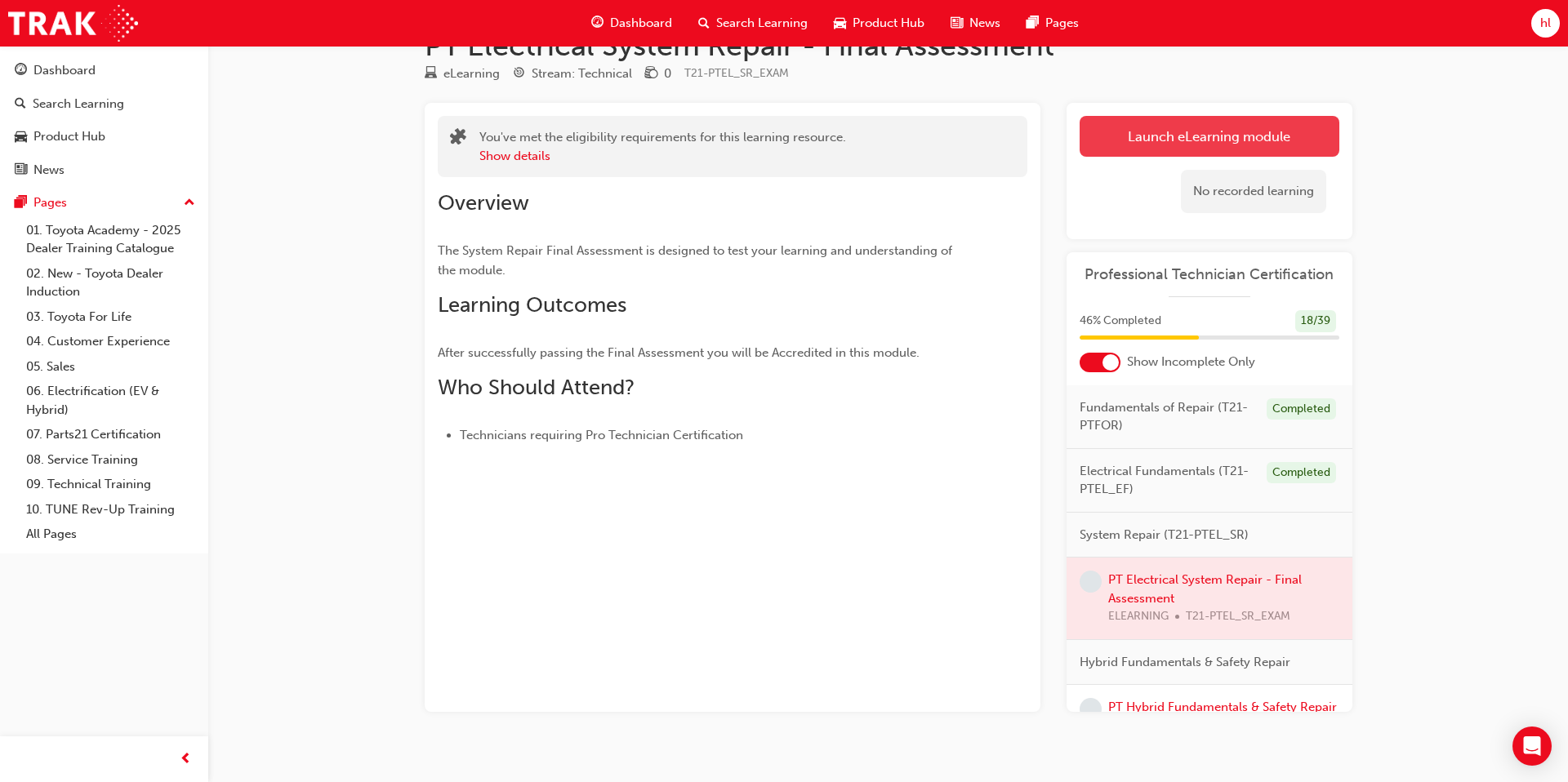
click at [1228, 136] on link "Launch eLearning module" at bounding box center [1210, 137] width 260 height 41
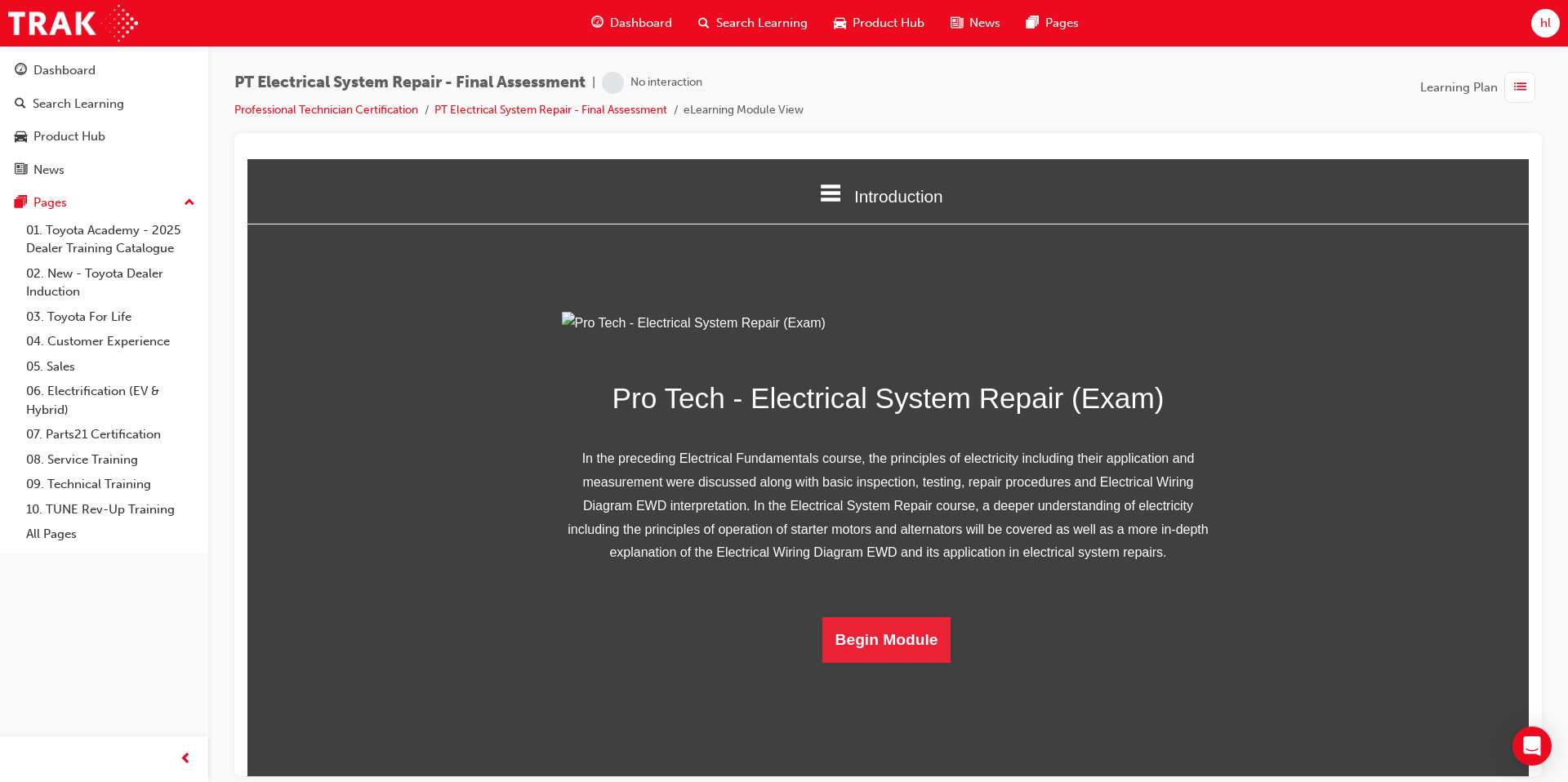
scroll to position [105, 0]
click at [890, 662] on button "Begin Module" at bounding box center [887, 639] width 129 height 46
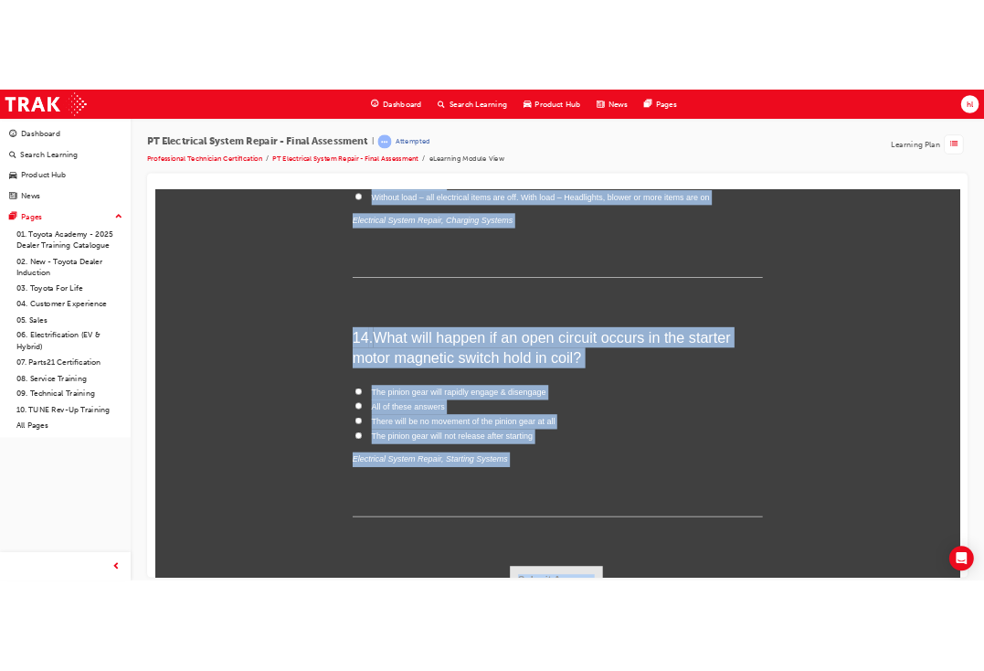
scroll to position [5494, 0]
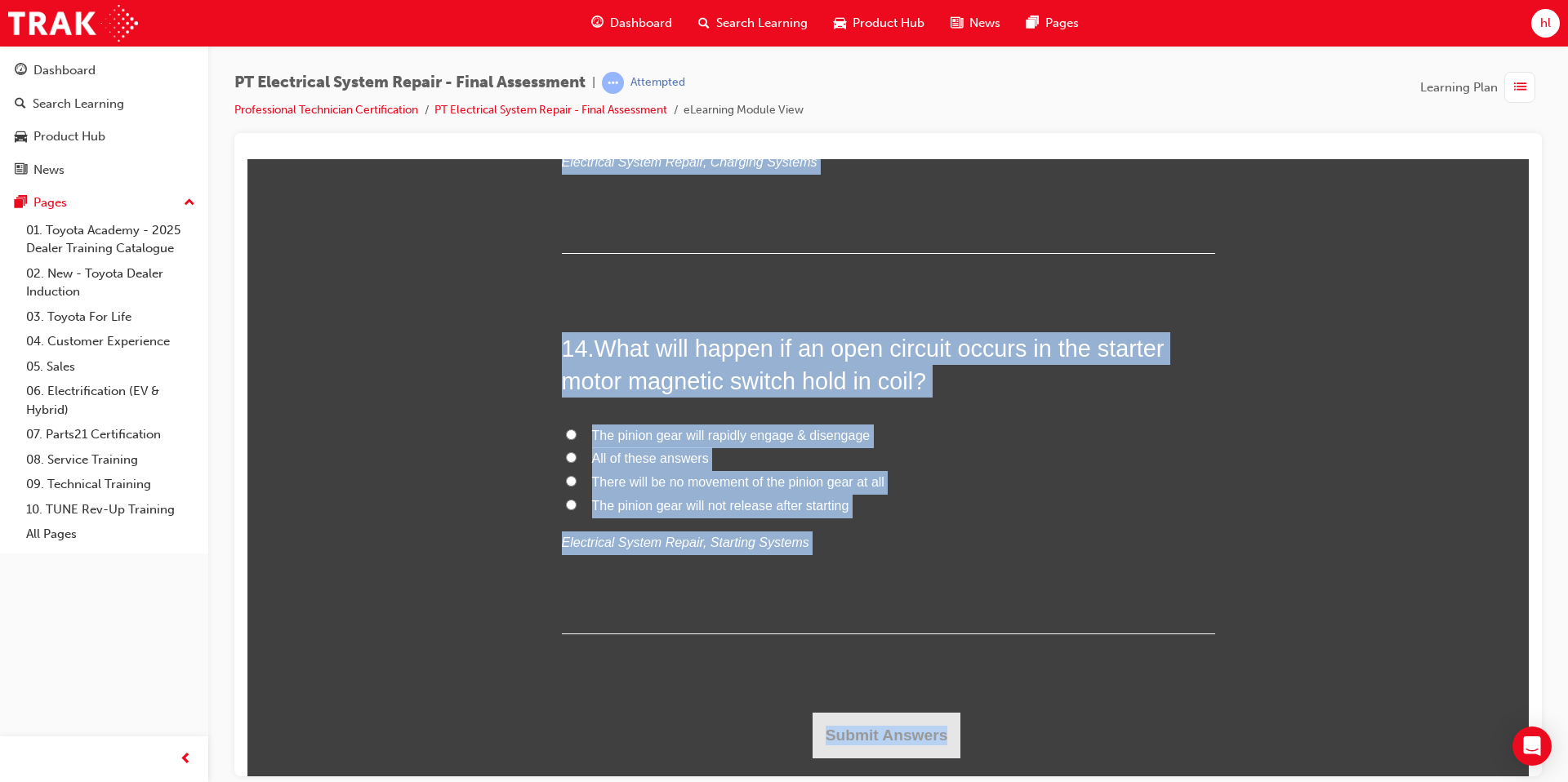
drag, startPoint x: 561, startPoint y: 347, endPoint x: 1150, endPoint y: 773, distance: 726.9
copy div "1 . What are the three electrical processes that occur in the alternator? Curre…"
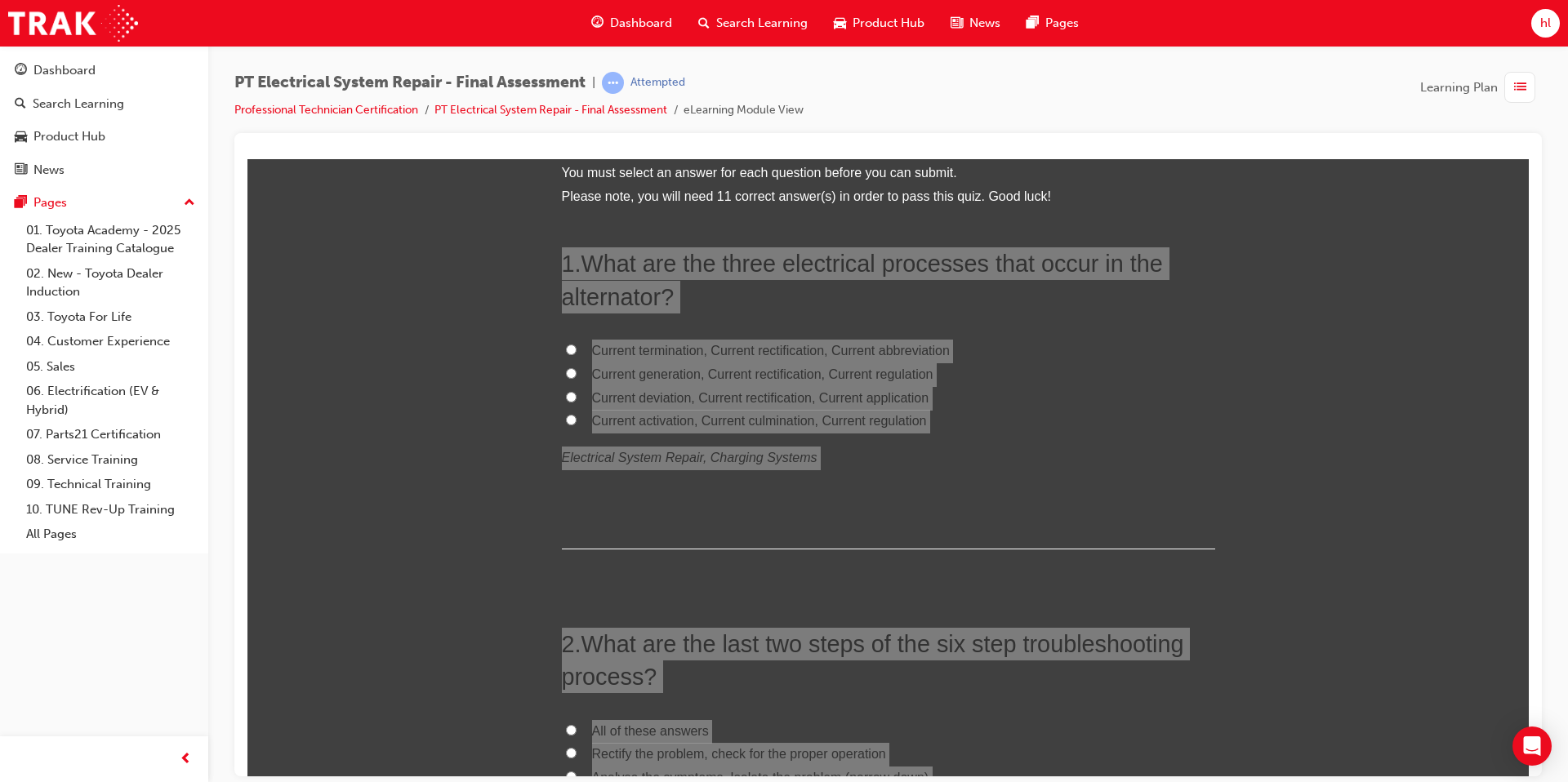
scroll to position [0, 0]
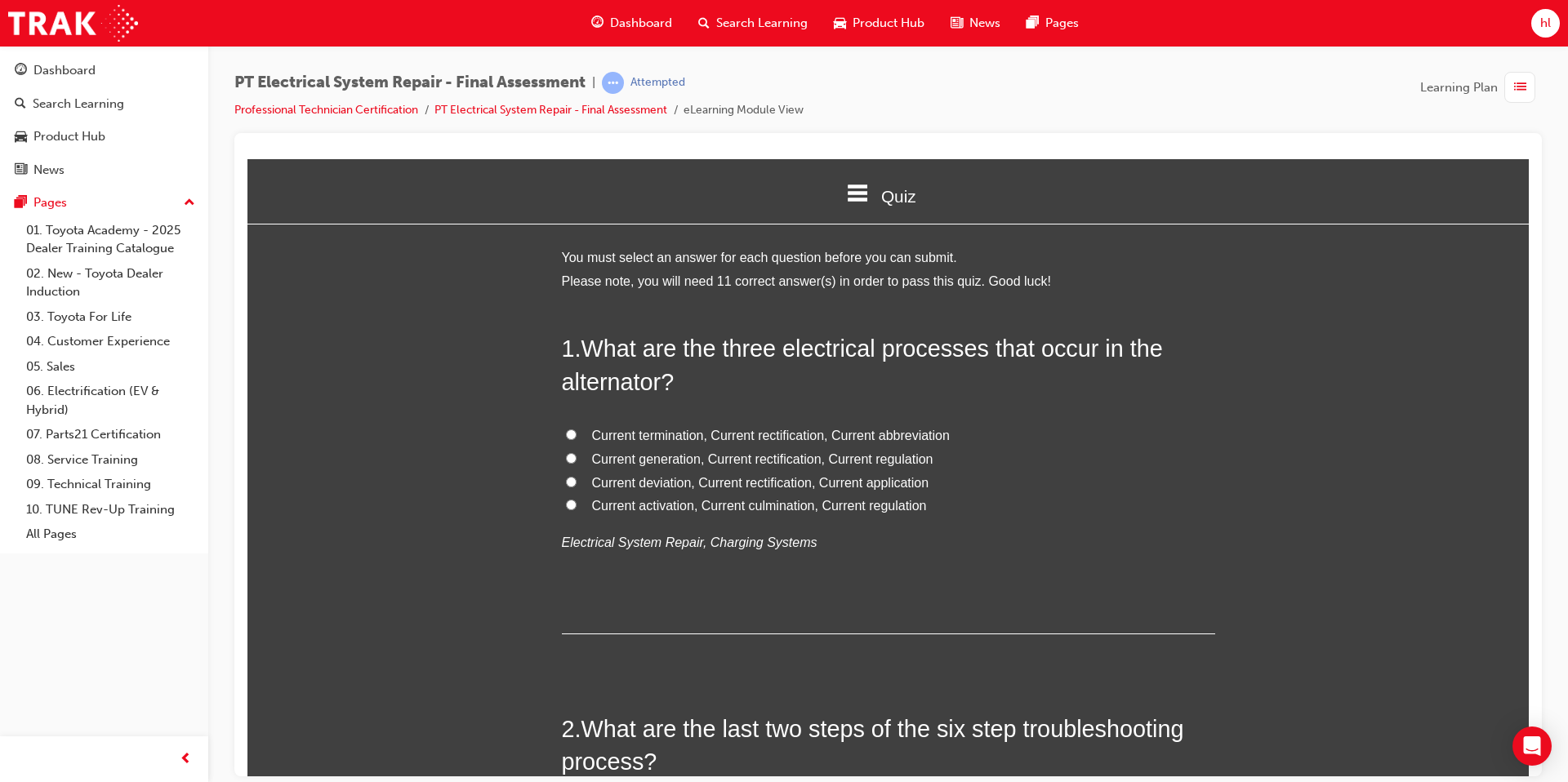
click at [572, 458] on input "Current generation, Current rectification, Current regulation" at bounding box center [571, 458] width 11 height 11
radio input "true"
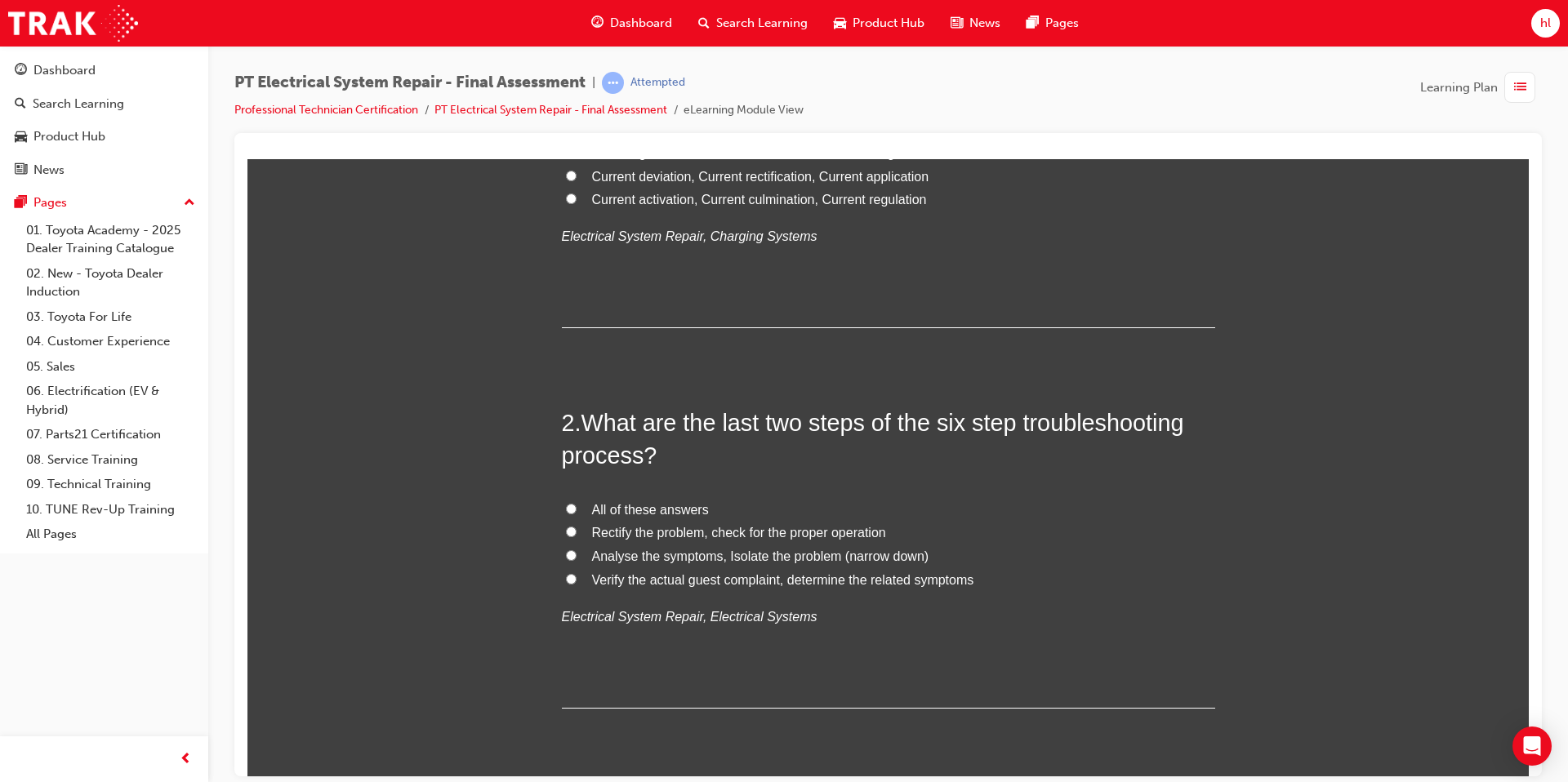
scroll to position [307, 0]
click at [578, 506] on label "All of these answers" at bounding box center [889, 509] width 653 height 23
click at [577, 506] on input "All of these answers" at bounding box center [571, 507] width 11 height 11
radio input "true"
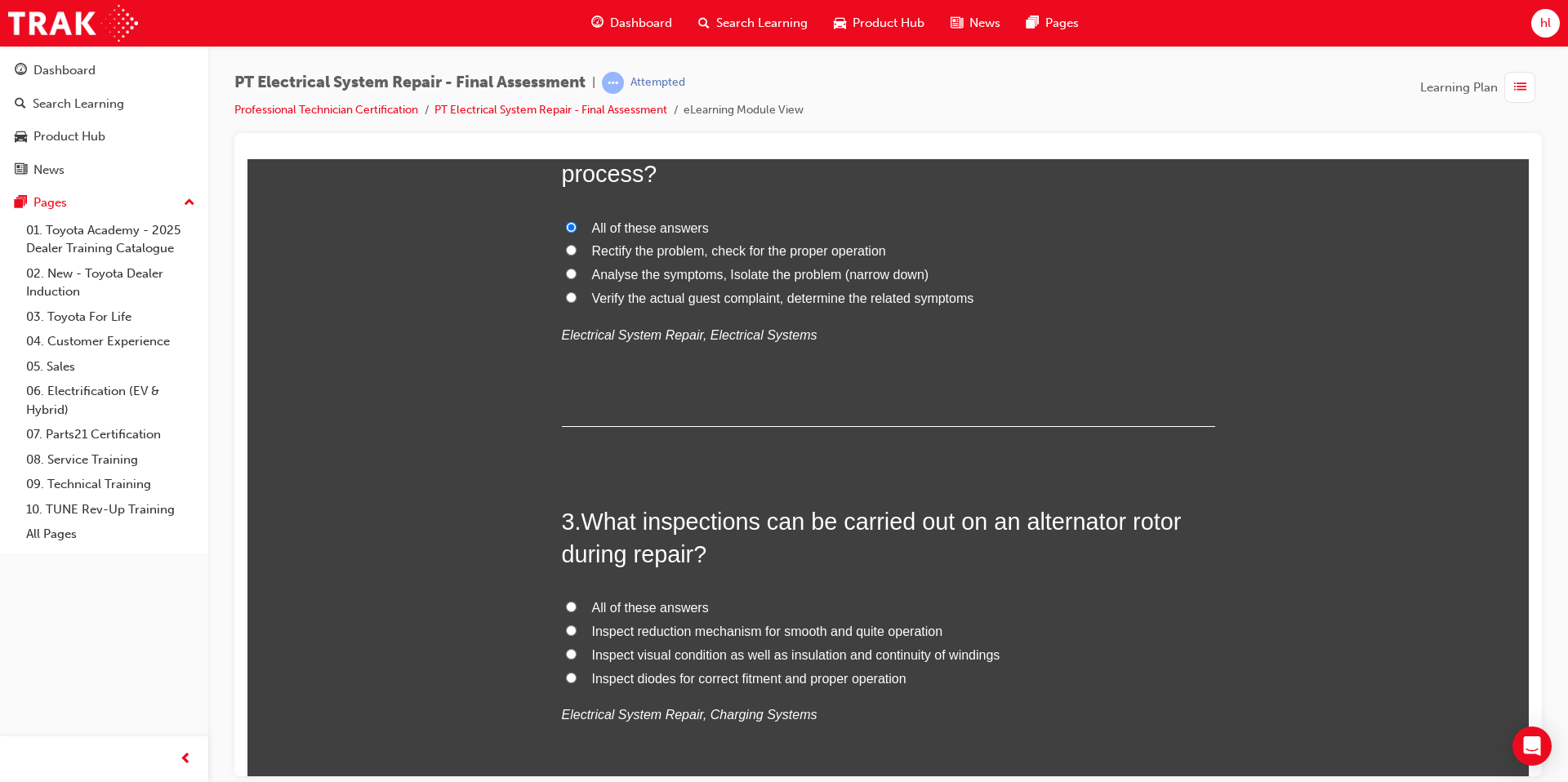
scroll to position [591, 0]
click at [573, 606] on input "All of these answers" at bounding box center [571, 604] width 11 height 11
radio input "true"
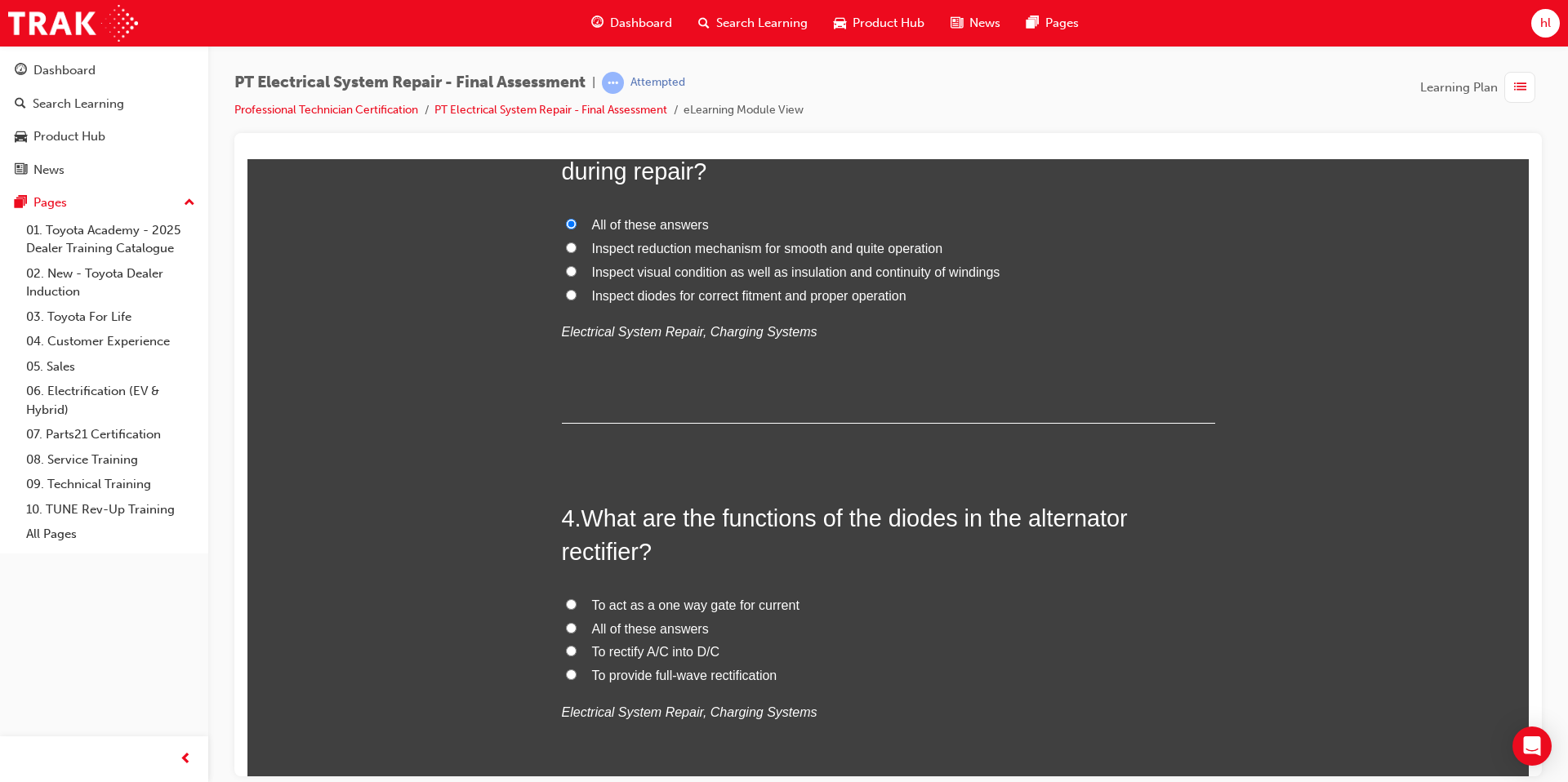
scroll to position [980, 0]
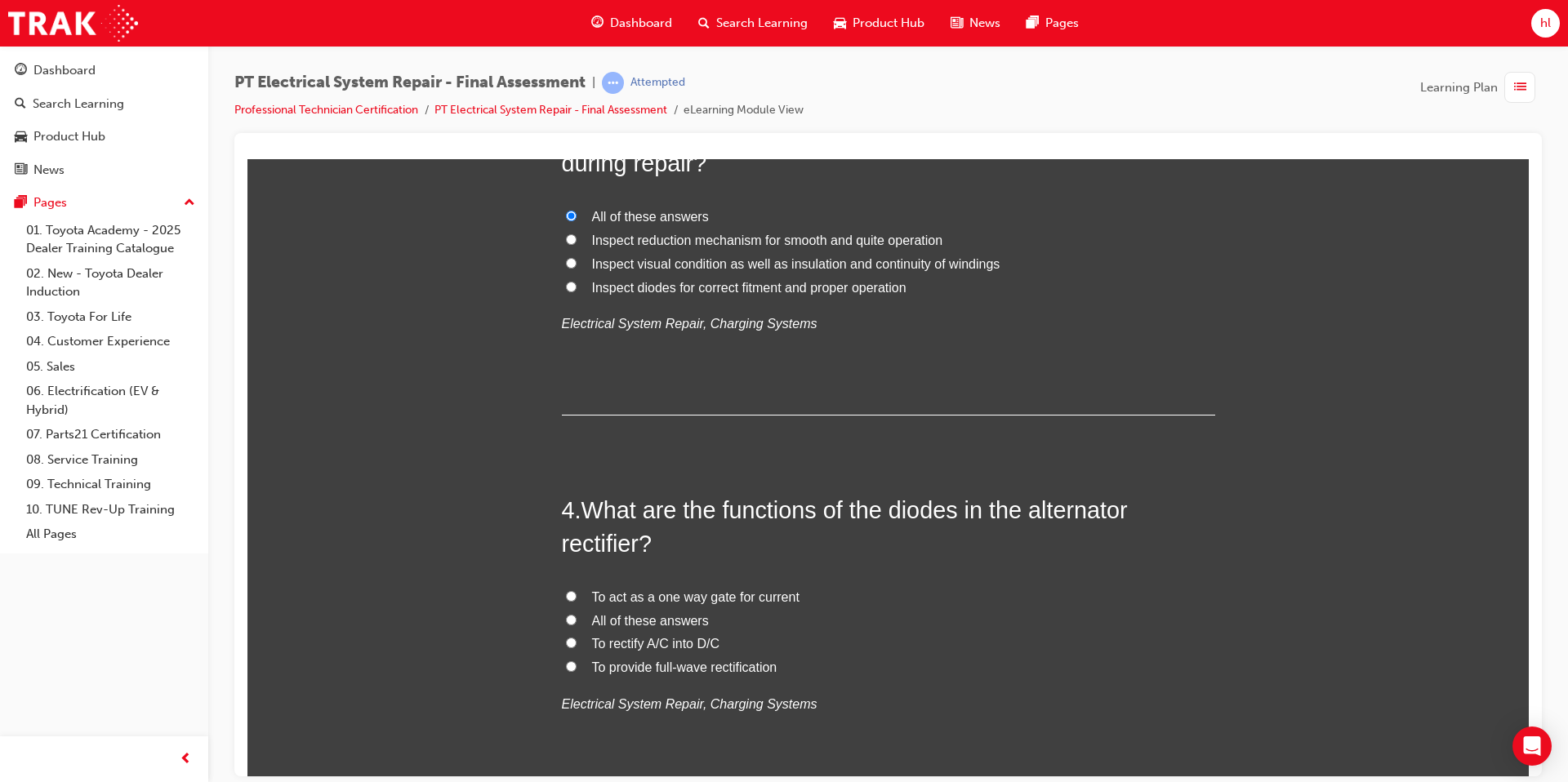
click at [577, 620] on label "All of these answers" at bounding box center [889, 621] width 653 height 23
click at [577, 620] on input "All of these answers" at bounding box center [571, 619] width 11 height 11
radio input "true"
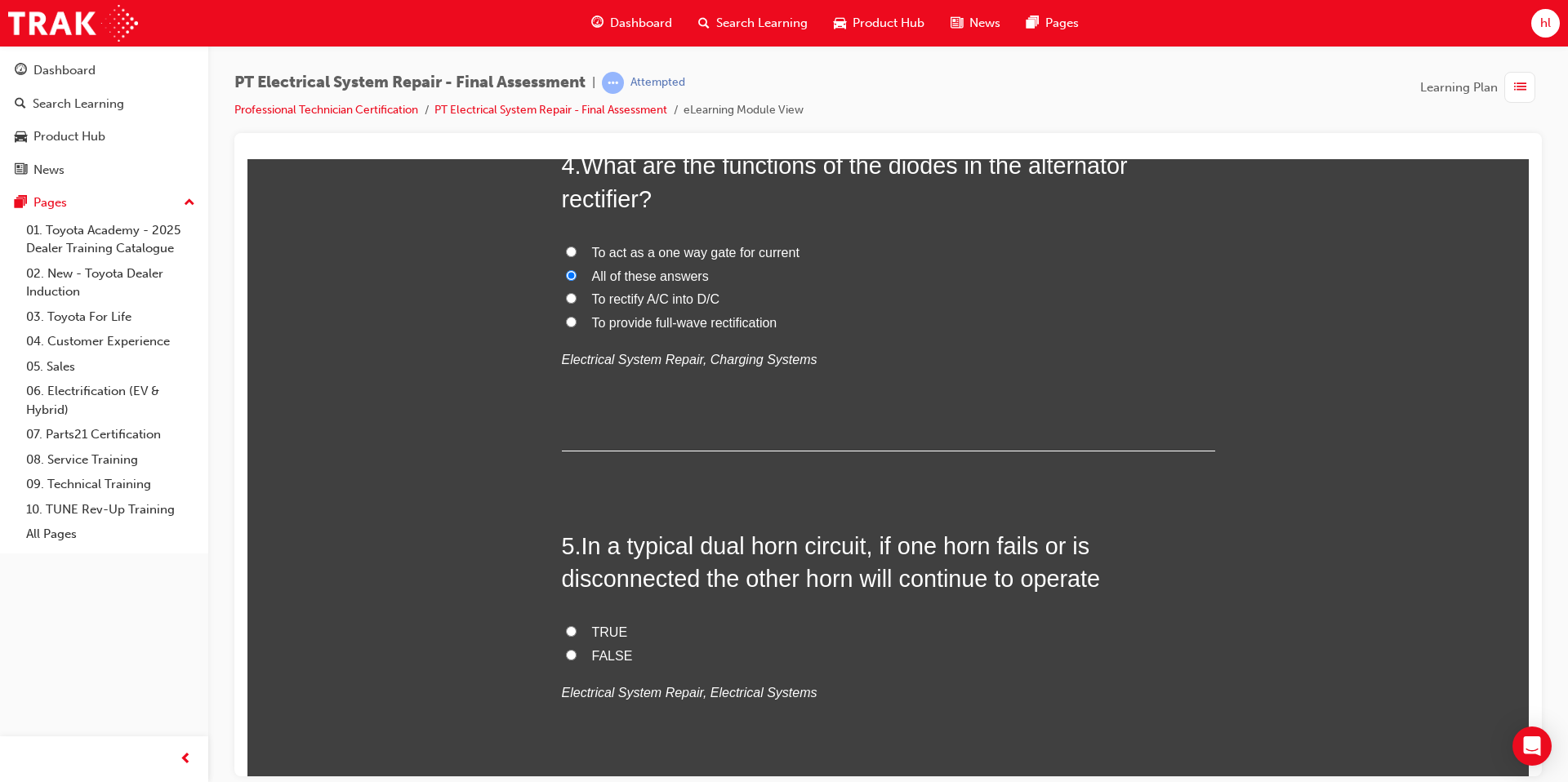
scroll to position [1328, 0]
click at [570, 634] on label "TRUE" at bounding box center [889, 628] width 653 height 23
click at [570, 632] on input "TRUE" at bounding box center [571, 626] width 11 height 11
radio input "true"
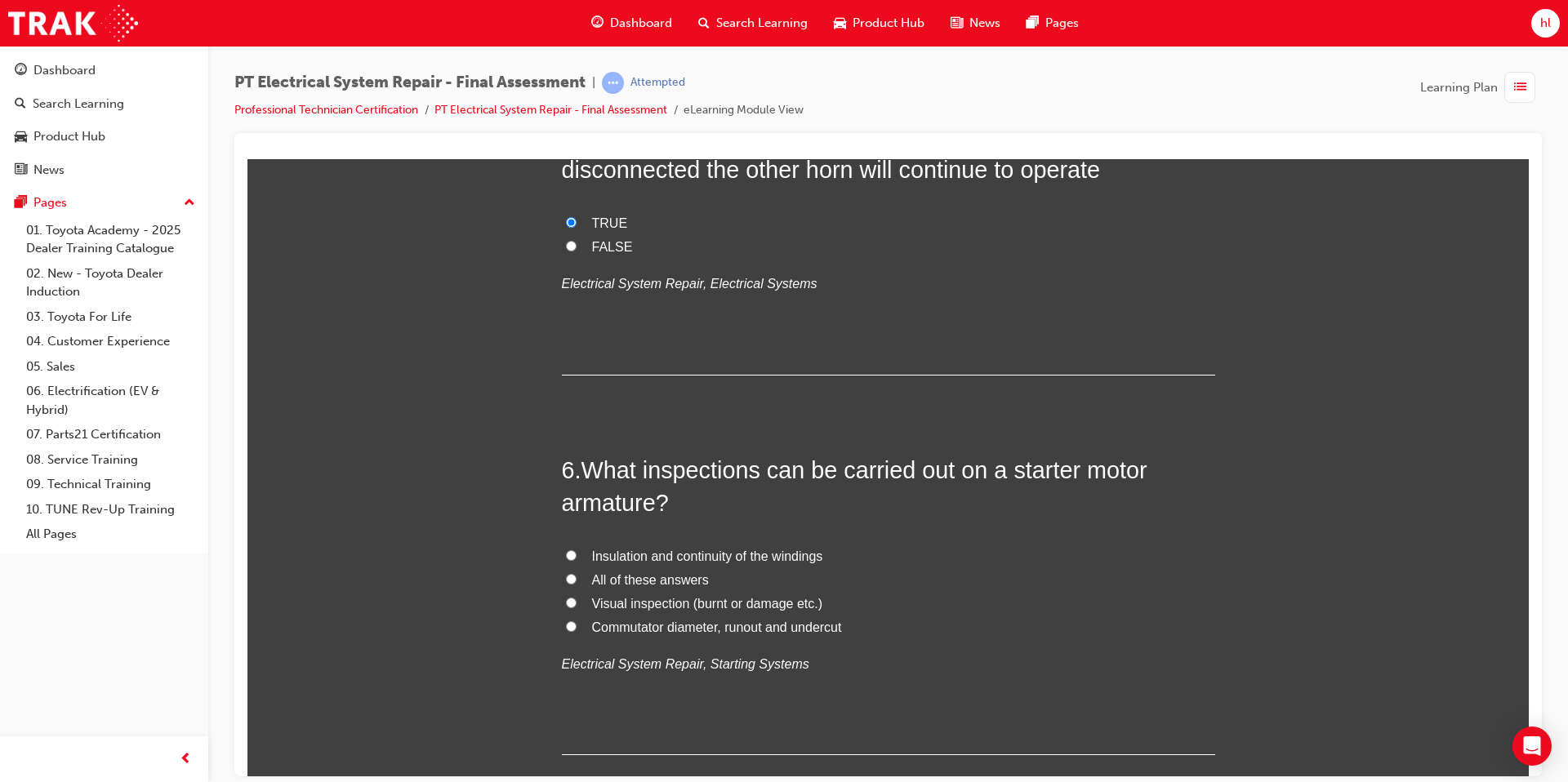
scroll to position [1741, 0]
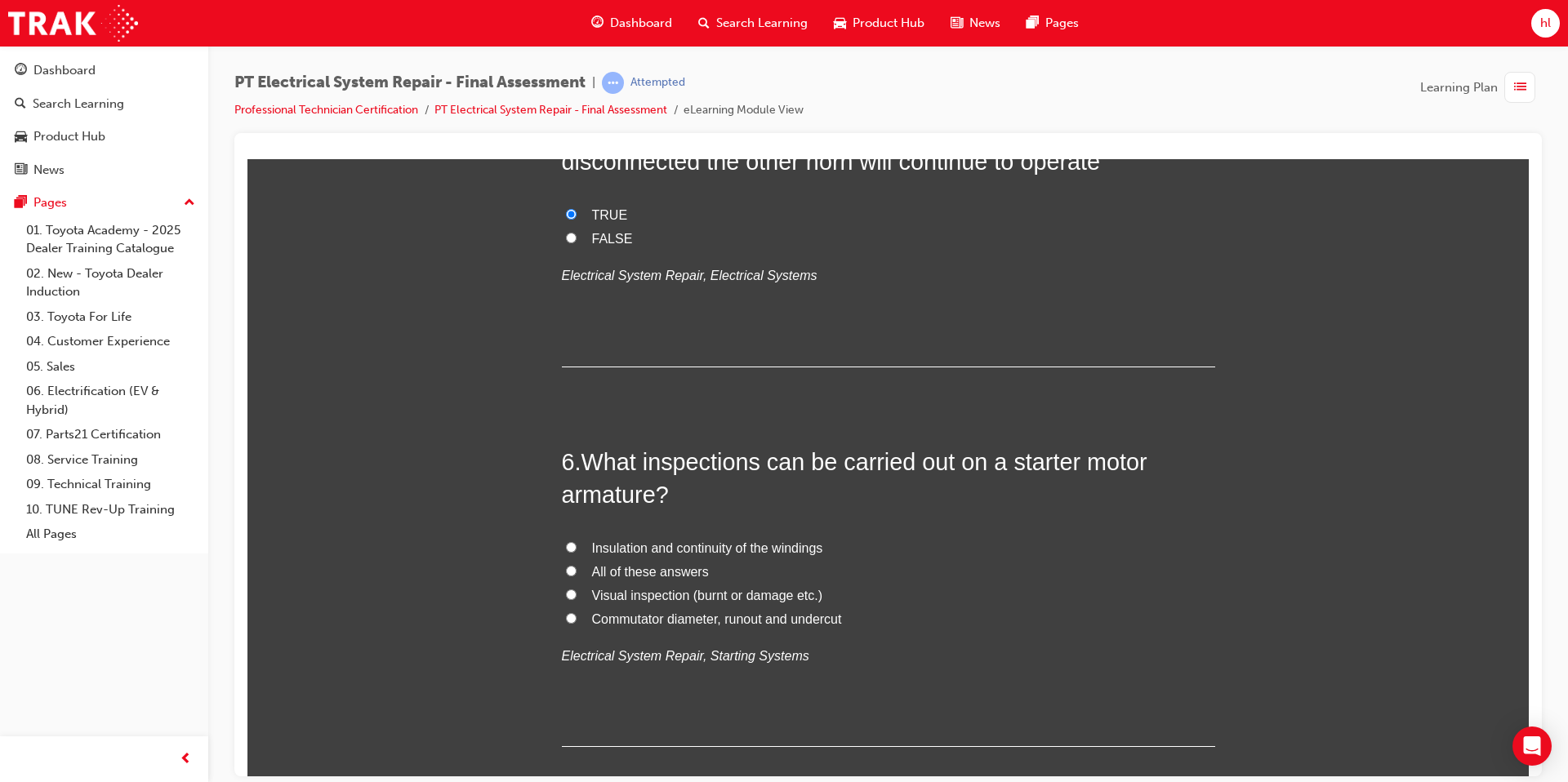
click at [571, 568] on input "All of these answers" at bounding box center [571, 570] width 11 height 11
radio input "true"
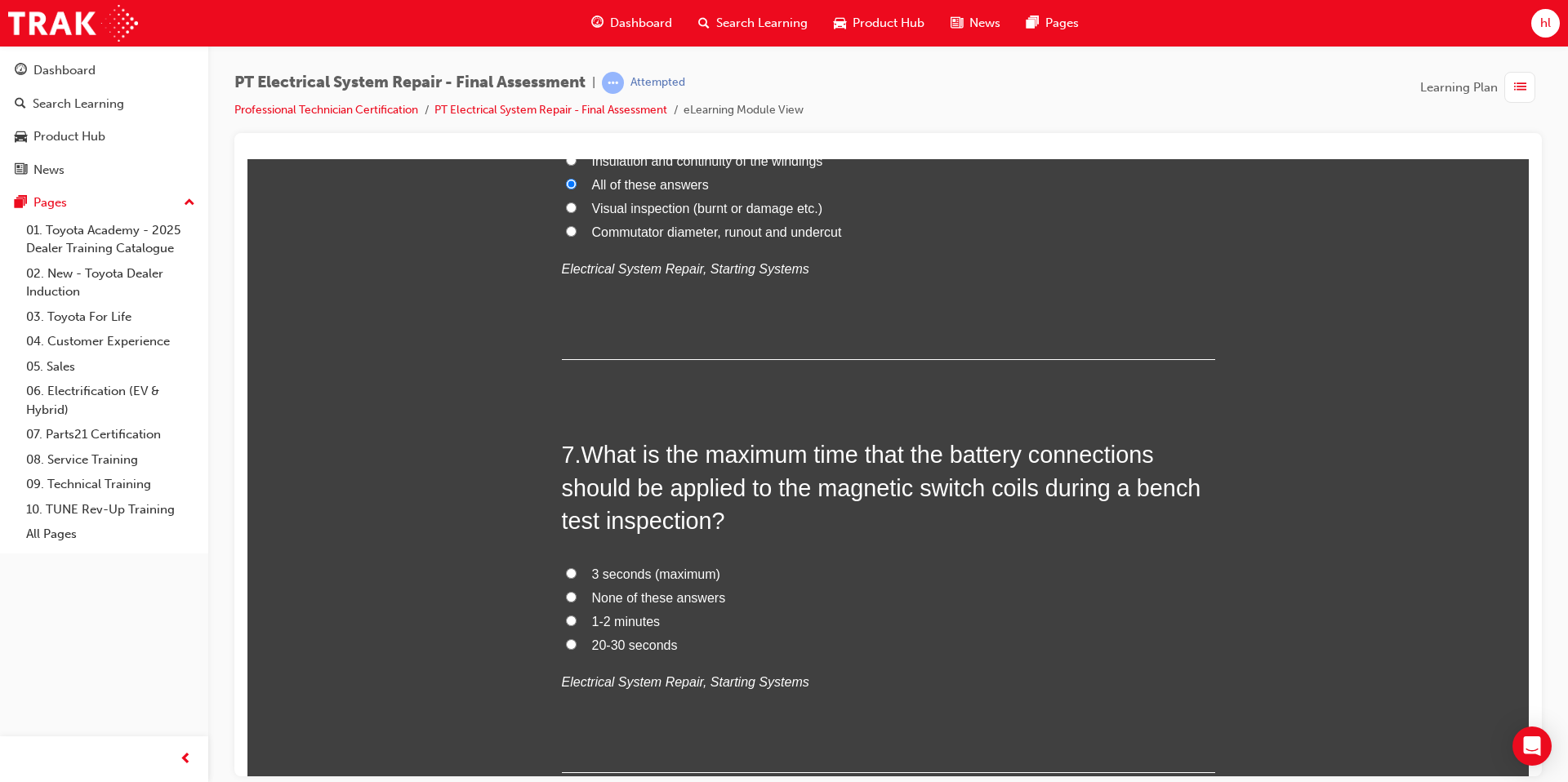
scroll to position [2133, 0]
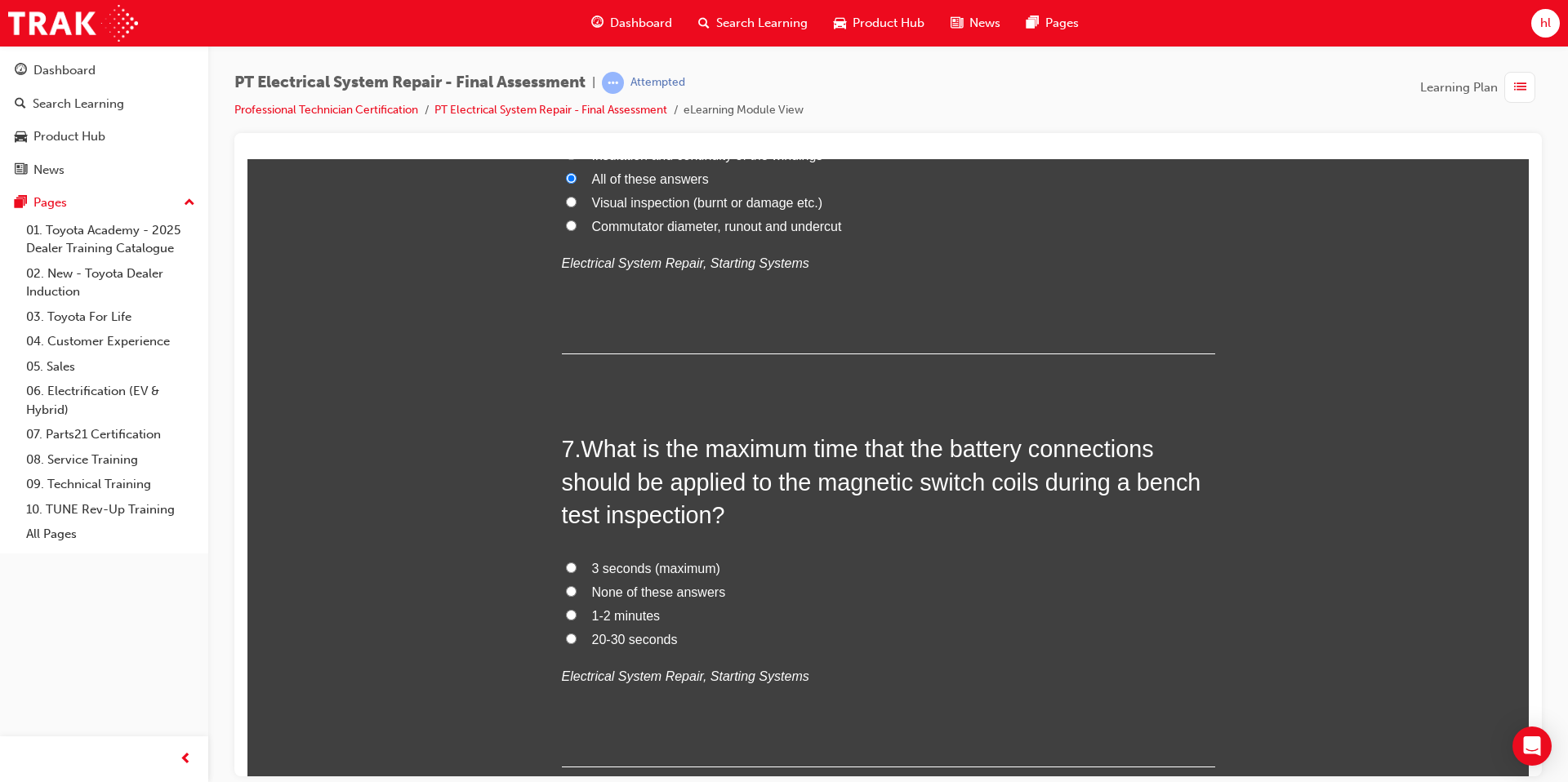
click at [569, 569] on input "3 seconds (maximum)" at bounding box center [571, 568] width 11 height 11
radio input "true"
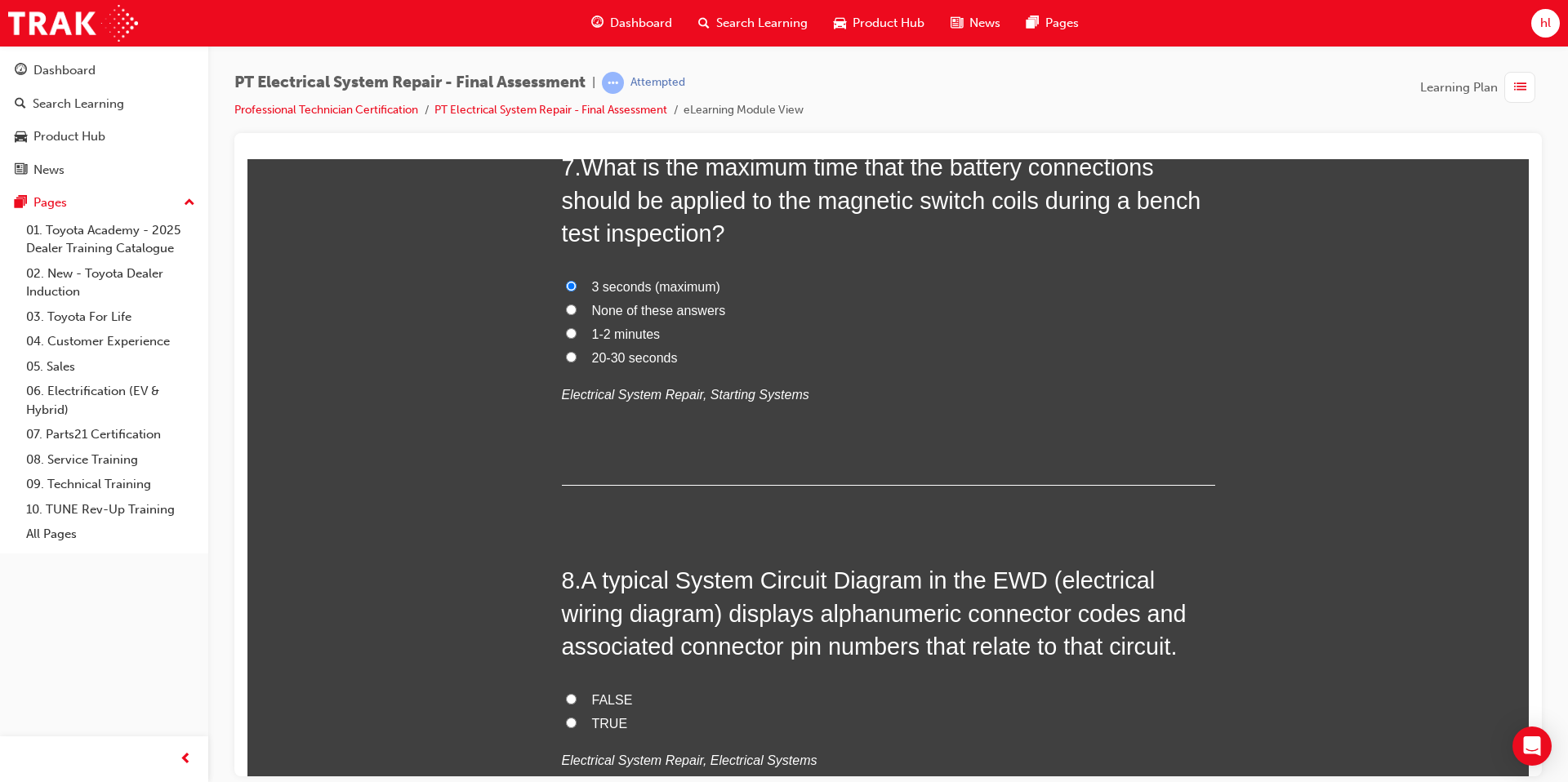
scroll to position [2511, 0]
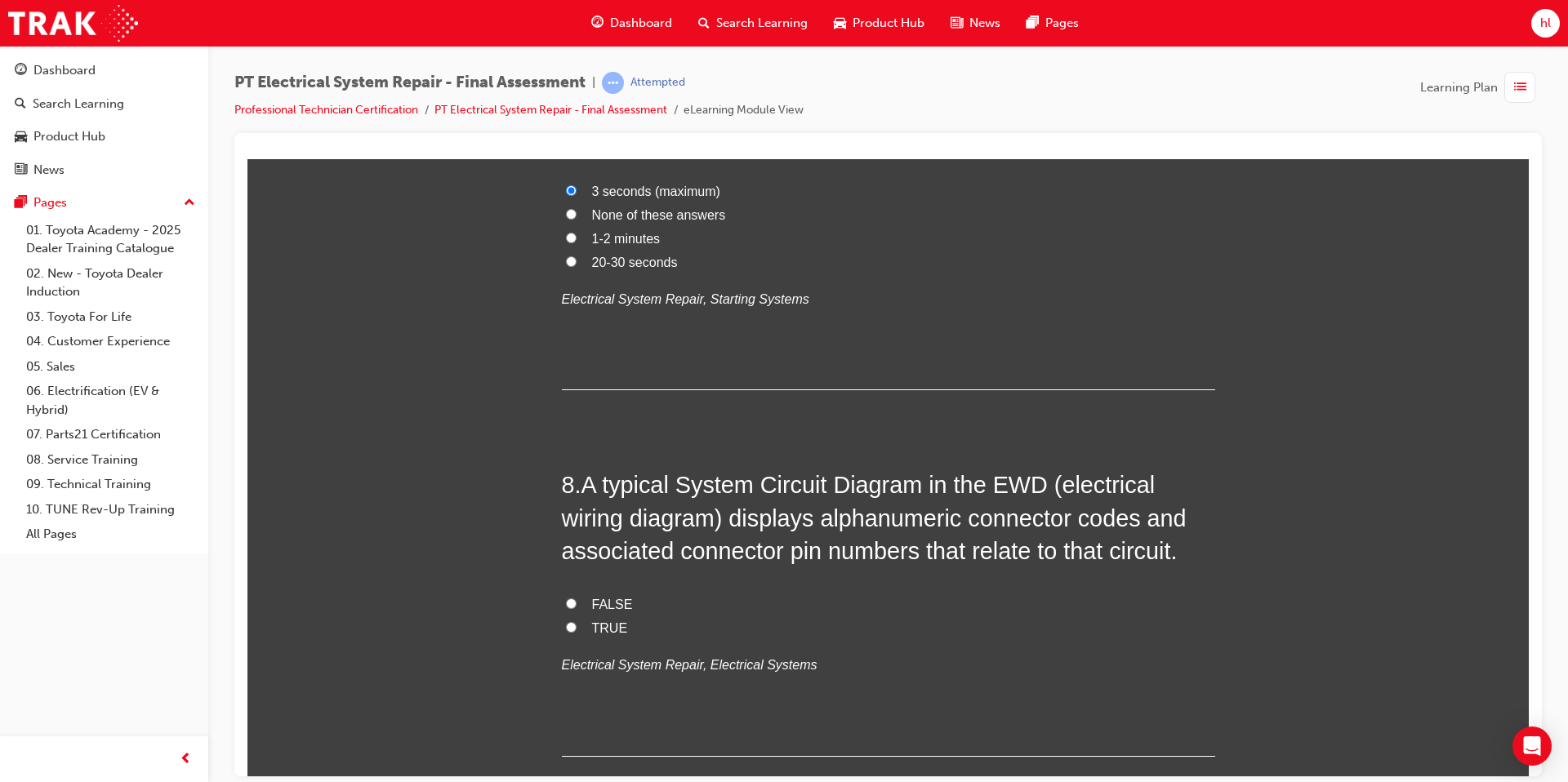
click at [572, 626] on input "TRUE" at bounding box center [571, 626] width 11 height 11
radio input "true"
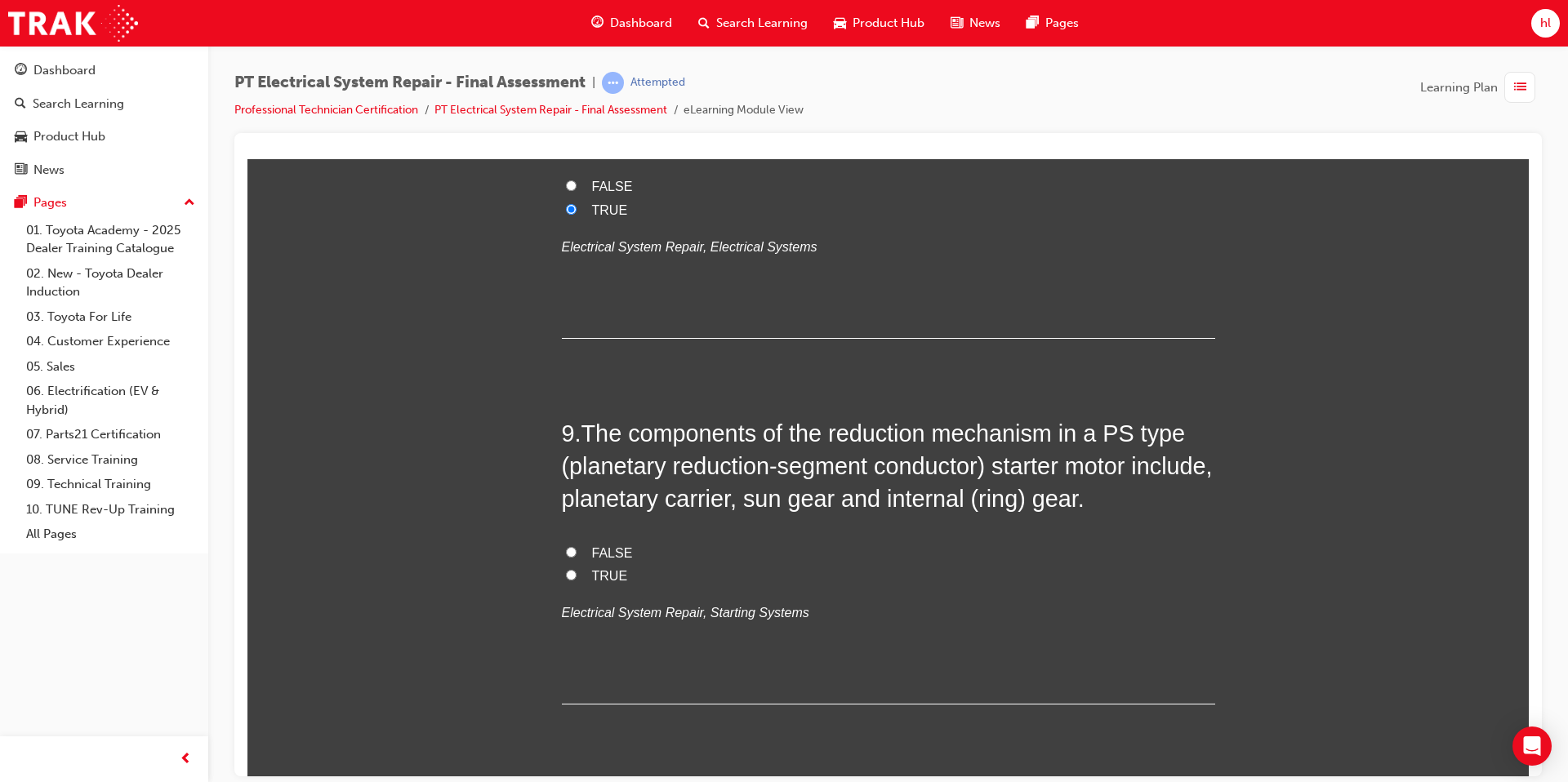
scroll to position [2938, 0]
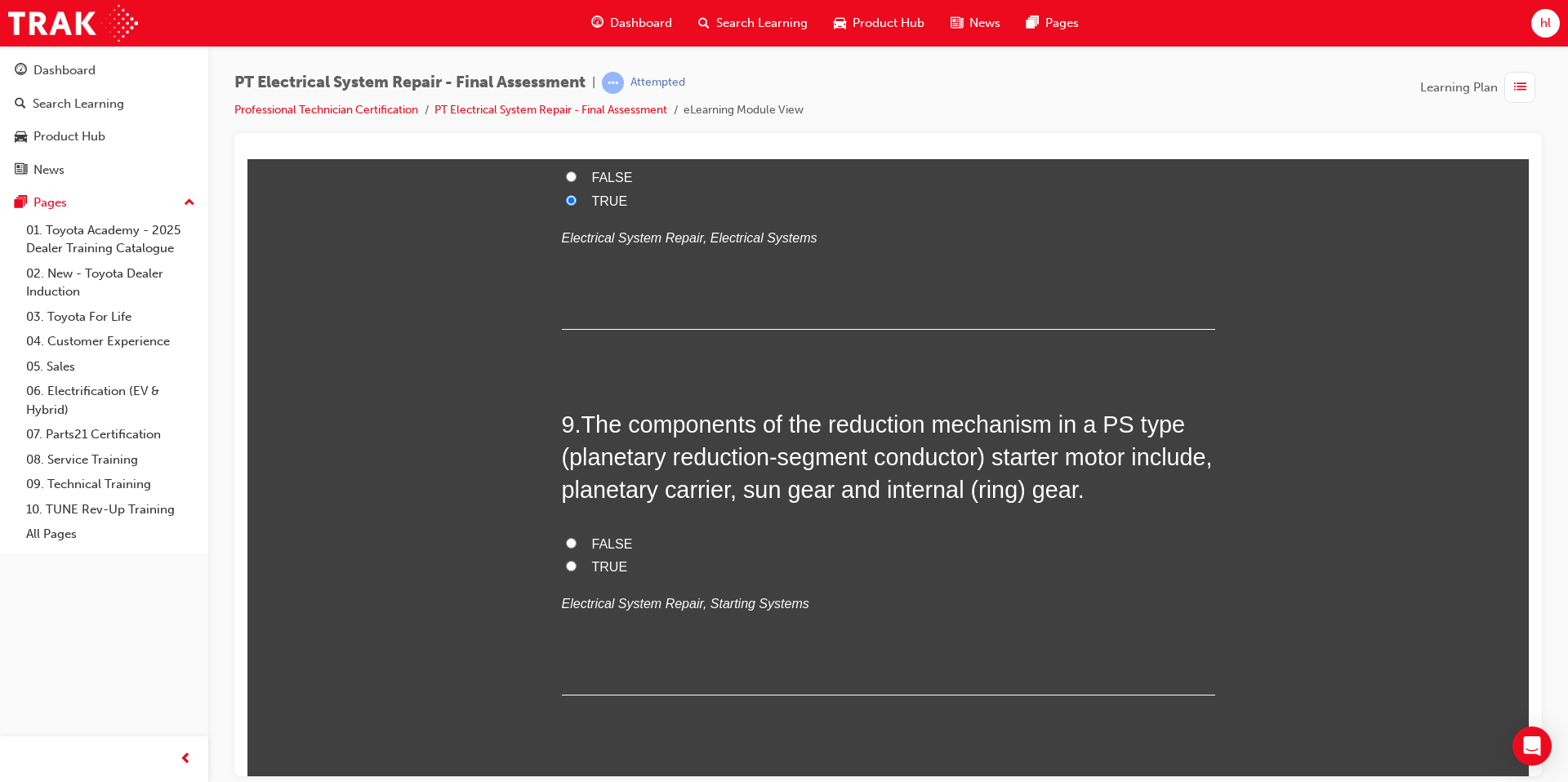
drag, startPoint x: 565, startPoint y: 568, endPoint x: 576, endPoint y: 568, distance: 11.0
click at [566, 568] on input "TRUE" at bounding box center [571, 566] width 11 height 11
radio input "true"
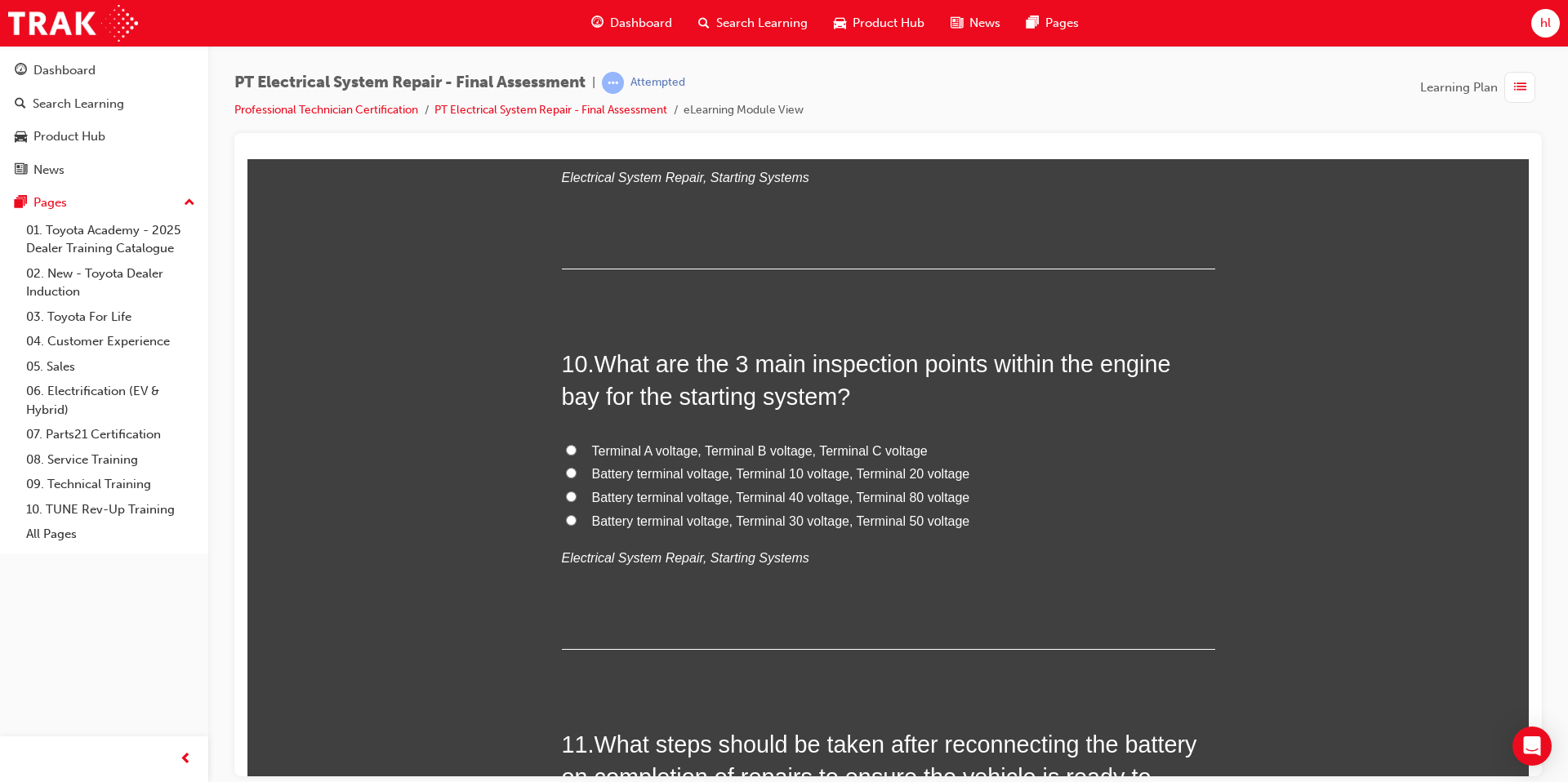
scroll to position [3368, 0]
click at [574, 517] on input "Battery terminal voltage, Terminal 30 voltage, Terminal 50 voltage" at bounding box center [571, 517] width 11 height 11
radio input "true"
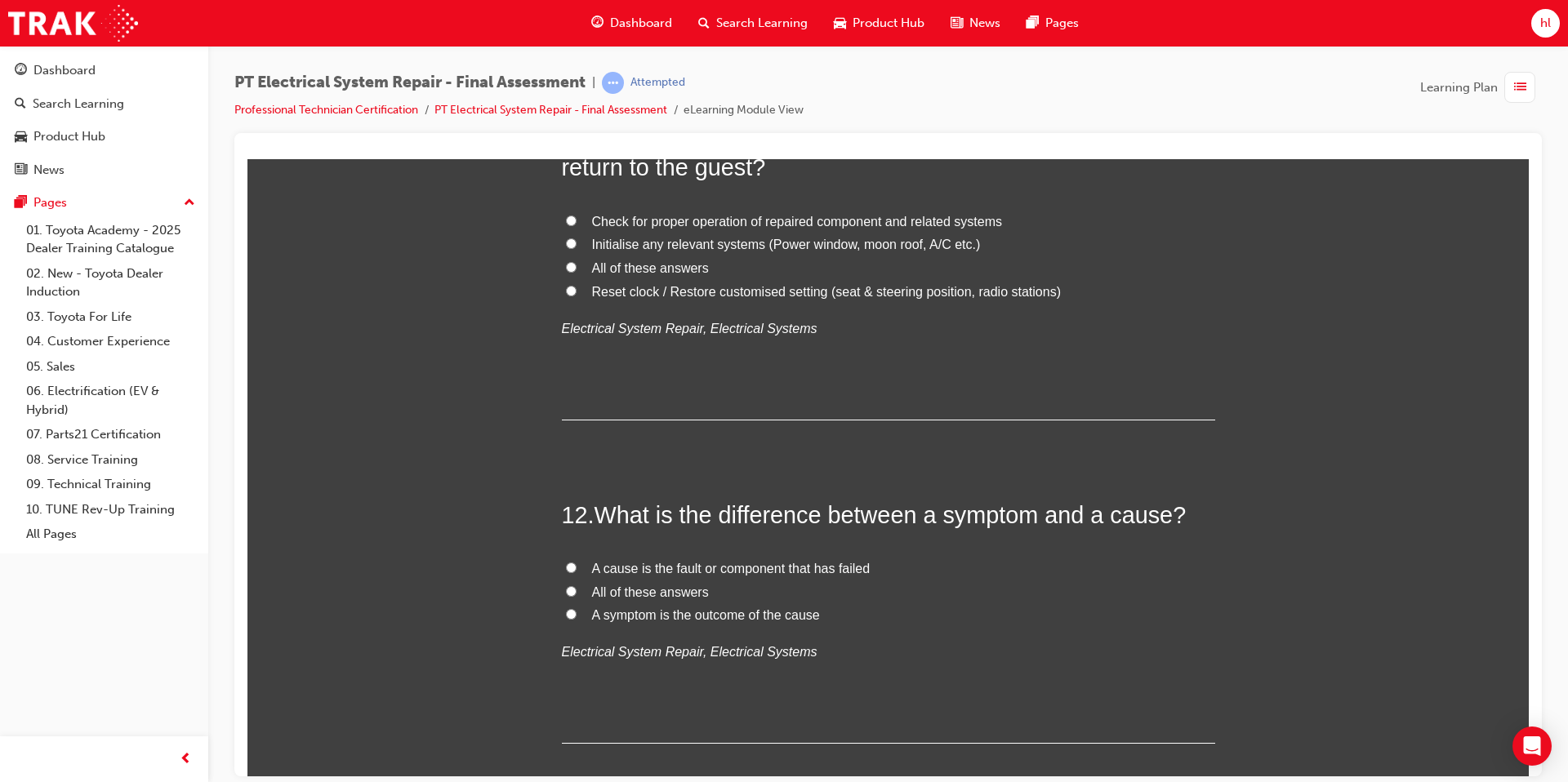
scroll to position [4010, 0]
click at [569, 590] on input "All of these answers" at bounding box center [571, 587] width 11 height 11
radio input "true"
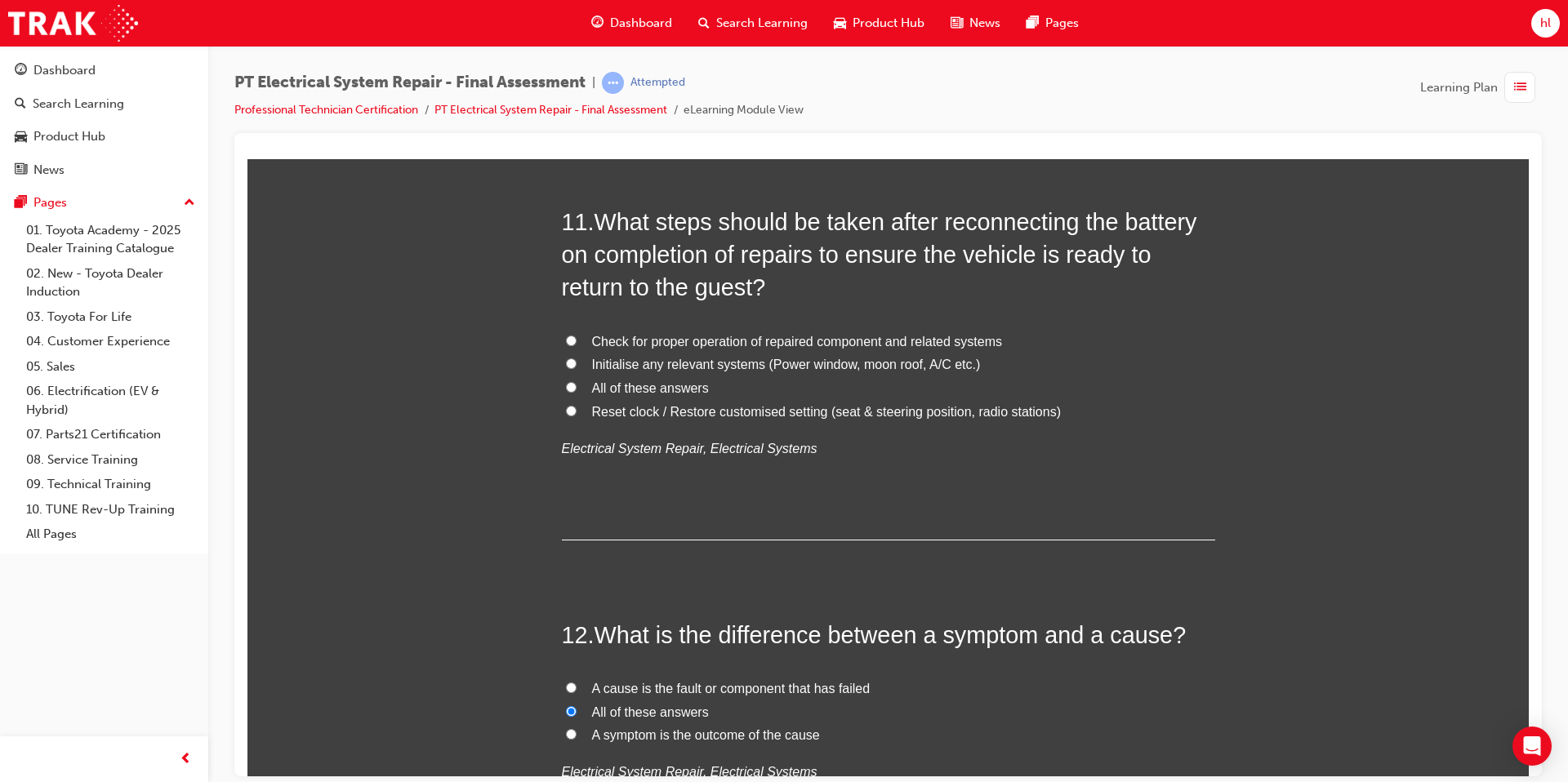
scroll to position [3903, 0]
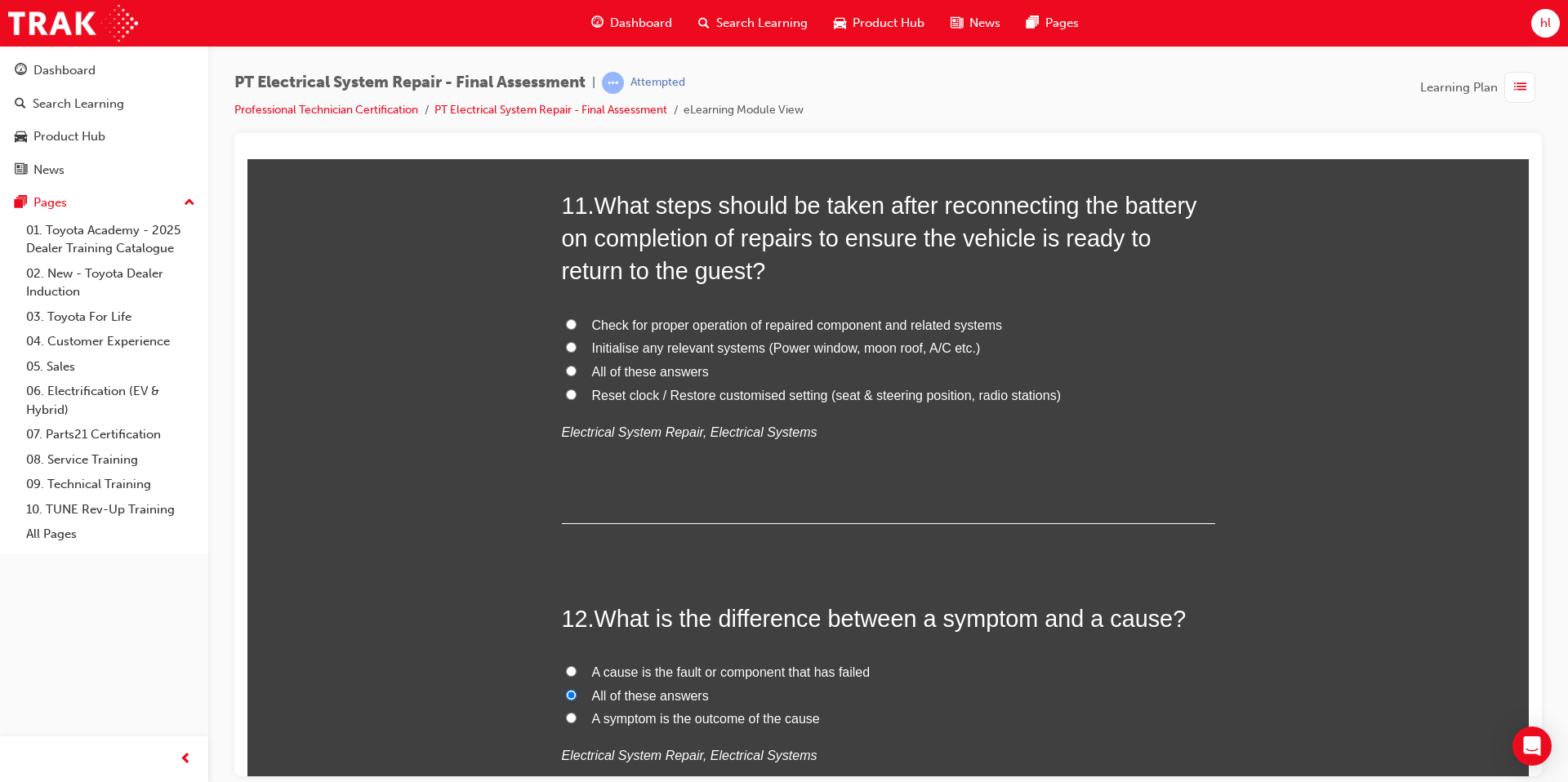
click at [572, 371] on input "All of these answers" at bounding box center [571, 370] width 11 height 11
radio input "true"
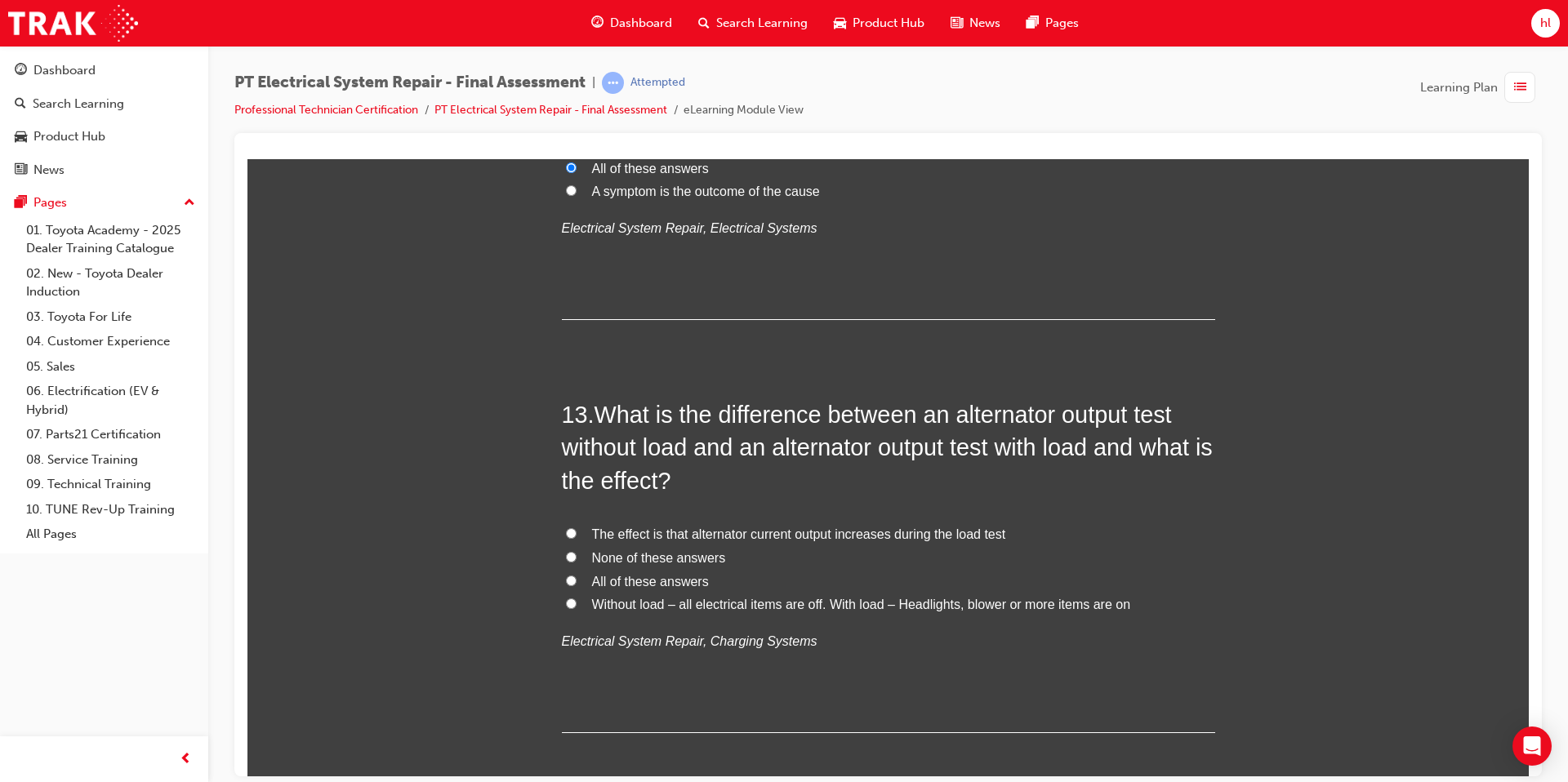
scroll to position [4433, 0]
click at [567, 573] on input "All of these answers" at bounding box center [571, 577] width 11 height 11
radio input "true"
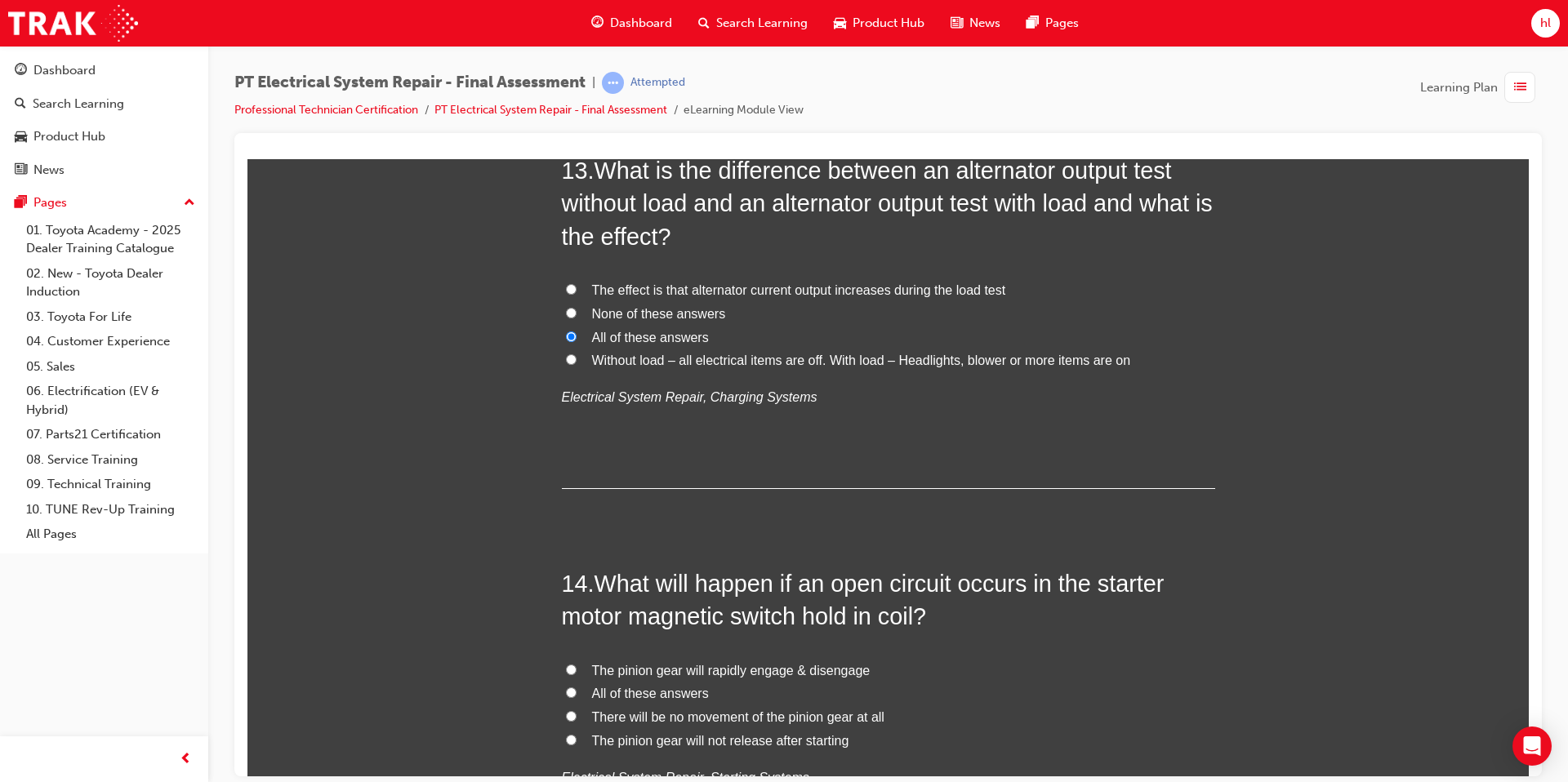
scroll to position [4910, 0]
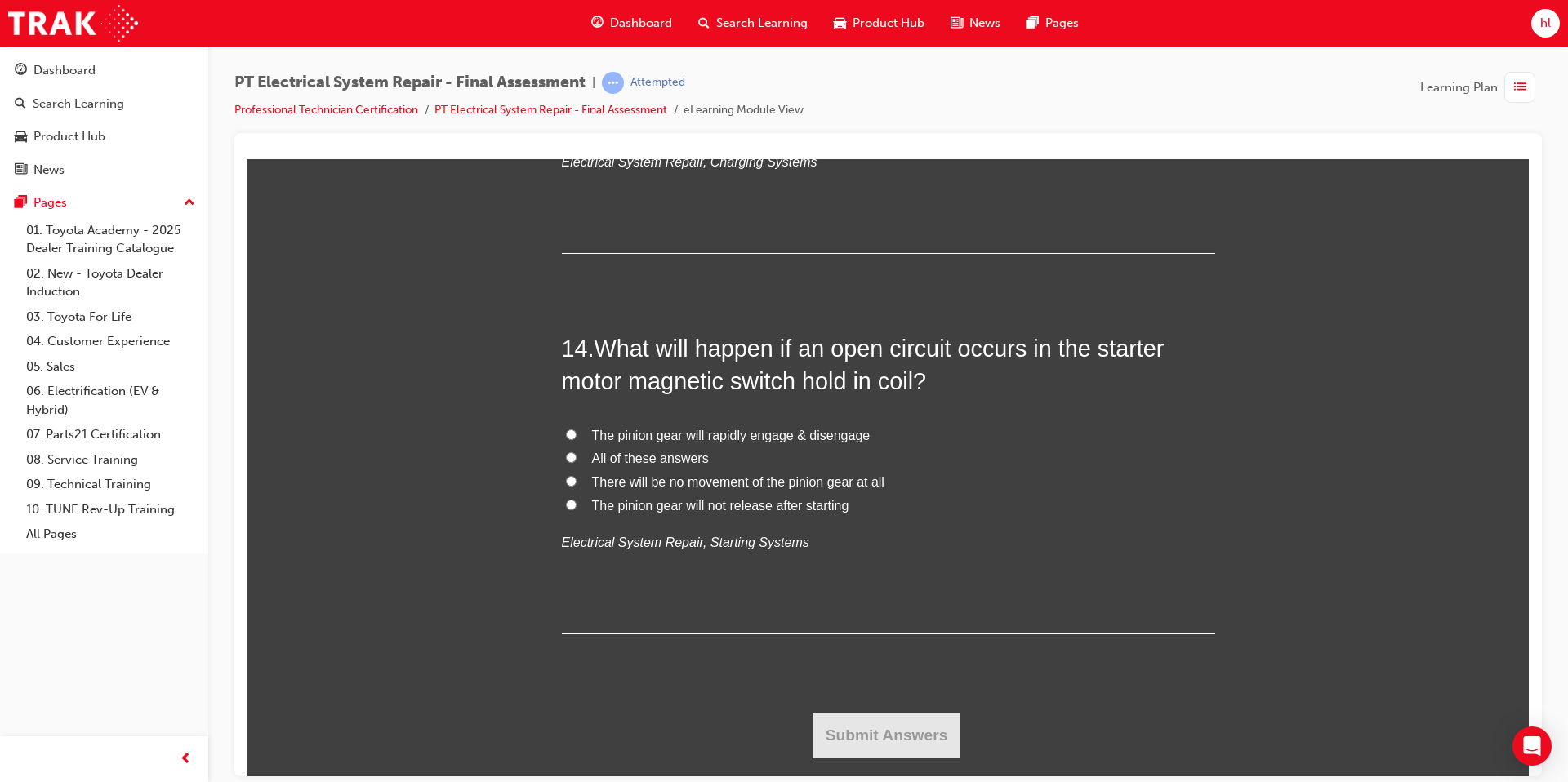
click at [568, 434] on input "The pinion gear will rapidly engage & disengage" at bounding box center [571, 434] width 11 height 11
radio input "true"
click at [906, 719] on button "Submit Answers" at bounding box center [887, 735] width 148 height 46
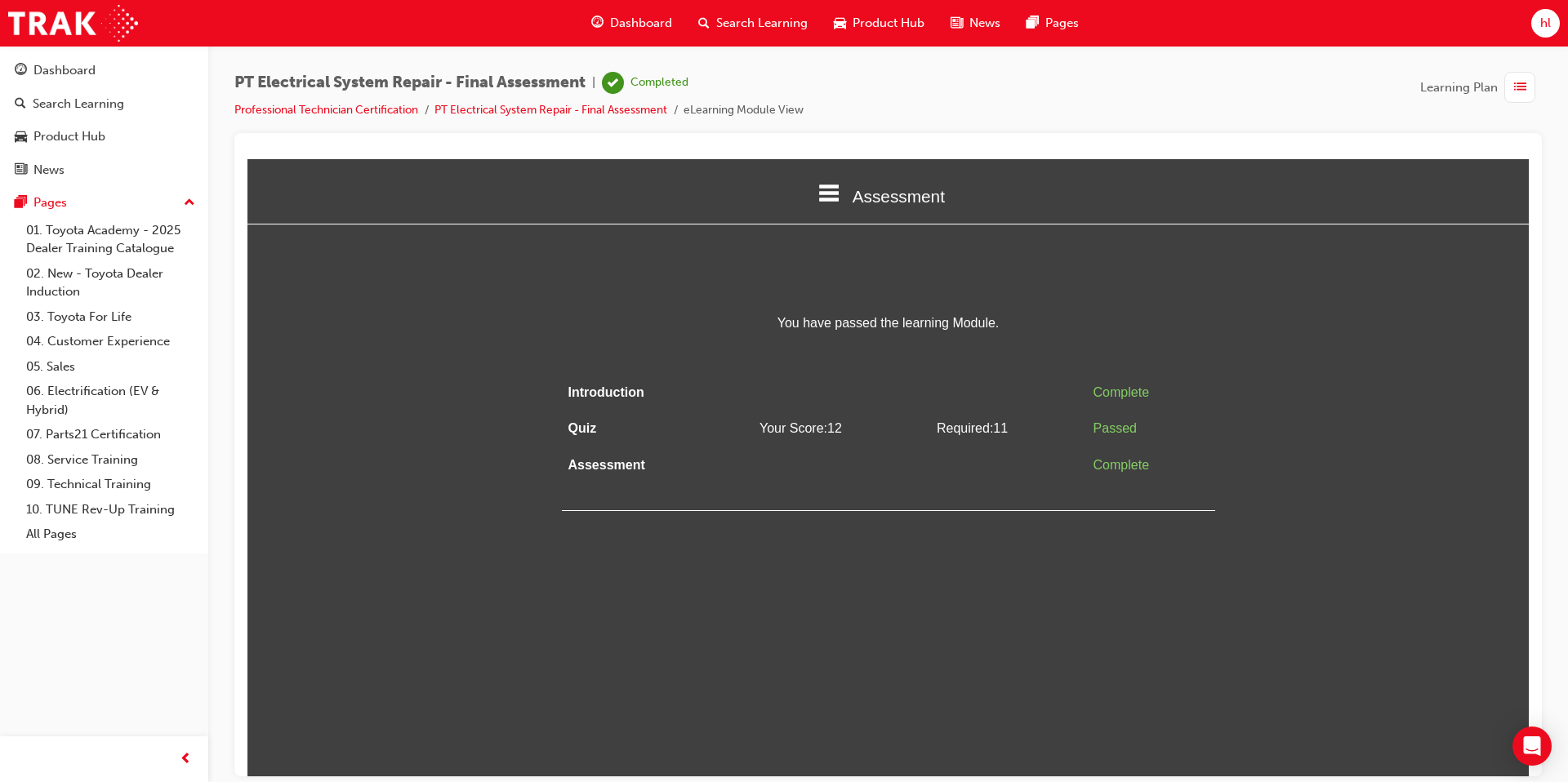
click at [940, 374] on td at bounding box center [1008, 391] width 156 height 37
click at [60, 71] on div "Dashboard" at bounding box center [63, 71] width 62 height 19
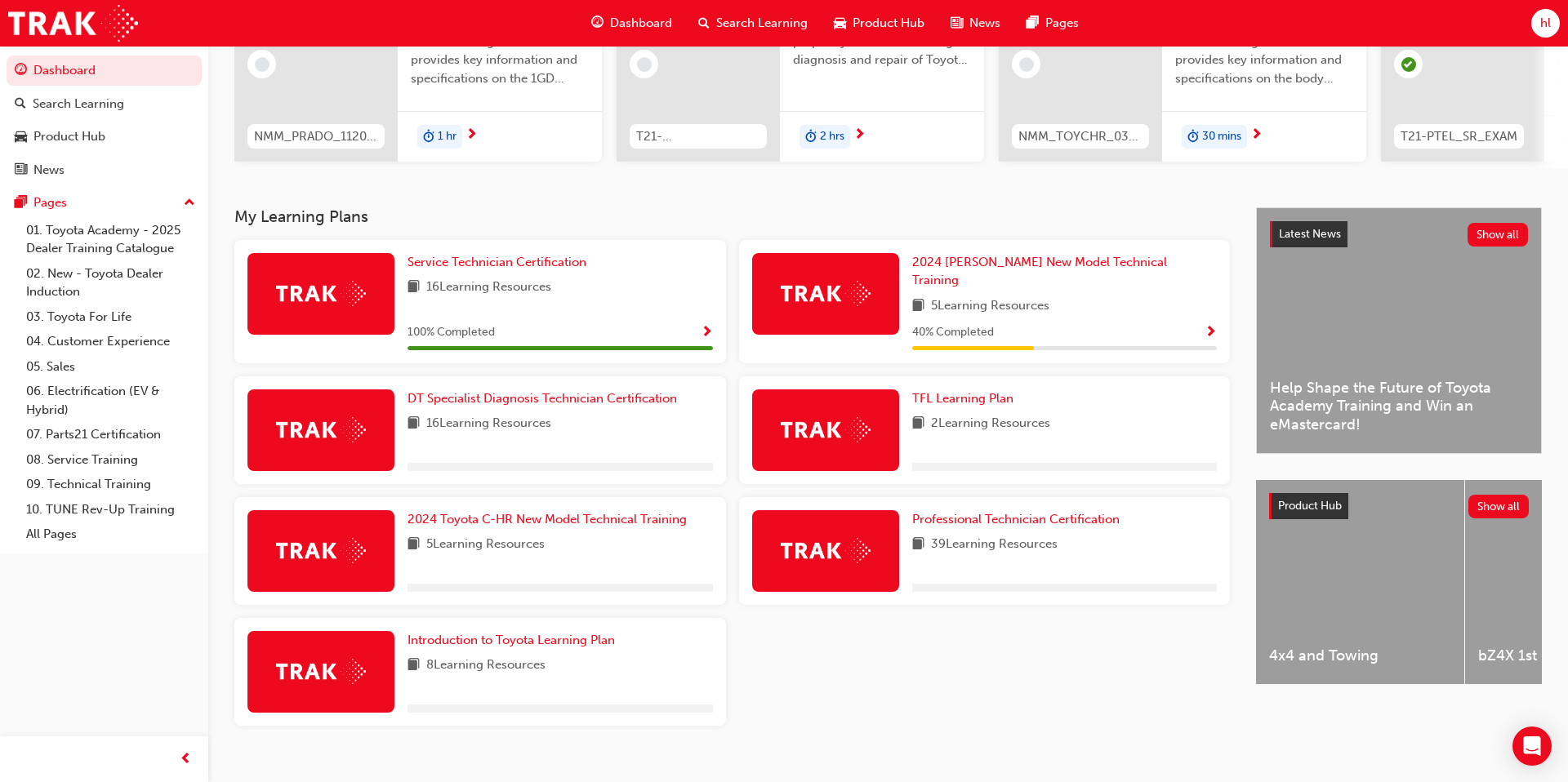
scroll to position [223, 0]
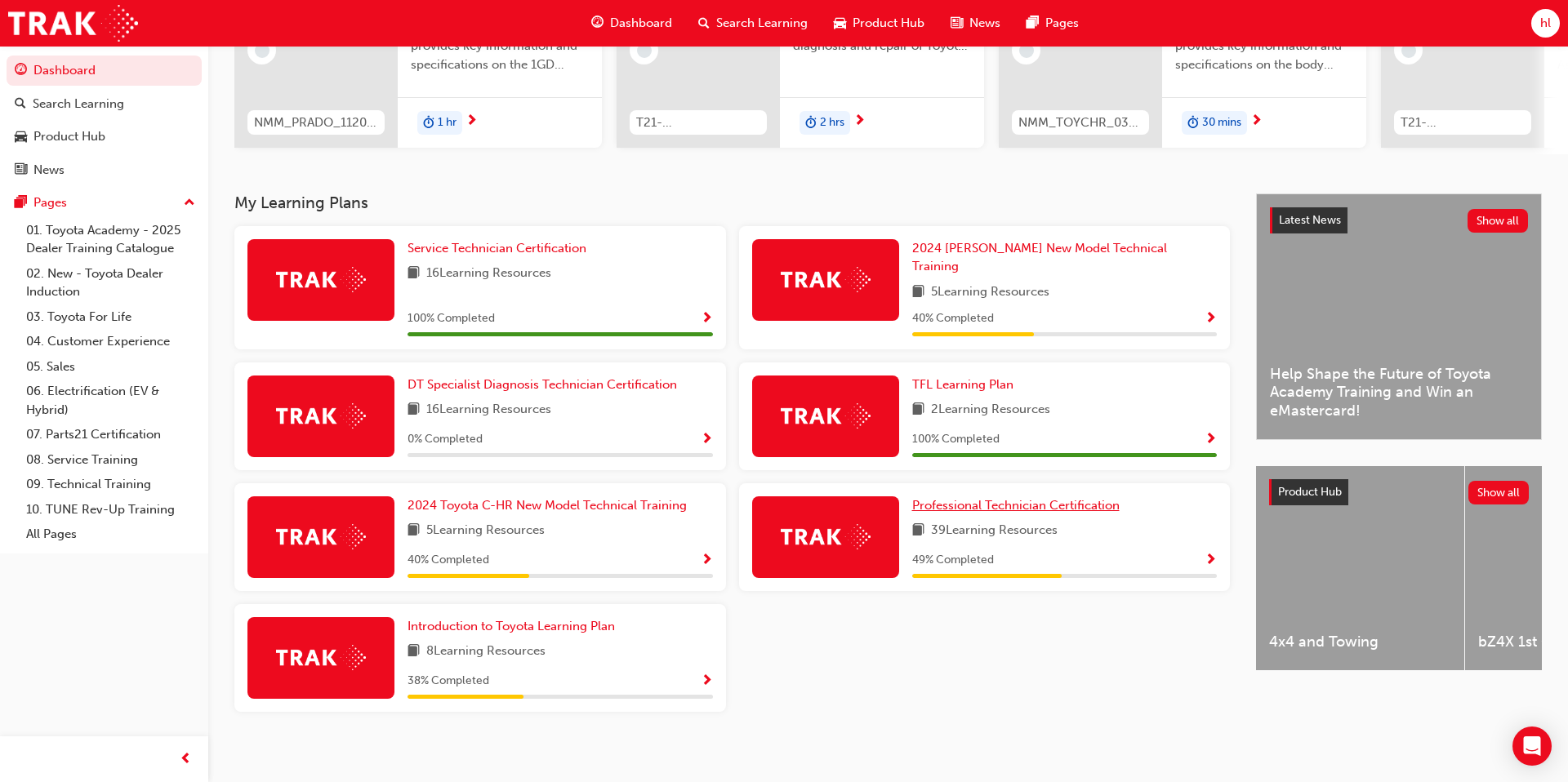
click at [1039, 498] on span "Professional Technician Certification" at bounding box center [1016, 505] width 207 height 14
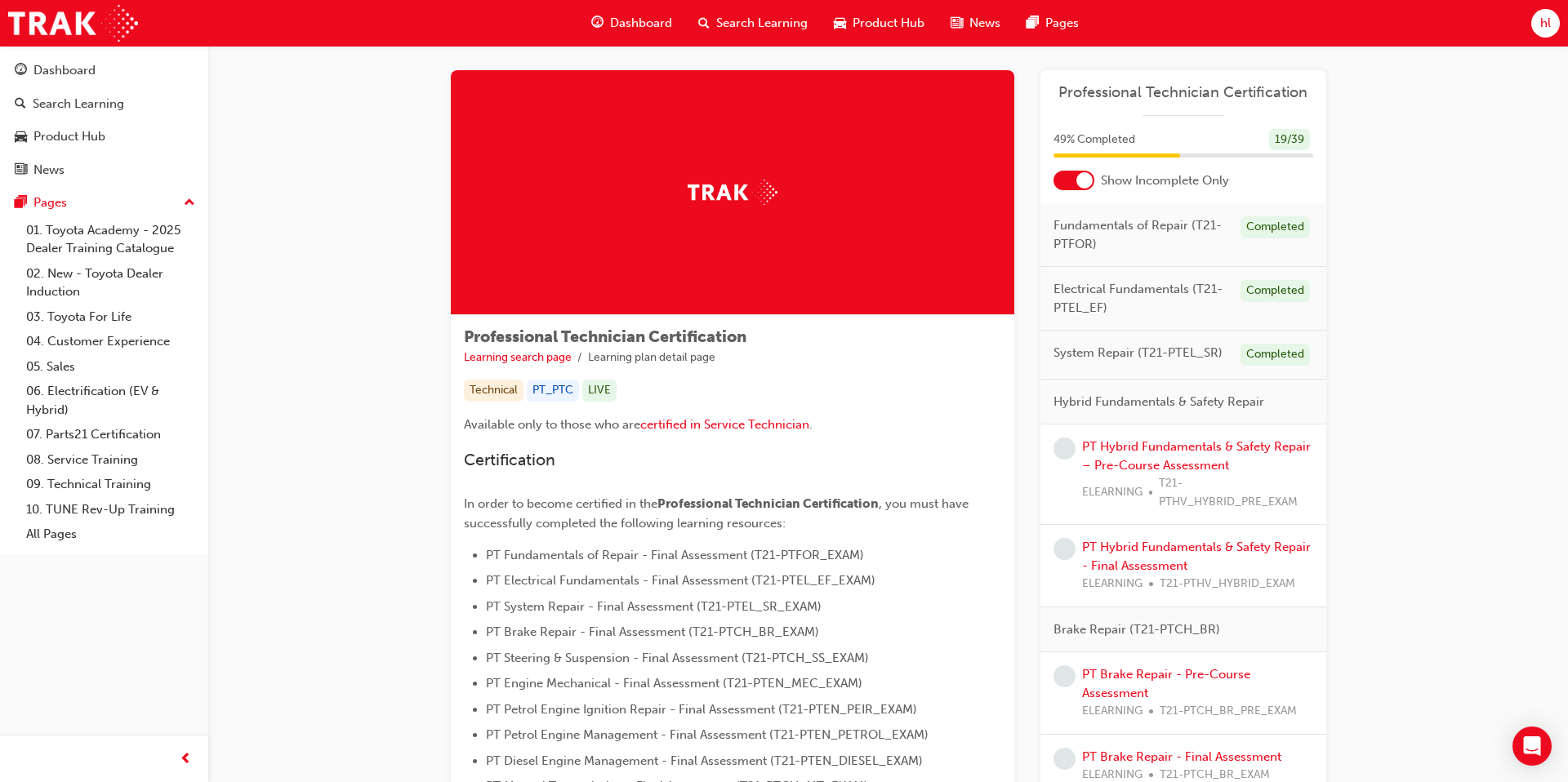
scroll to position [13, 0]
